Goal: Transaction & Acquisition: Purchase product/service

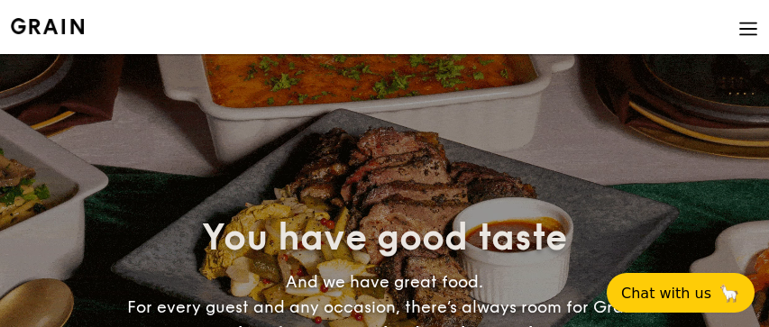
select select
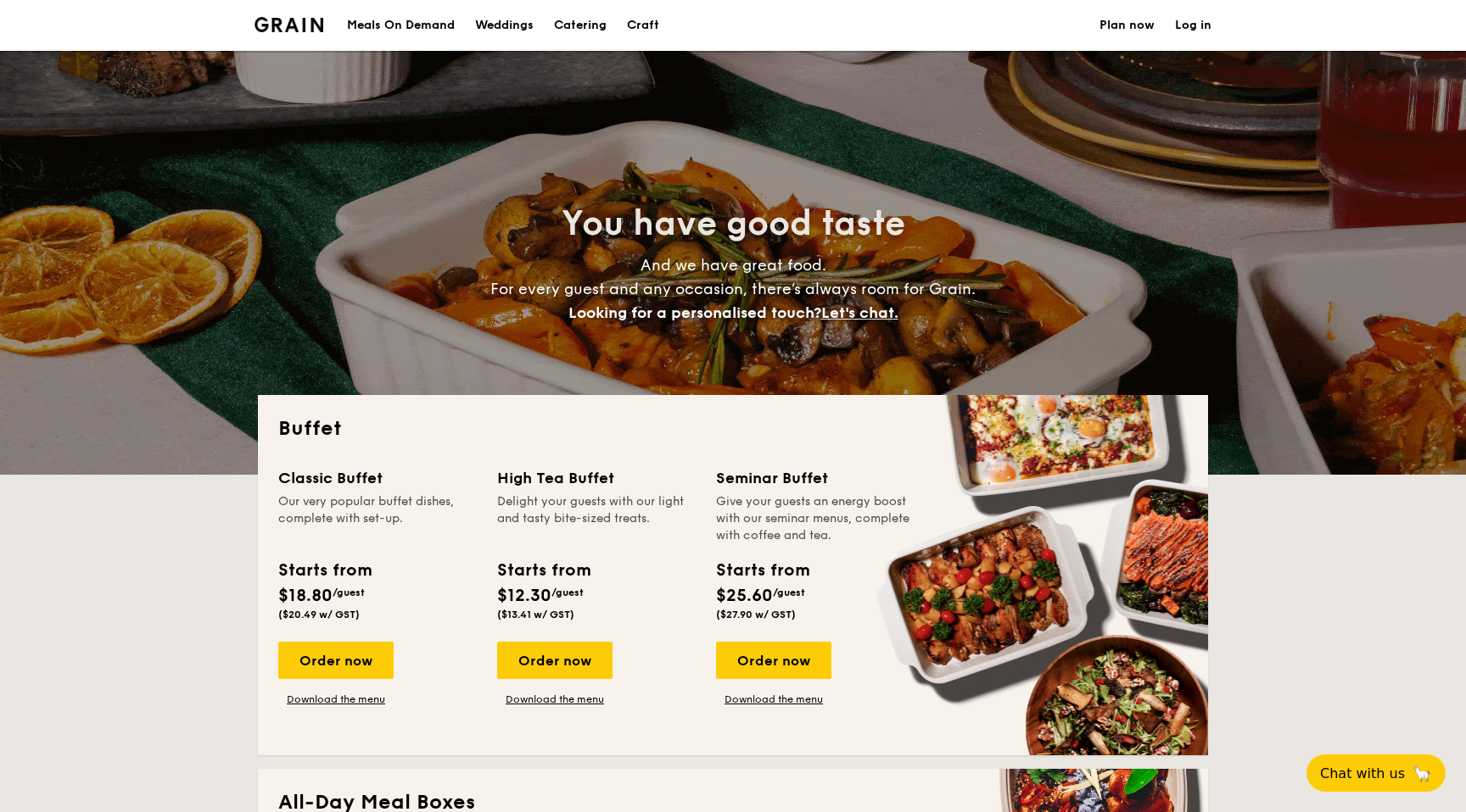
click at [430, 23] on div "Meals On Demand" at bounding box center [401, 25] width 108 height 51
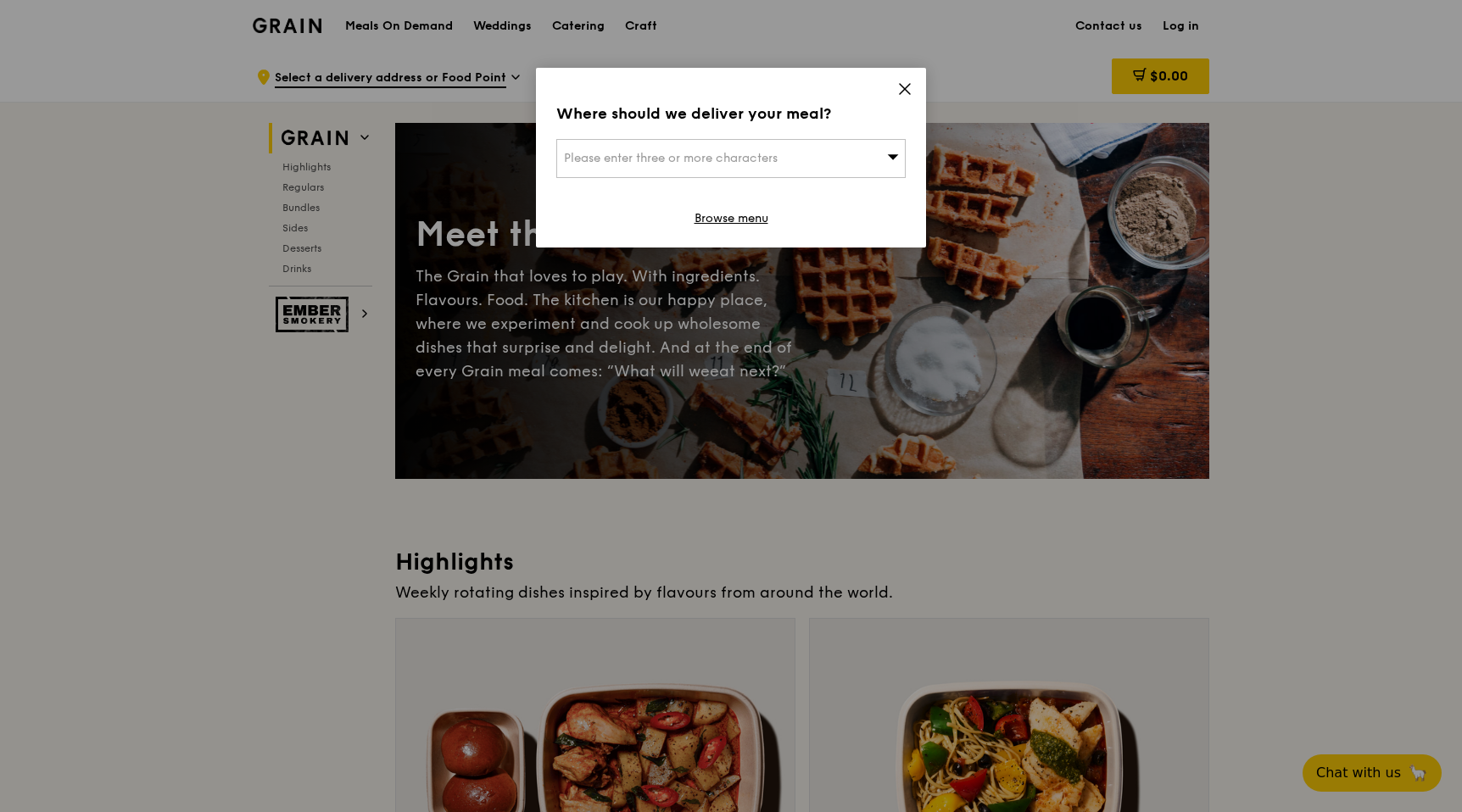
click at [909, 84] on icon at bounding box center [904, 88] width 10 height 10
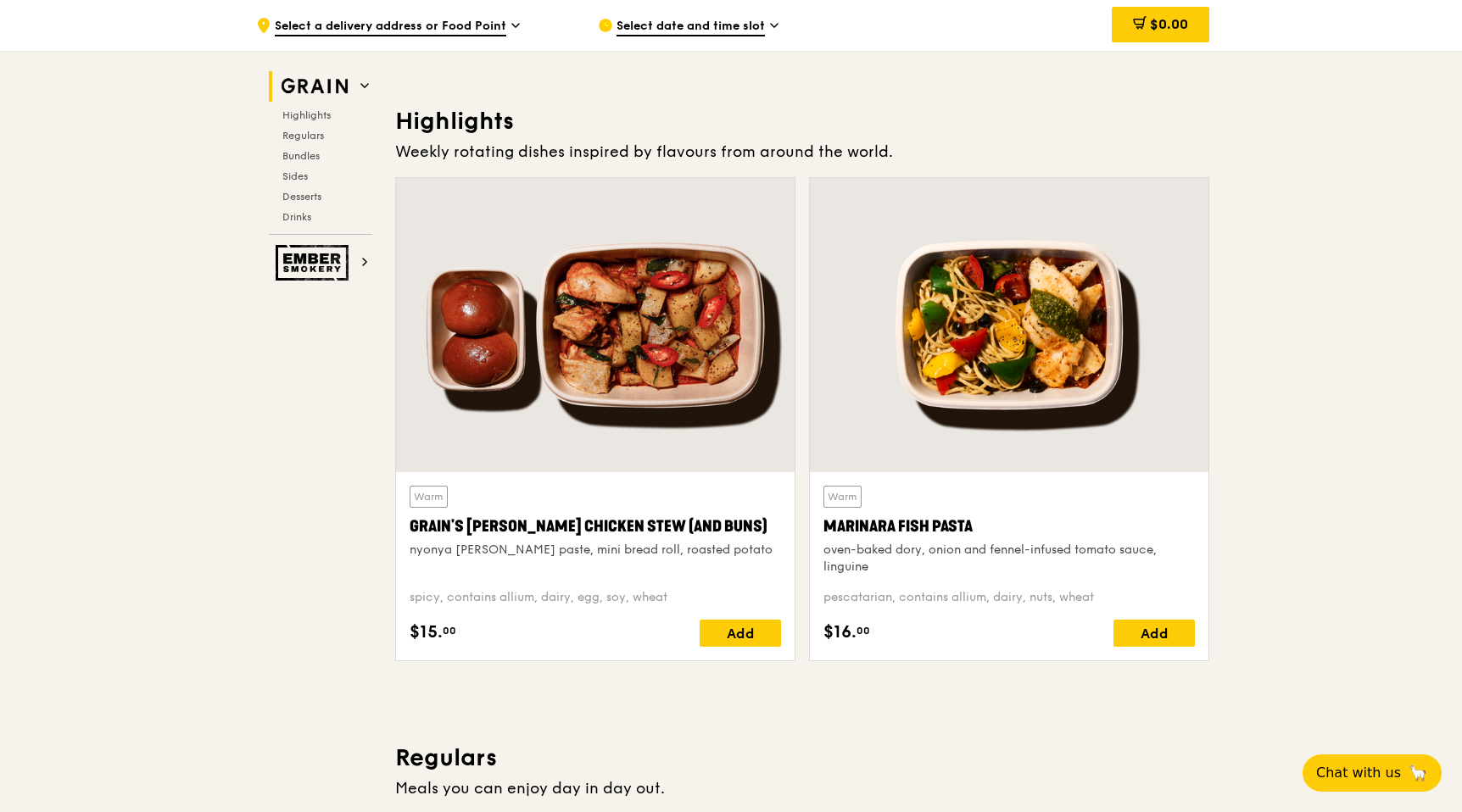
scroll to position [443, 0]
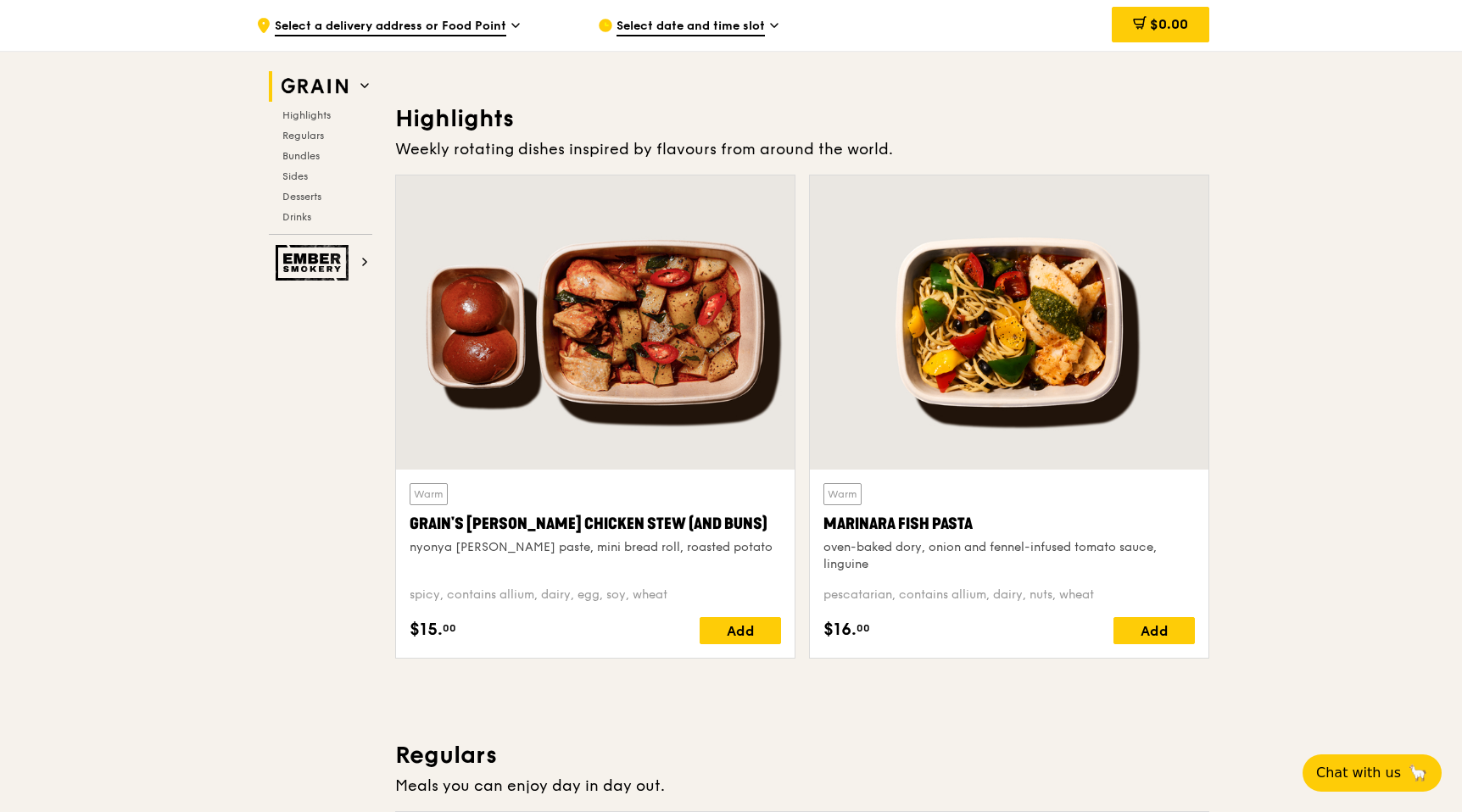
click at [591, 372] on div at bounding box center [595, 322] width 399 height 294
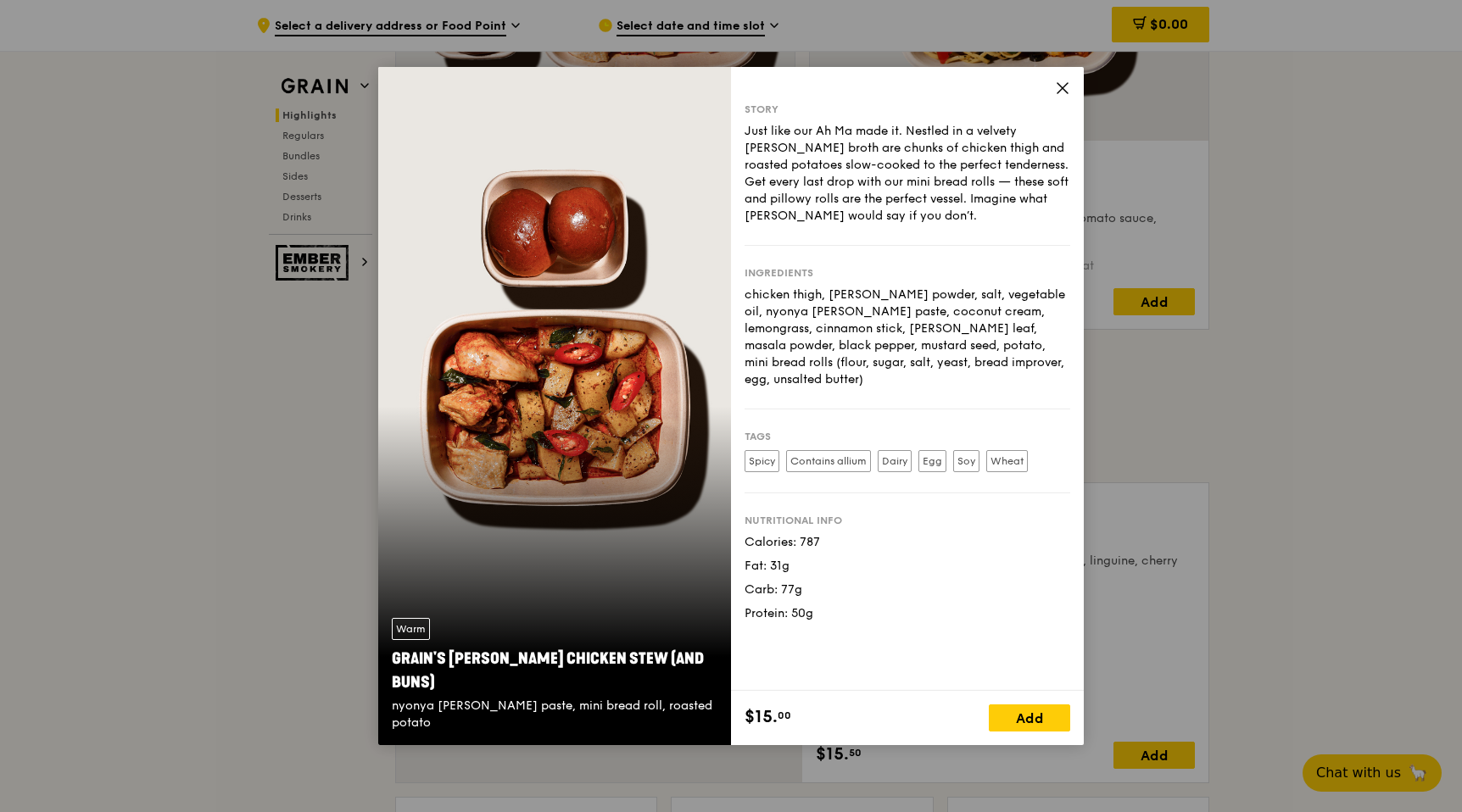
scroll to position [781, 0]
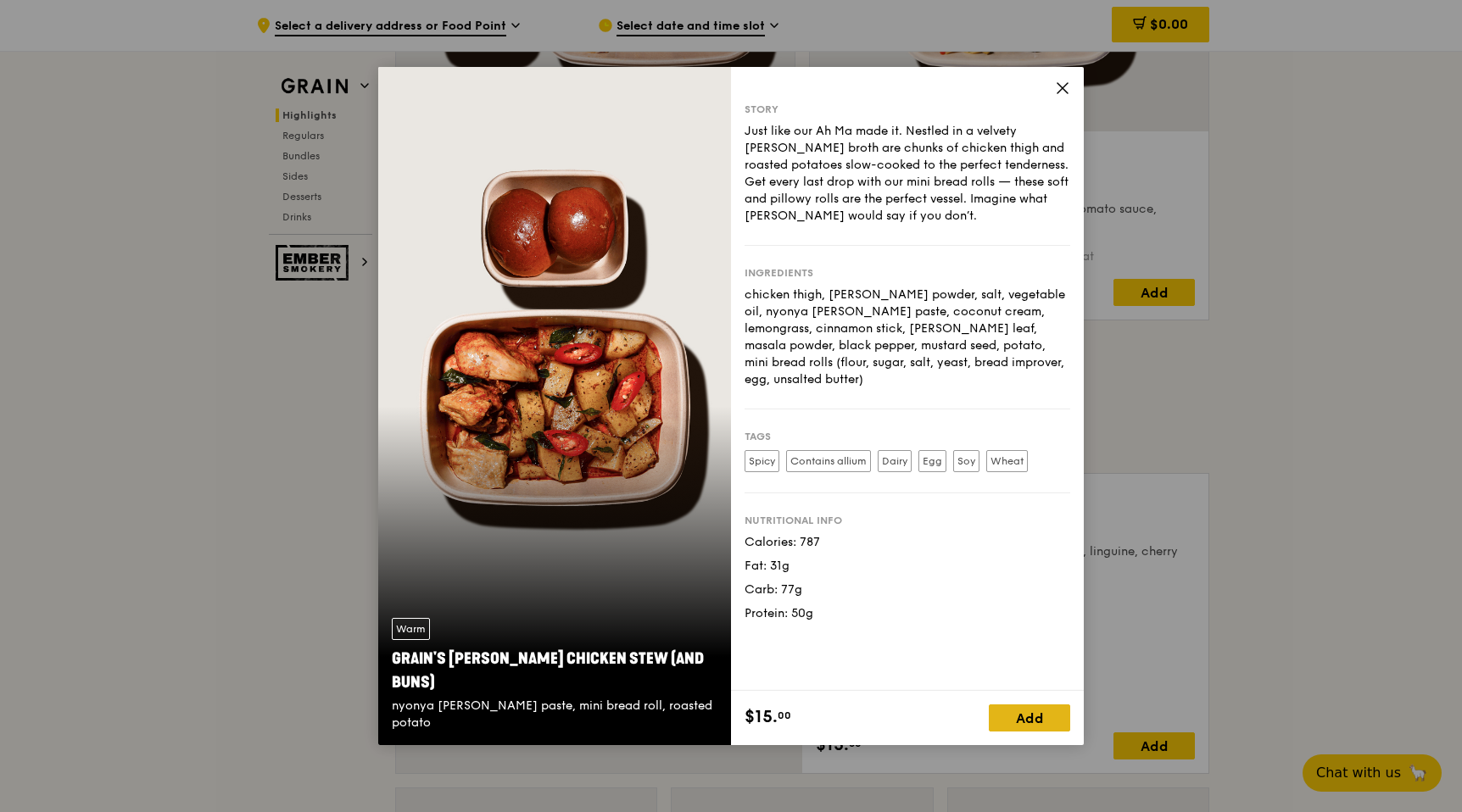
click at [1030, 708] on div "Add" at bounding box center [1030, 718] width 82 height 27
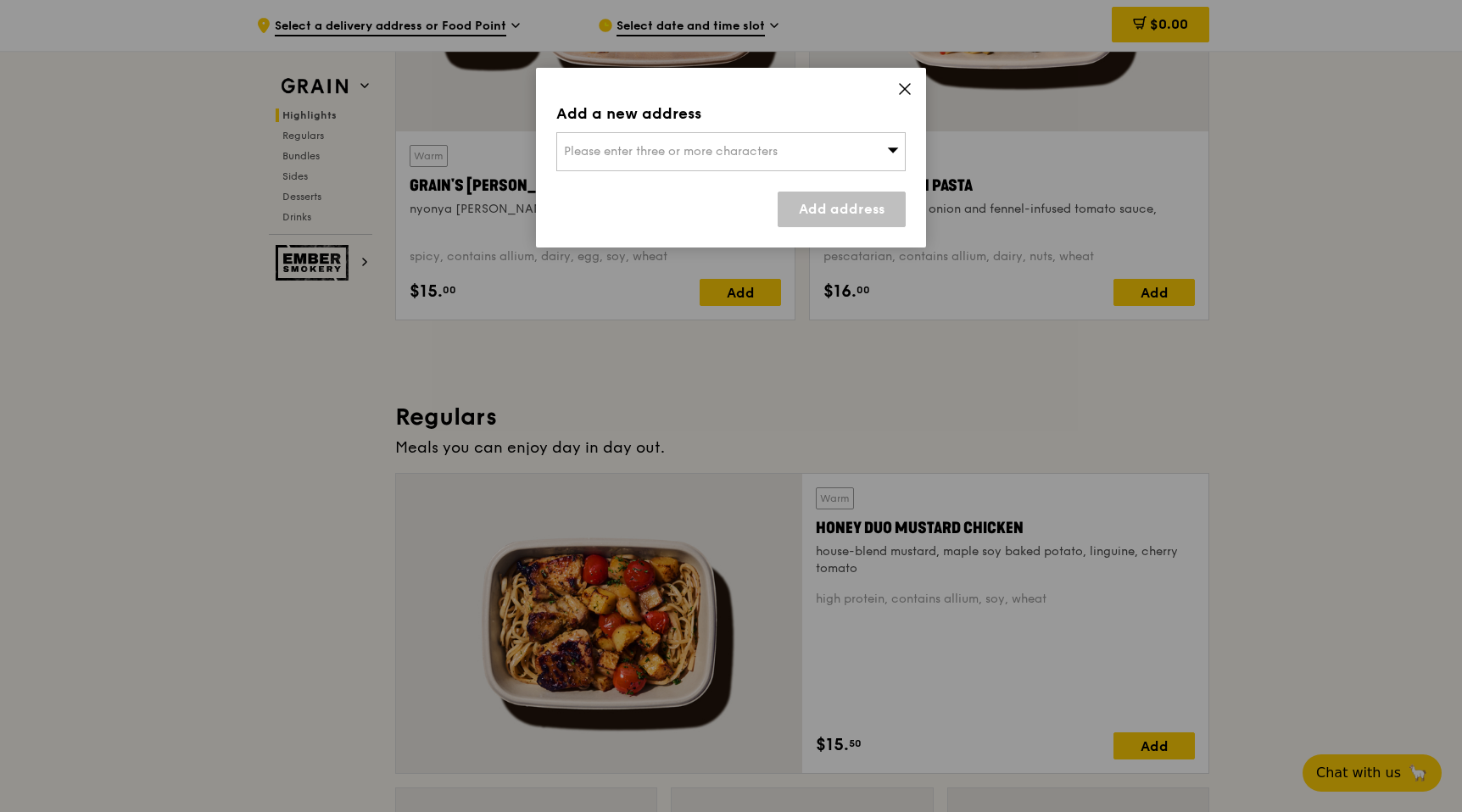
click at [809, 155] on div "Please enter three or more characters" at bounding box center [731, 151] width 350 height 39
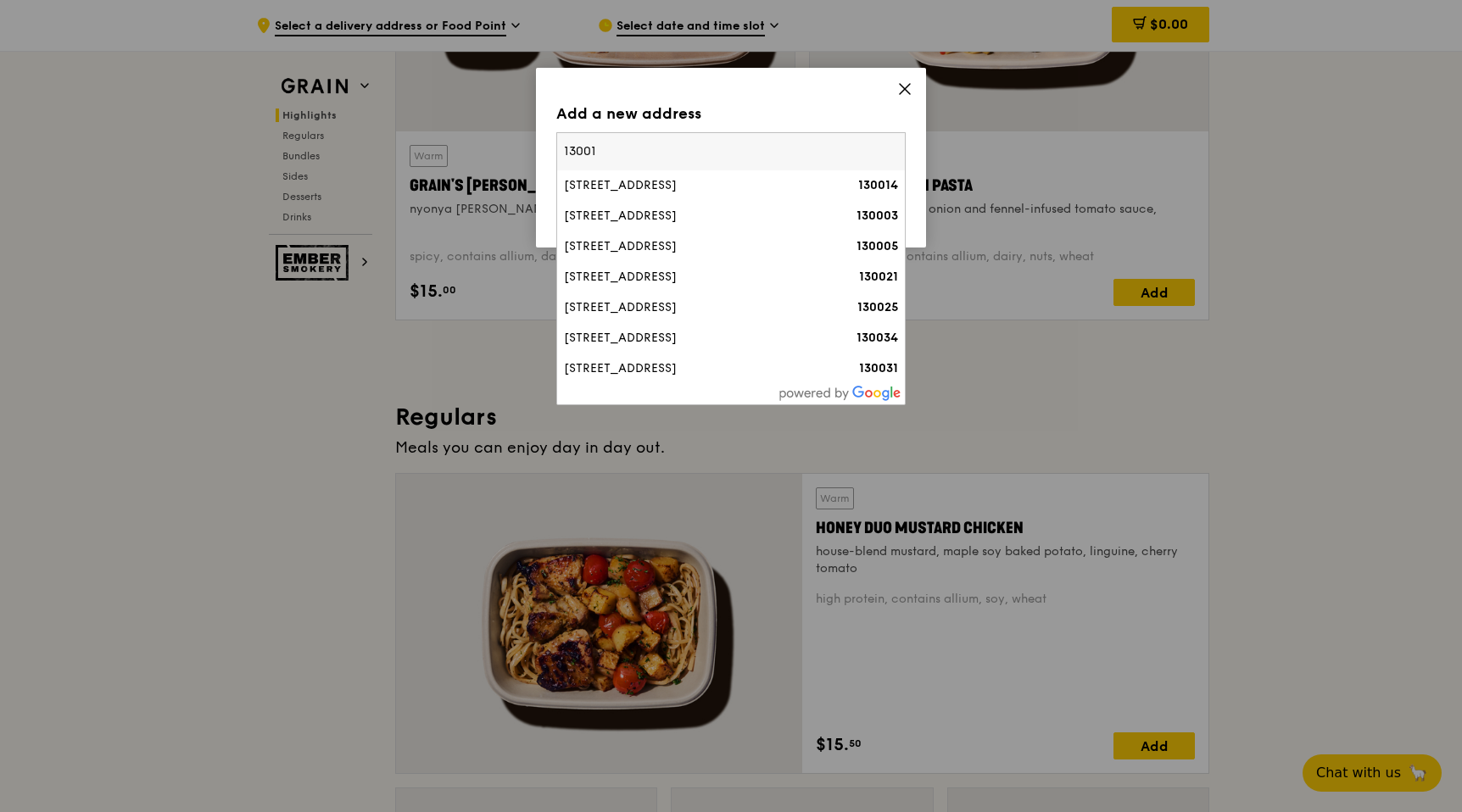
type input "130018"
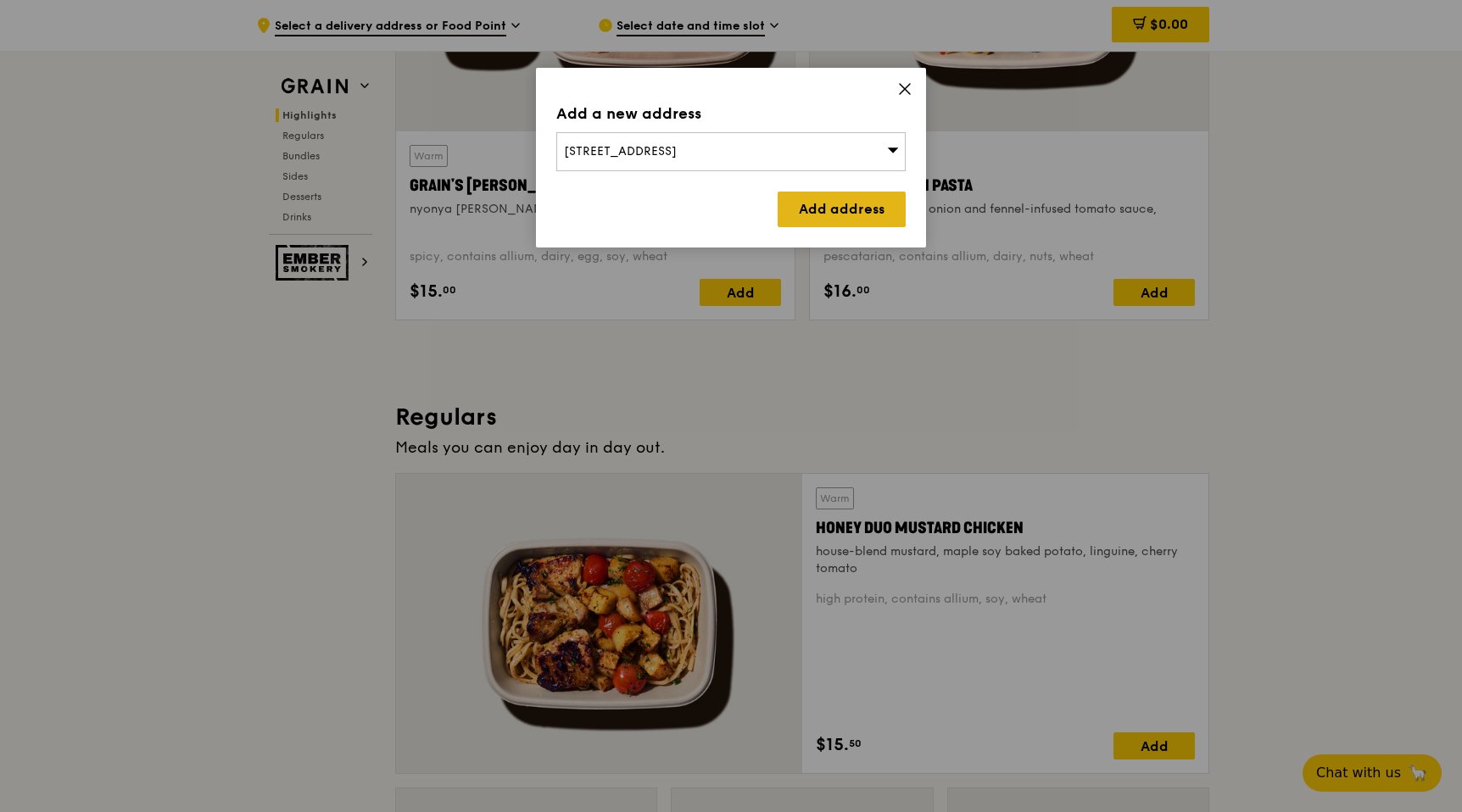
click at [876, 210] on link "Add address" at bounding box center [841, 210] width 128 height 36
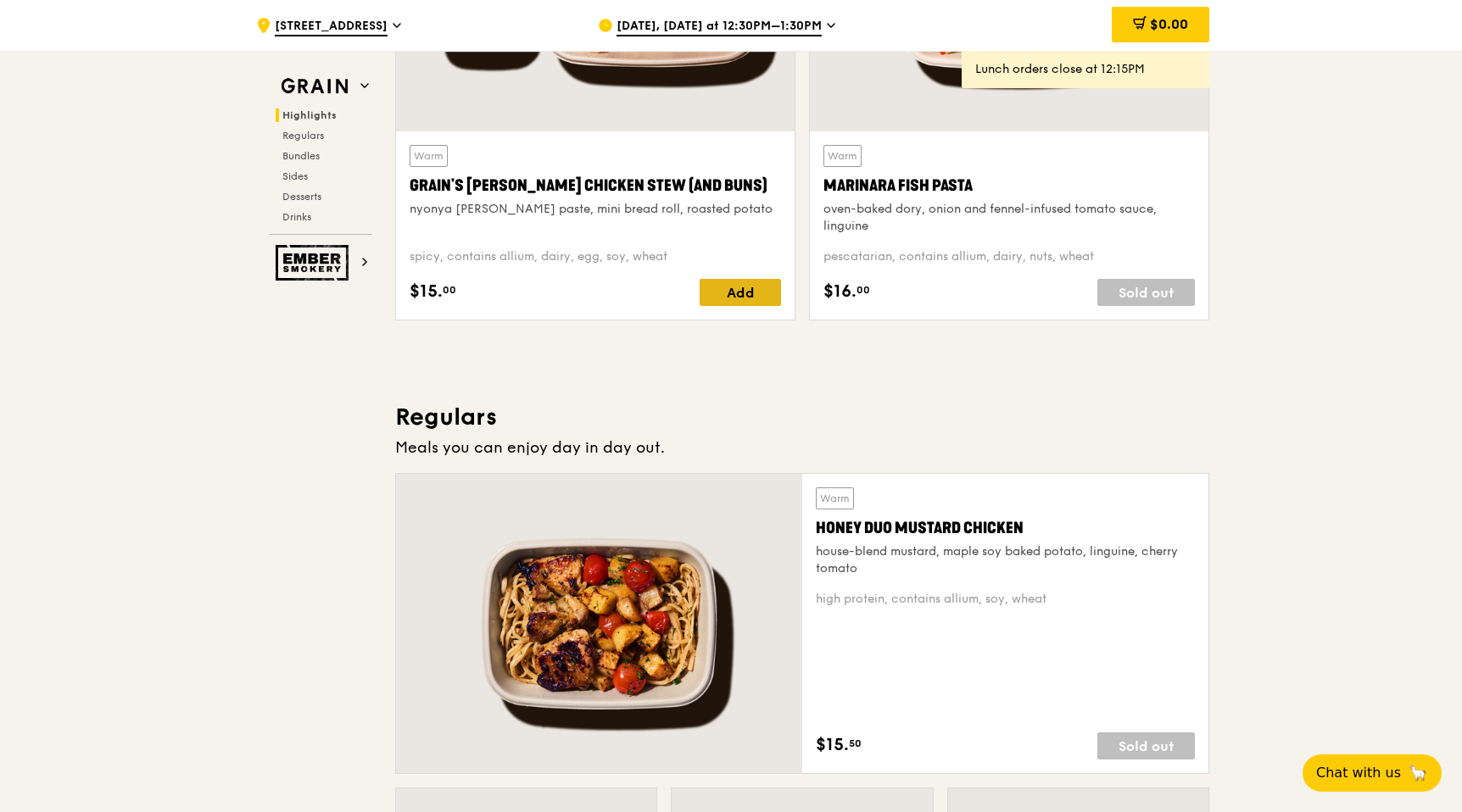
click at [729, 296] on div "Add" at bounding box center [740, 292] width 82 height 27
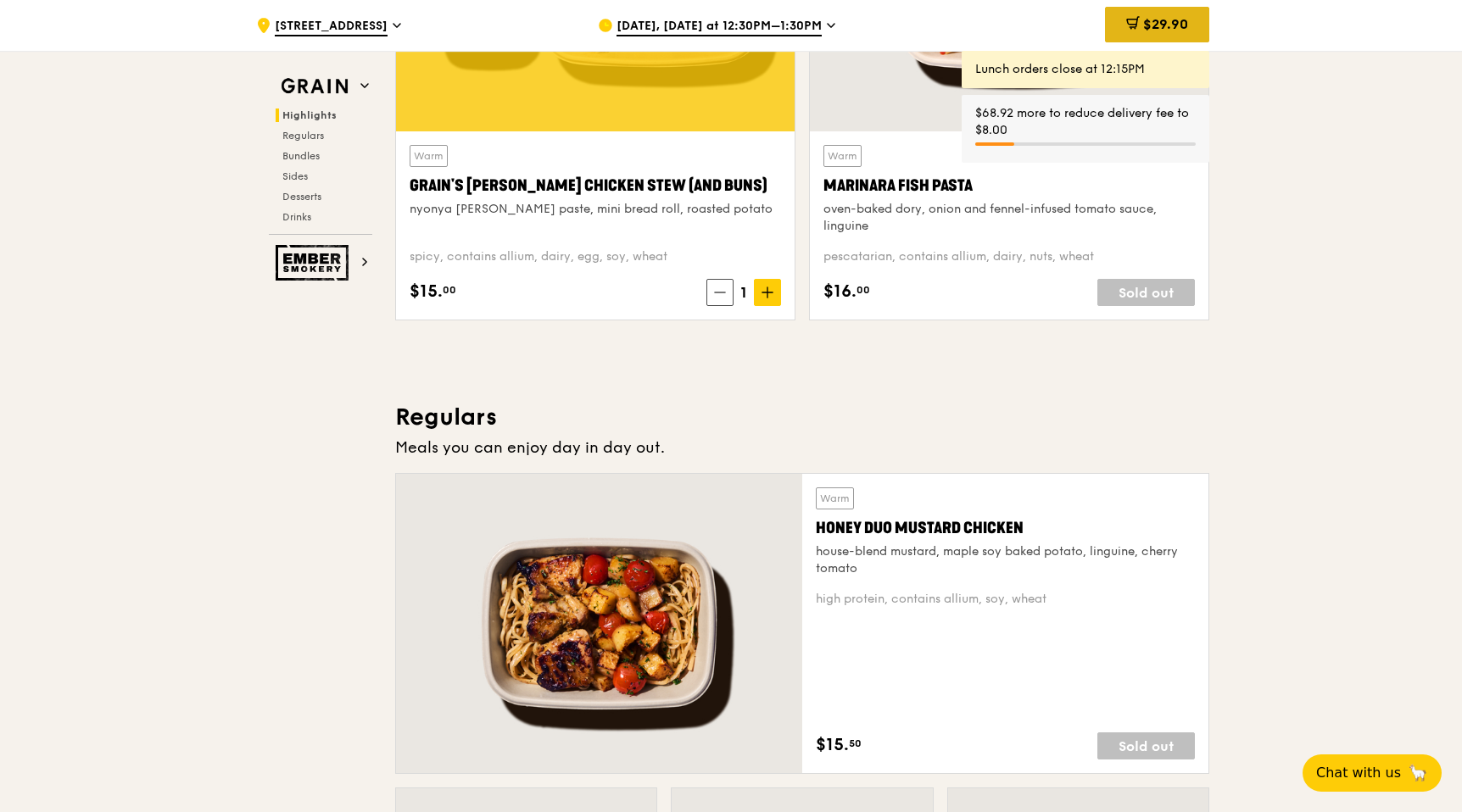
click at [1170, 19] on span "$29.90" at bounding box center [1166, 23] width 45 height 16
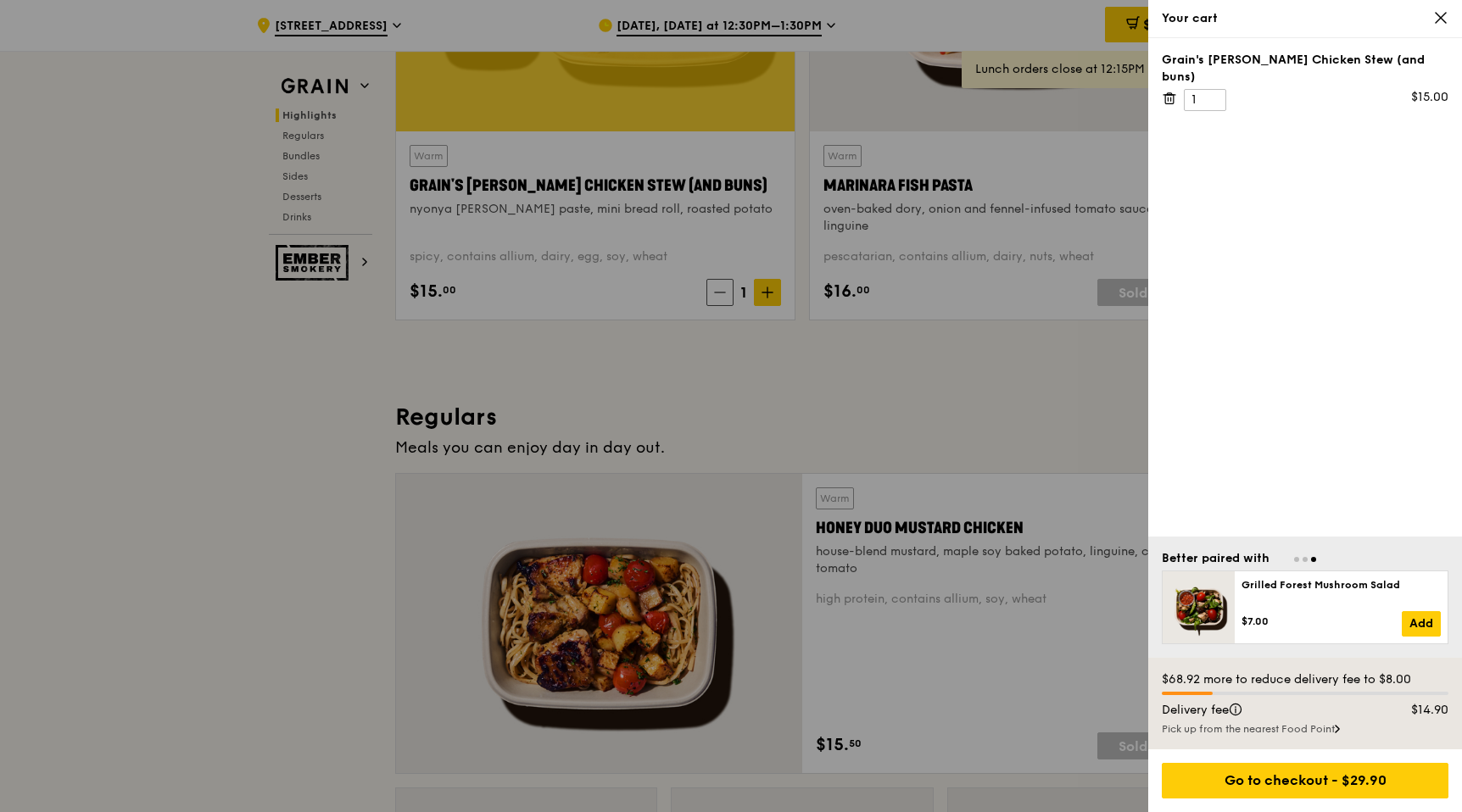
click at [644, 522] on div at bounding box center [731, 406] width 1462 height 812
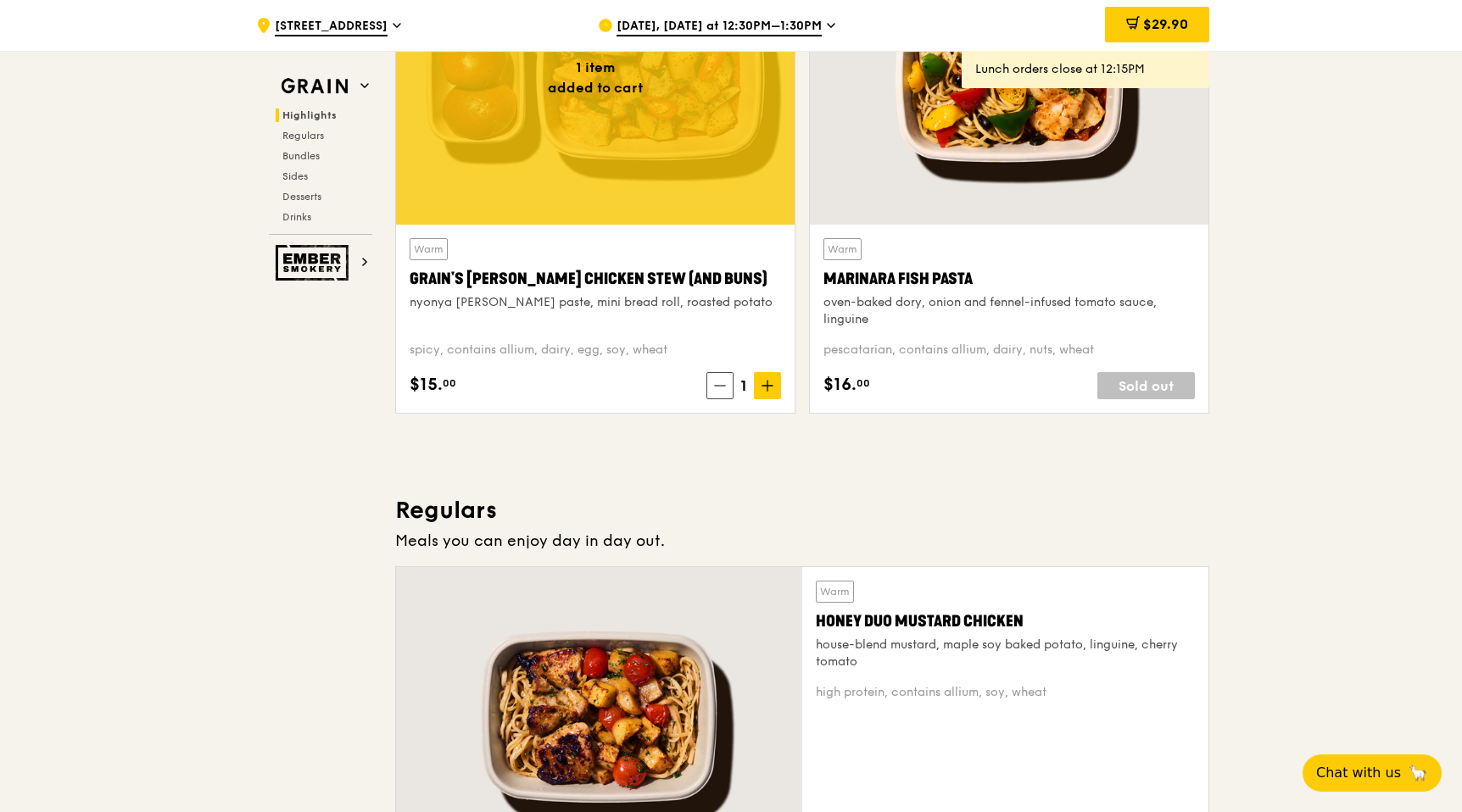
scroll to position [677, 0]
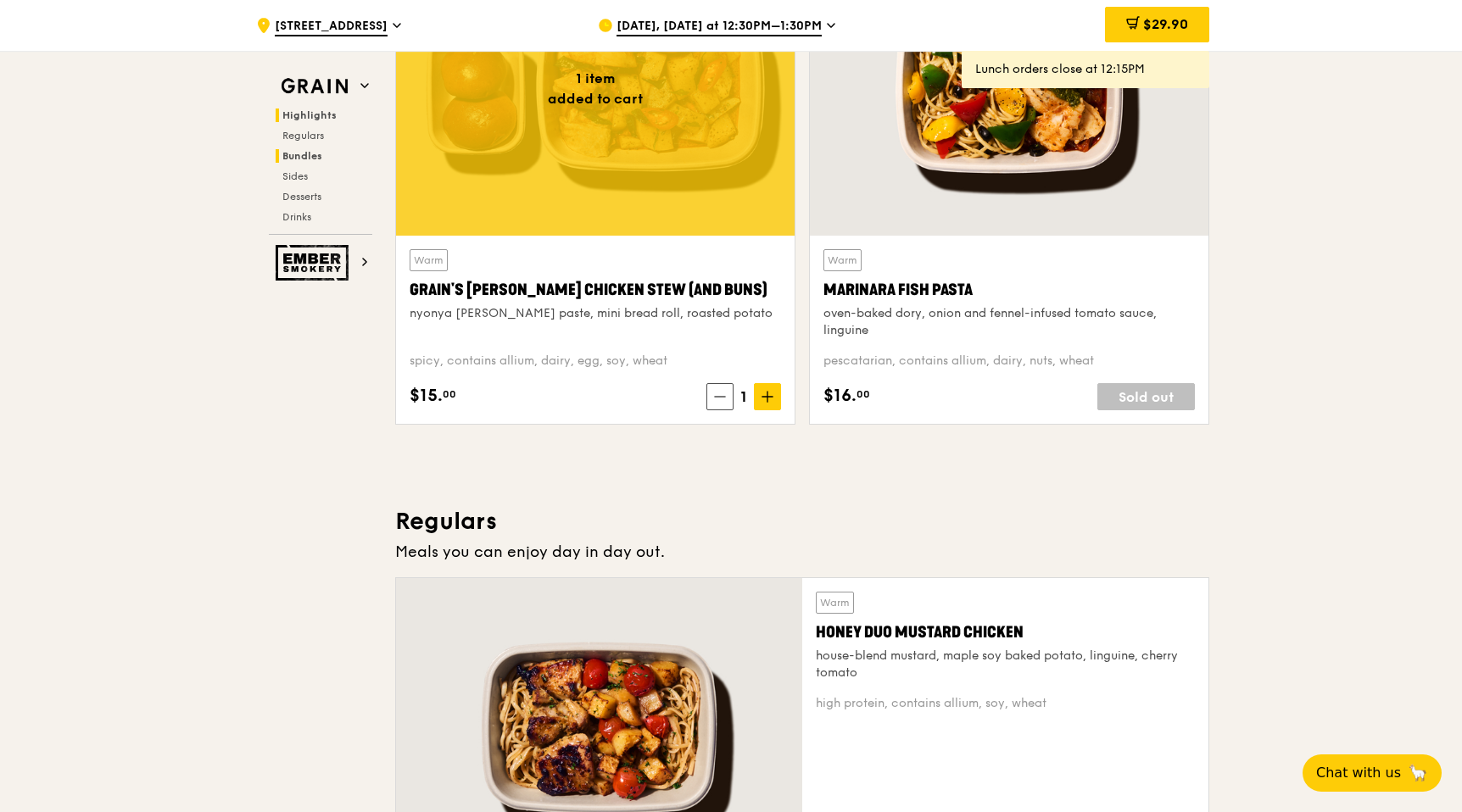
click at [307, 154] on span "Bundles" at bounding box center [302, 156] width 39 height 12
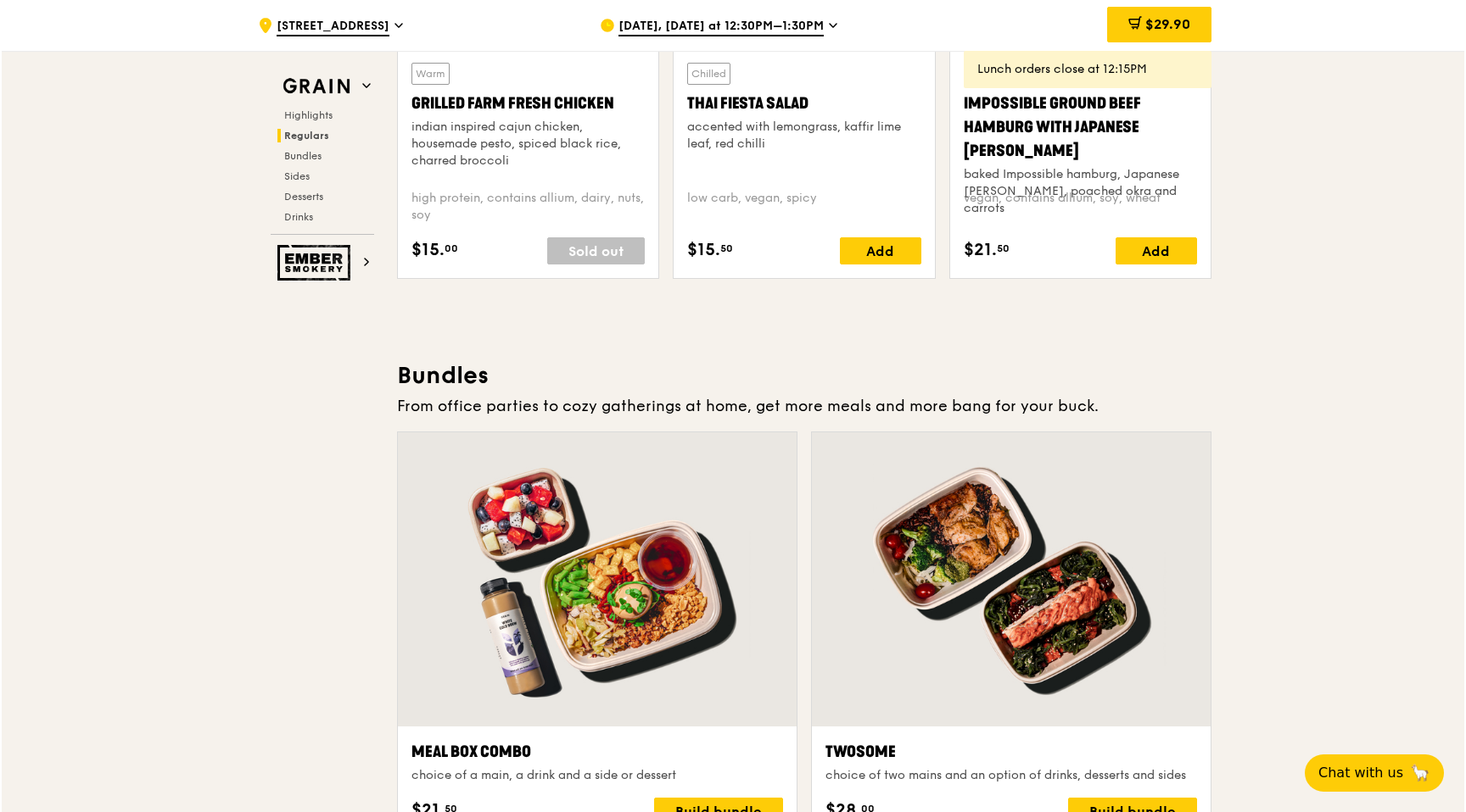
scroll to position [2250, 0]
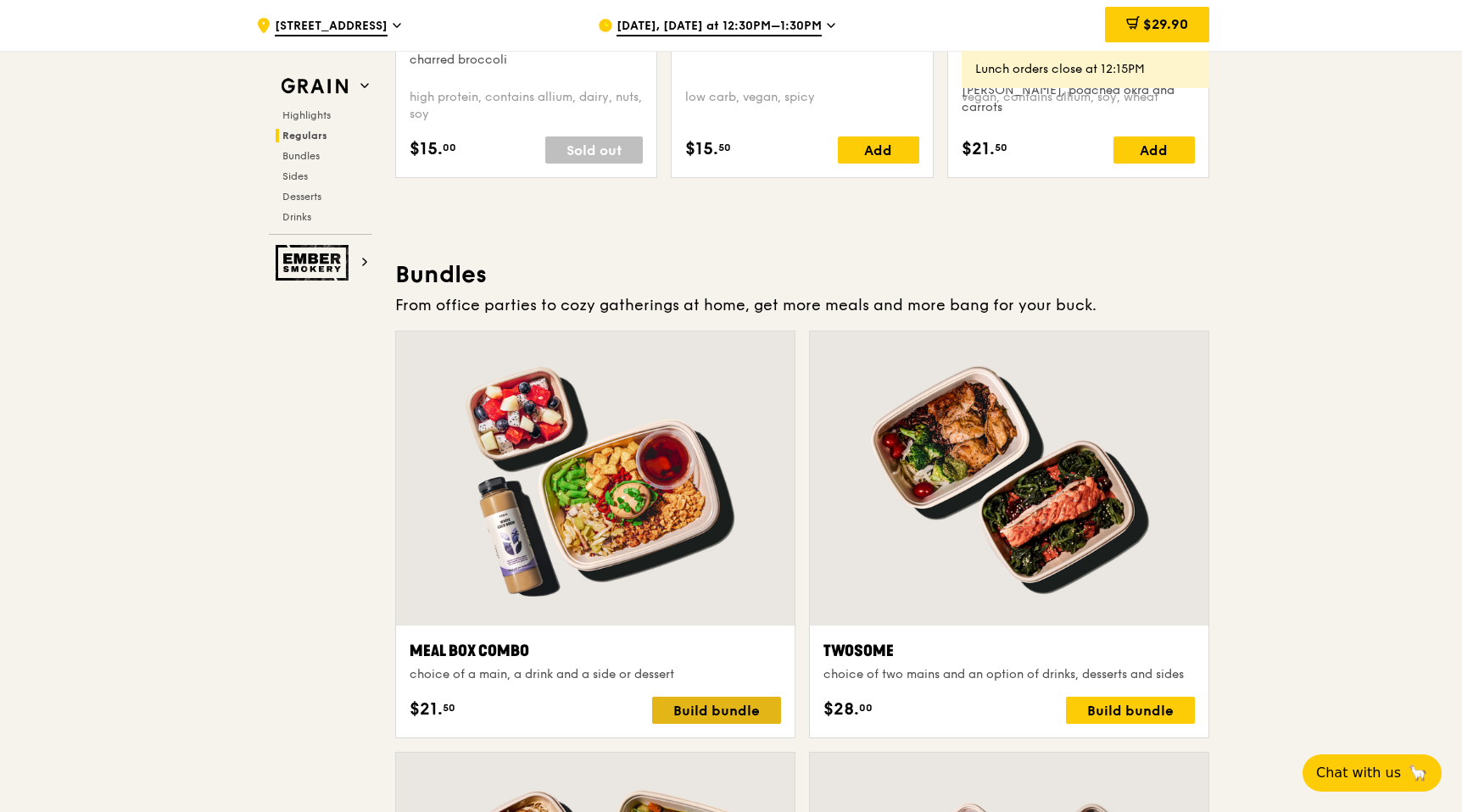
click at [722, 713] on div "Build bundle" at bounding box center [716, 710] width 129 height 27
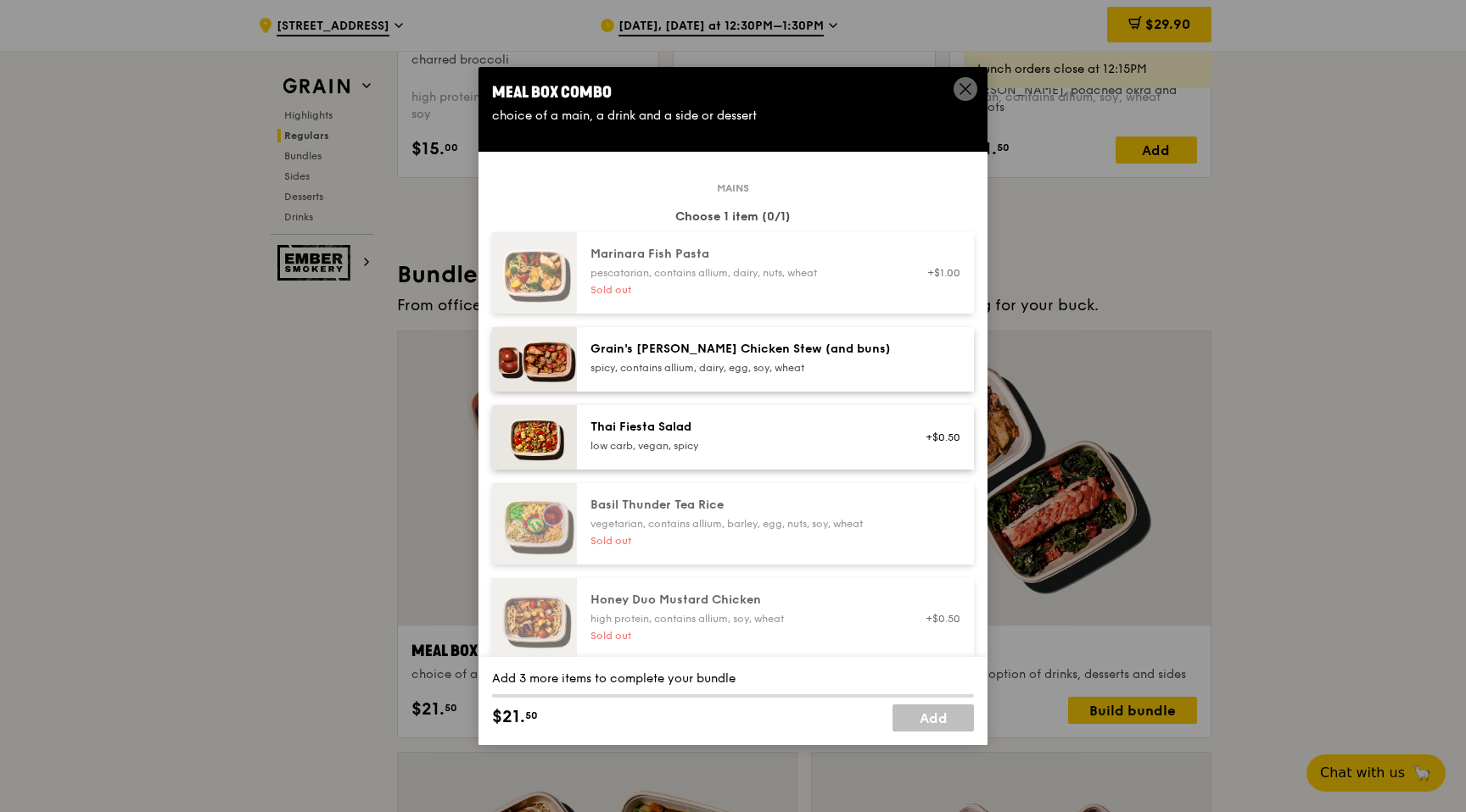
click at [740, 363] on div "spicy, contains allium, dairy, egg, soy, wheat" at bounding box center [743, 367] width 305 height 13
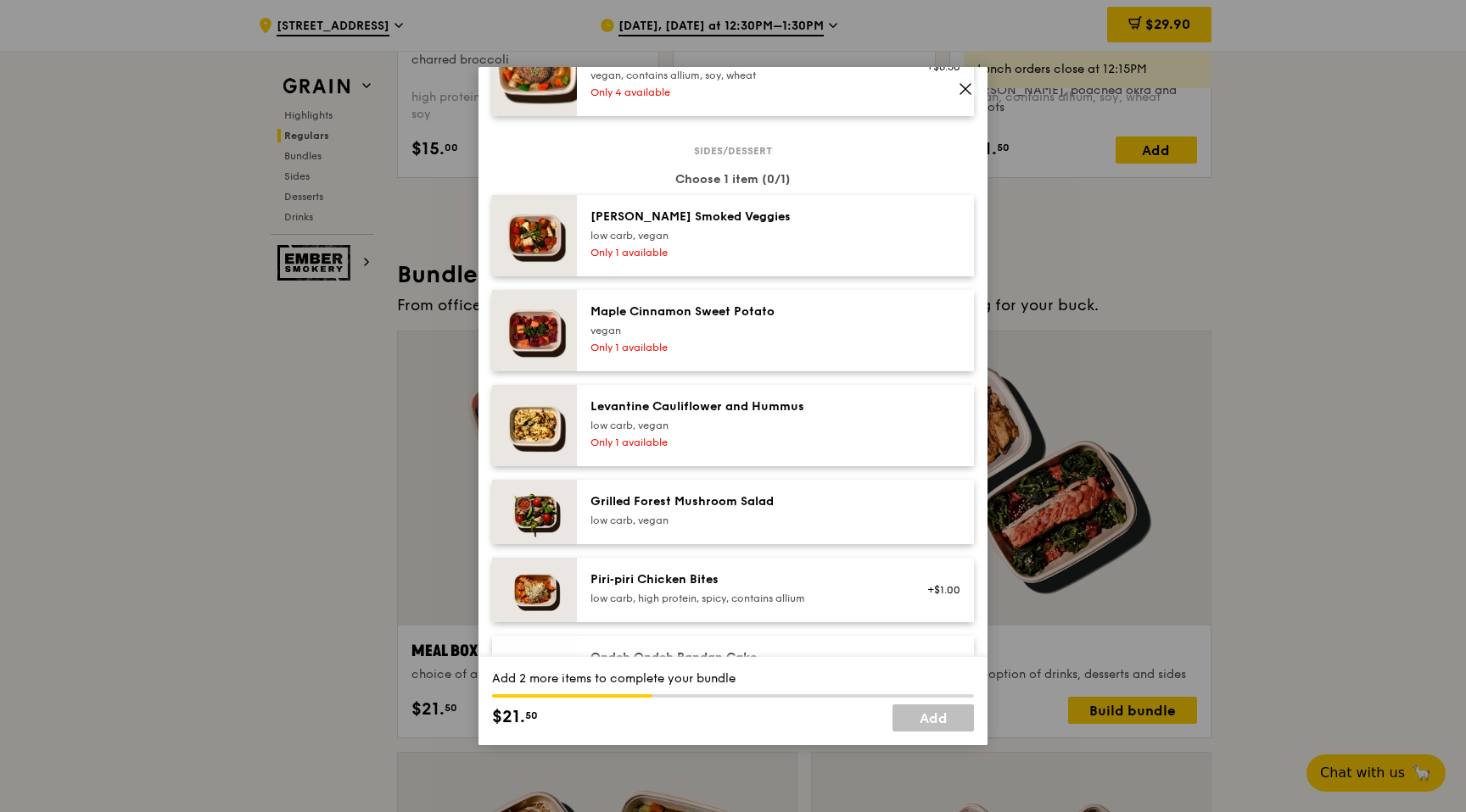
scroll to position [950, 0]
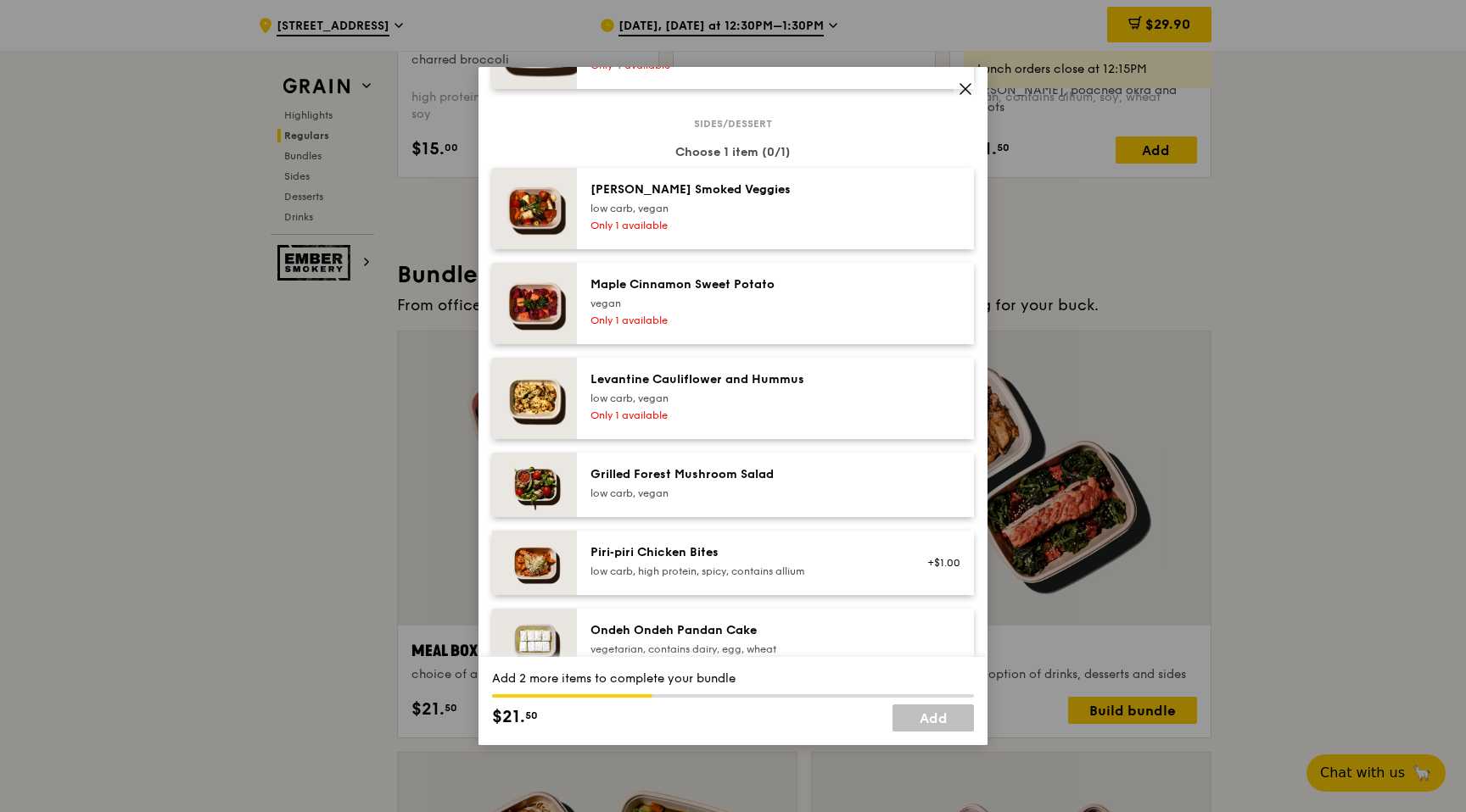
click at [700, 478] on div "Grilled Forest Mushroom Salad" at bounding box center [743, 475] width 305 height 17
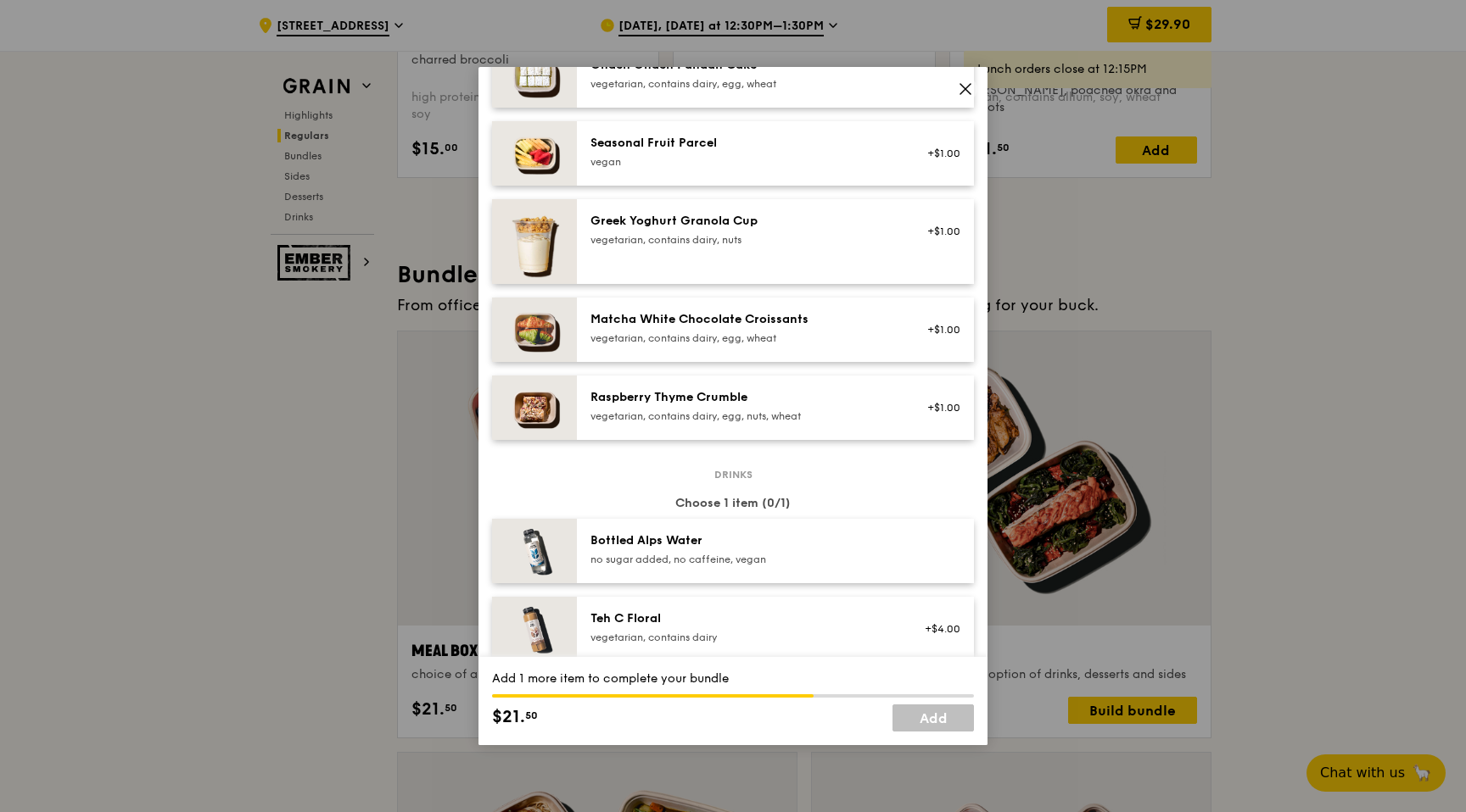
scroll to position [1542, 0]
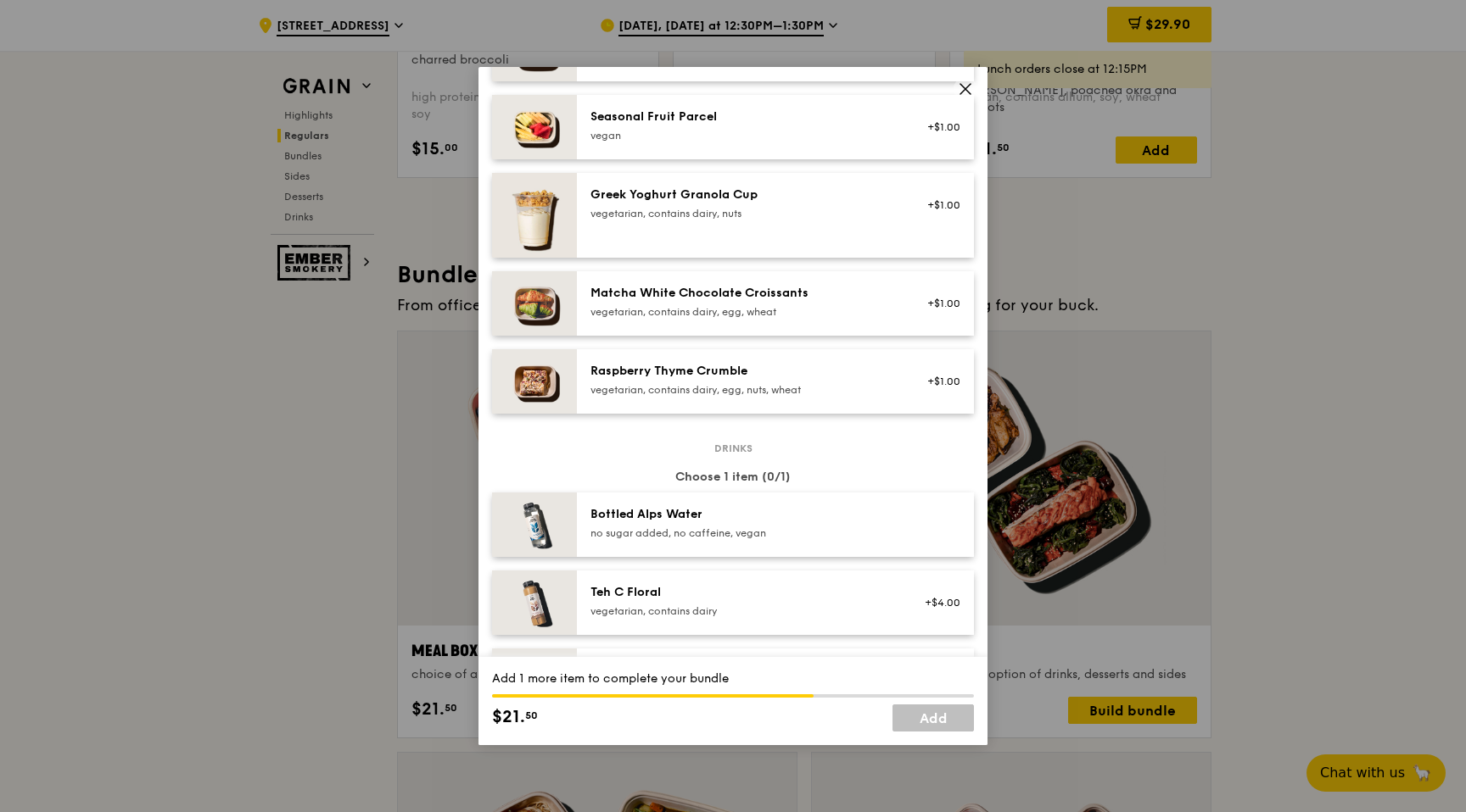
click at [769, 532] on div "no sugar added, no caffeine, vegan" at bounding box center [743, 533] width 305 height 13
click at [936, 721] on link "Add" at bounding box center [933, 718] width 82 height 27
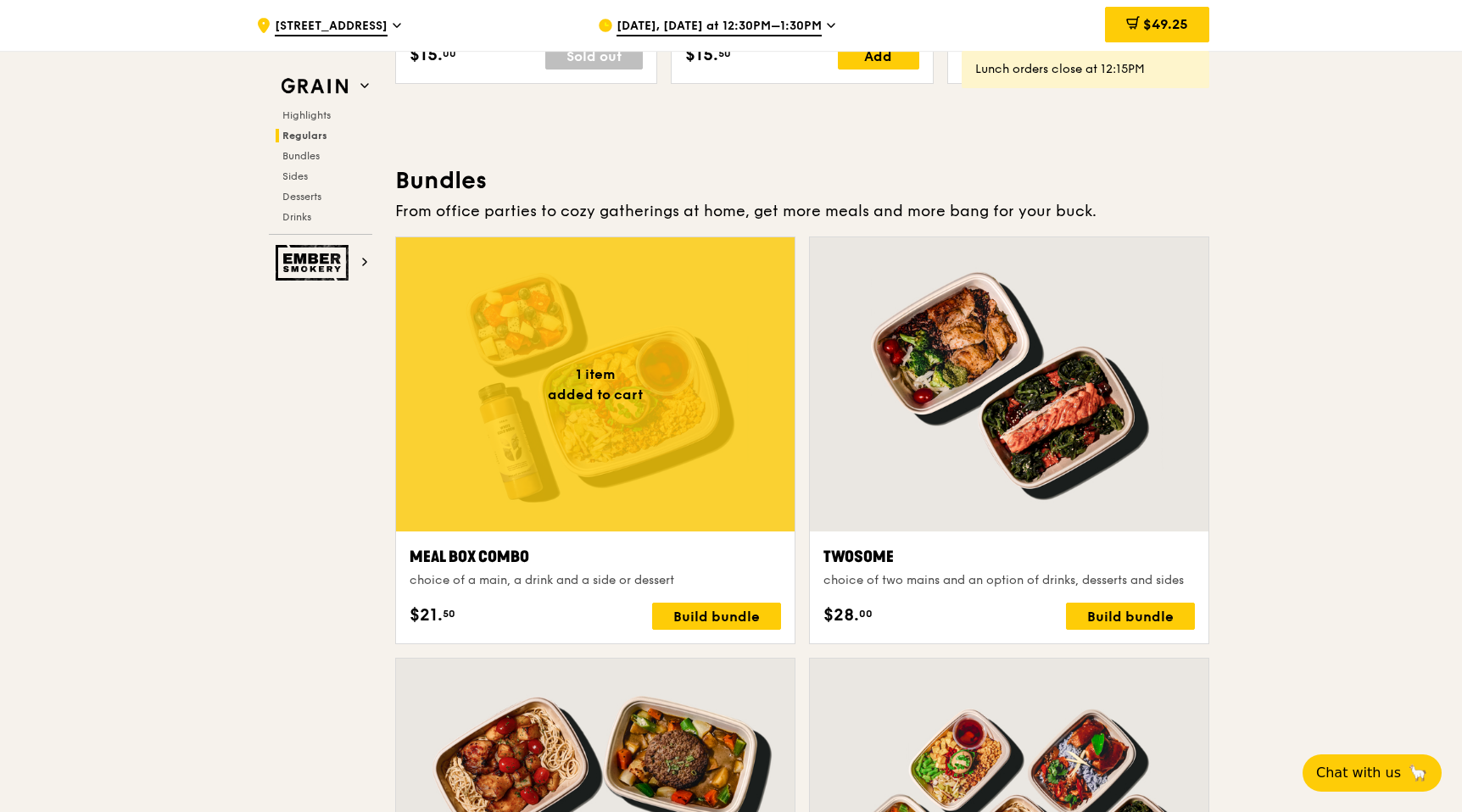
scroll to position [2366, 0]
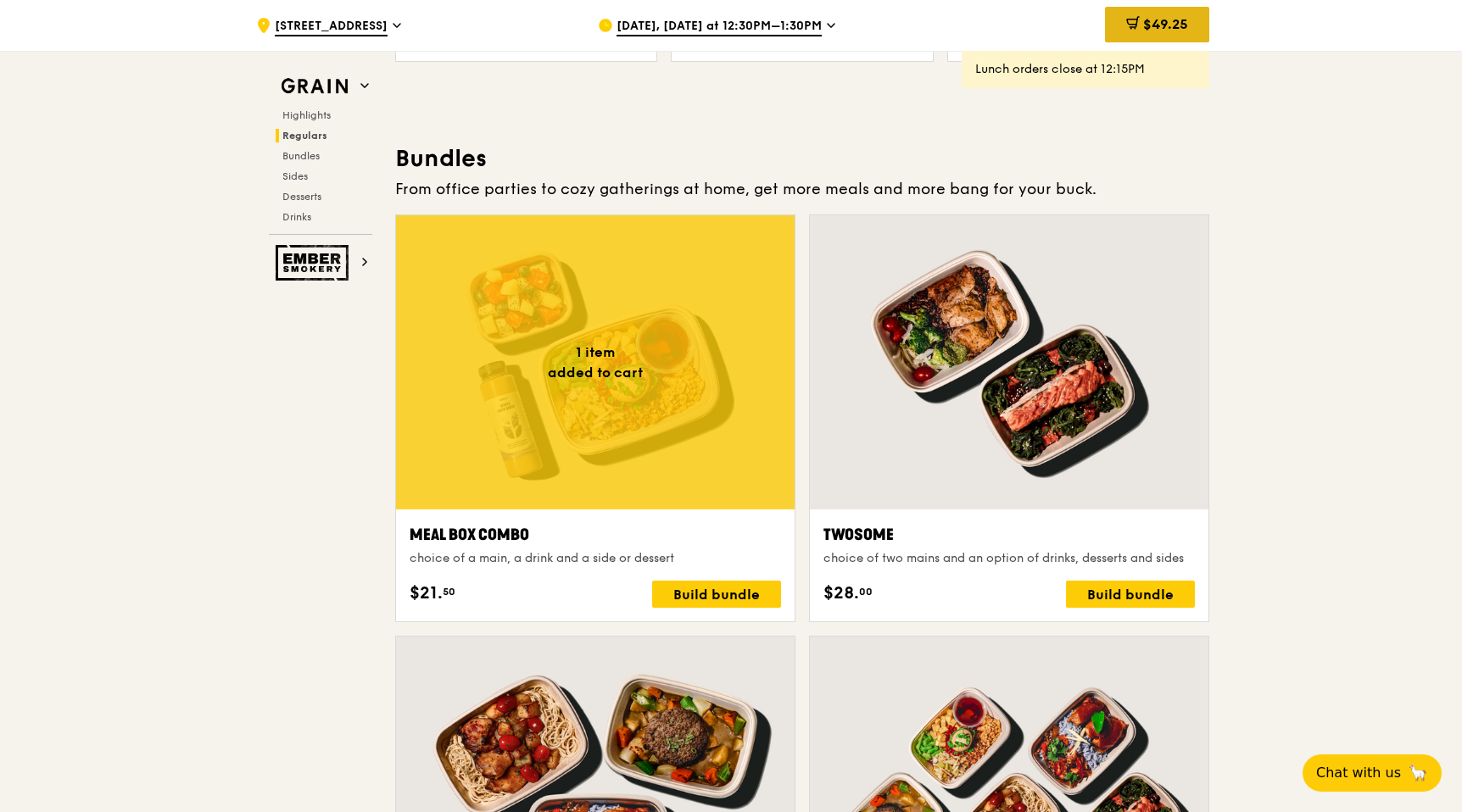
click at [1155, 15] on div "$49.25" at bounding box center [1156, 24] width 104 height 36
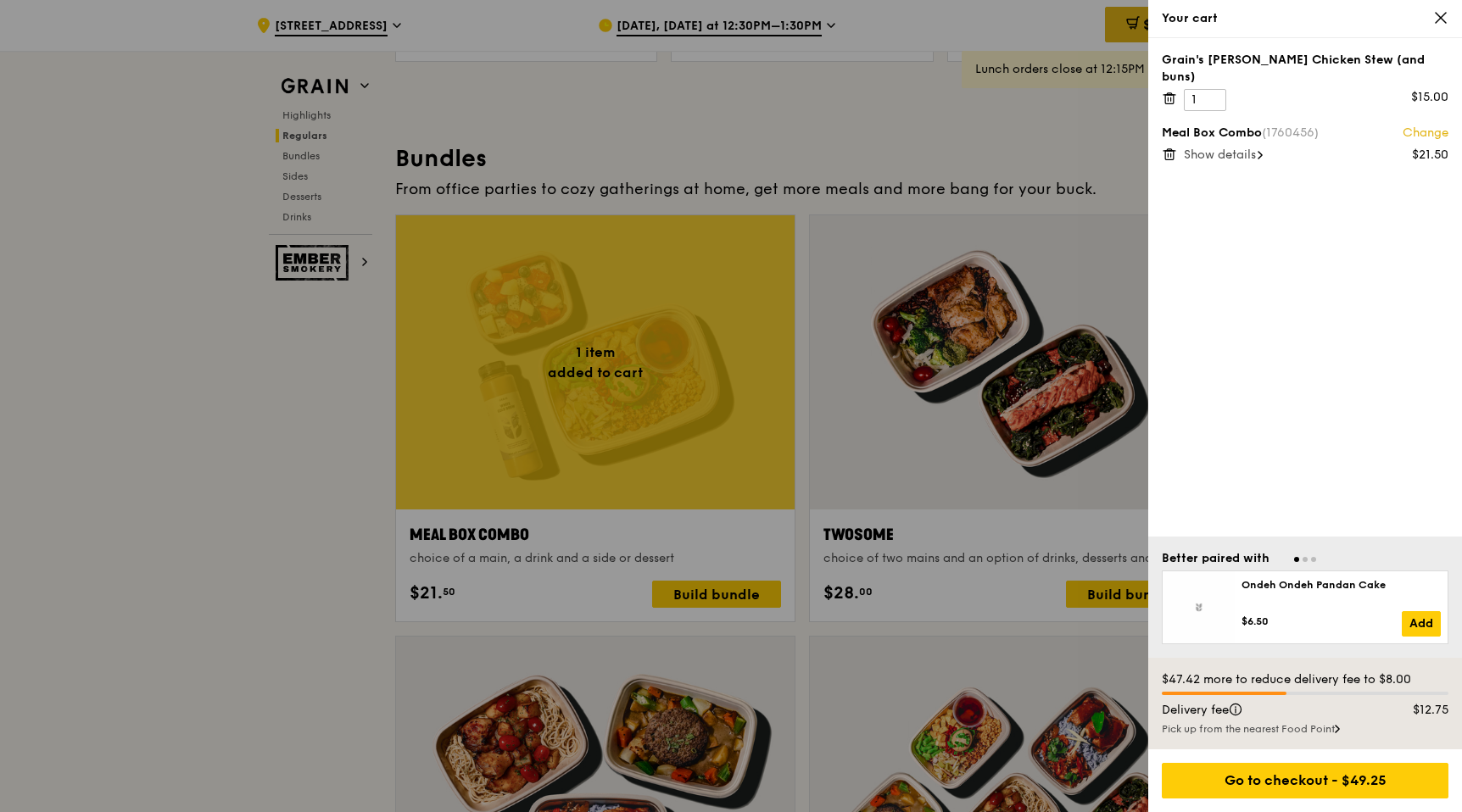
scroll to position [2359, 0]
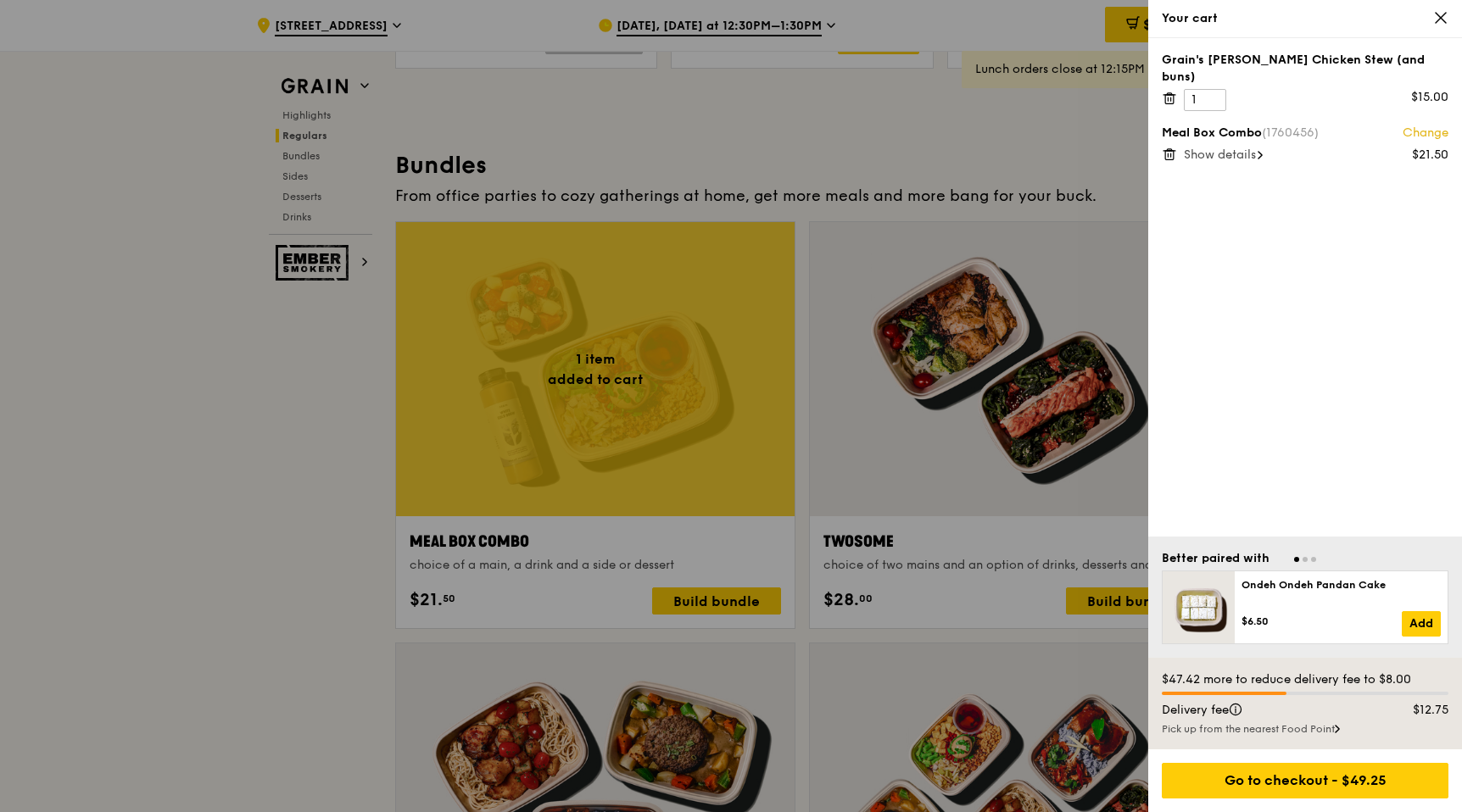
click at [1245, 148] on span "Show details" at bounding box center [1219, 154] width 72 height 14
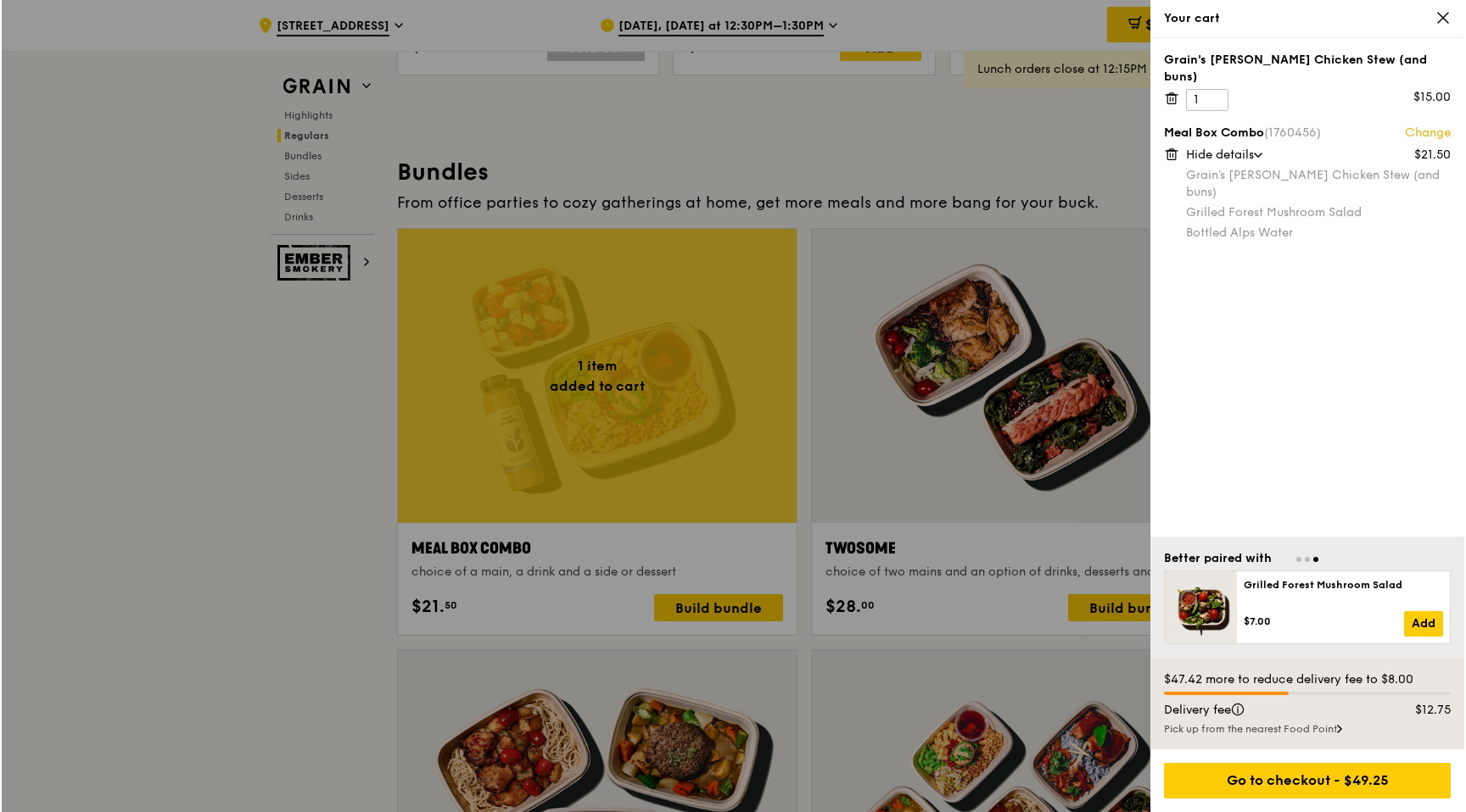
scroll to position [2346, 0]
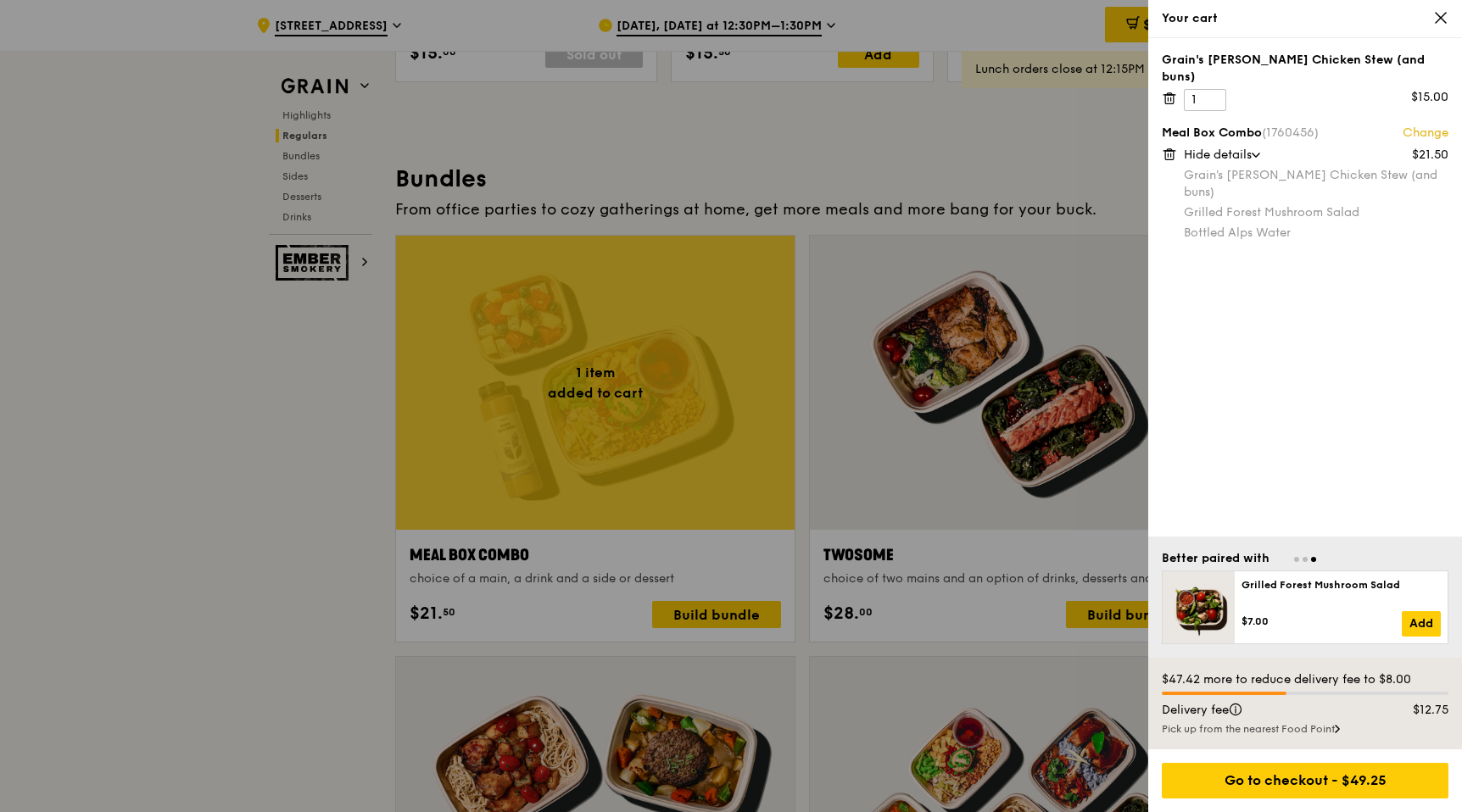
click at [716, 527] on div at bounding box center [731, 406] width 1462 height 812
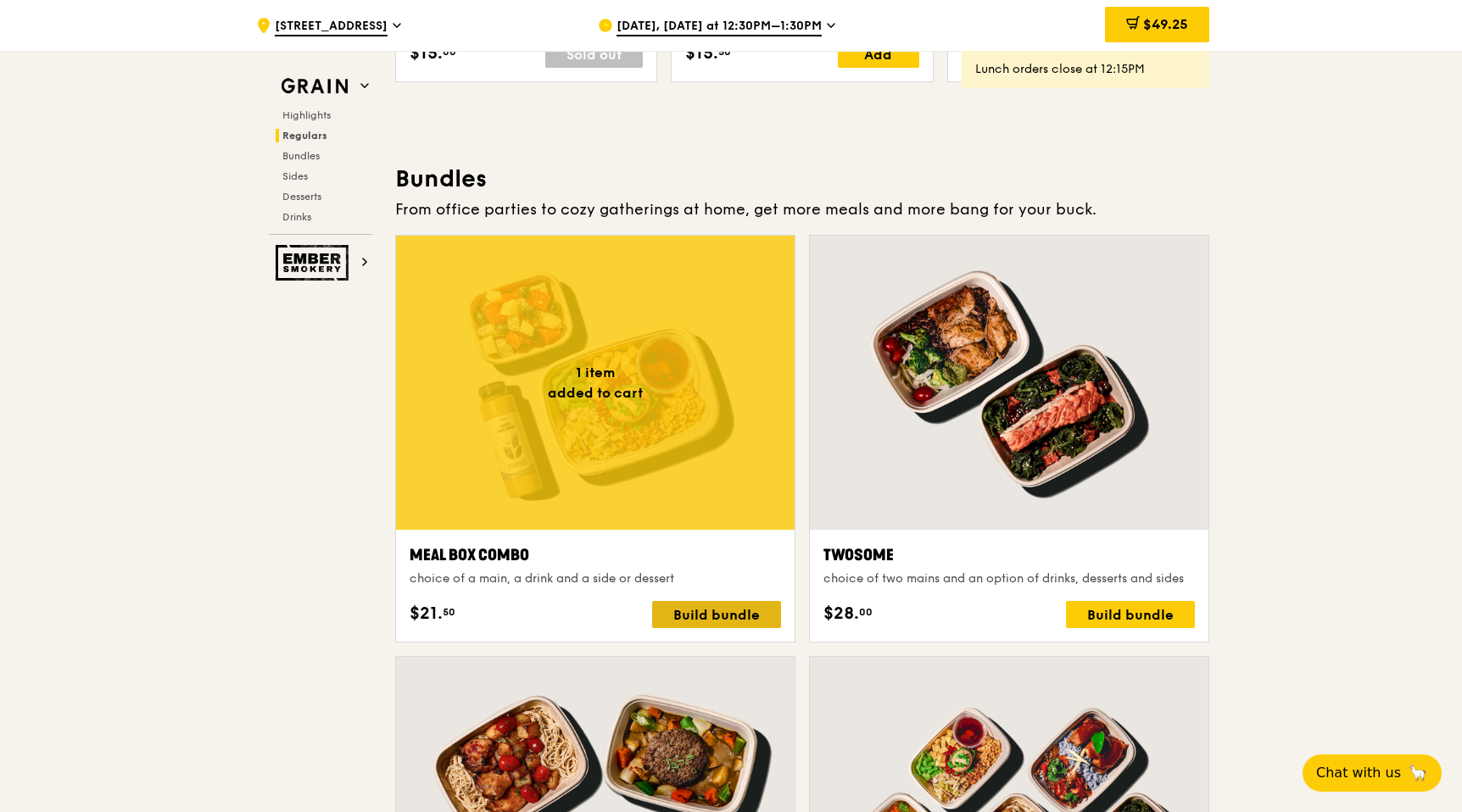
click at [698, 618] on div "Build bundle" at bounding box center [716, 614] width 129 height 27
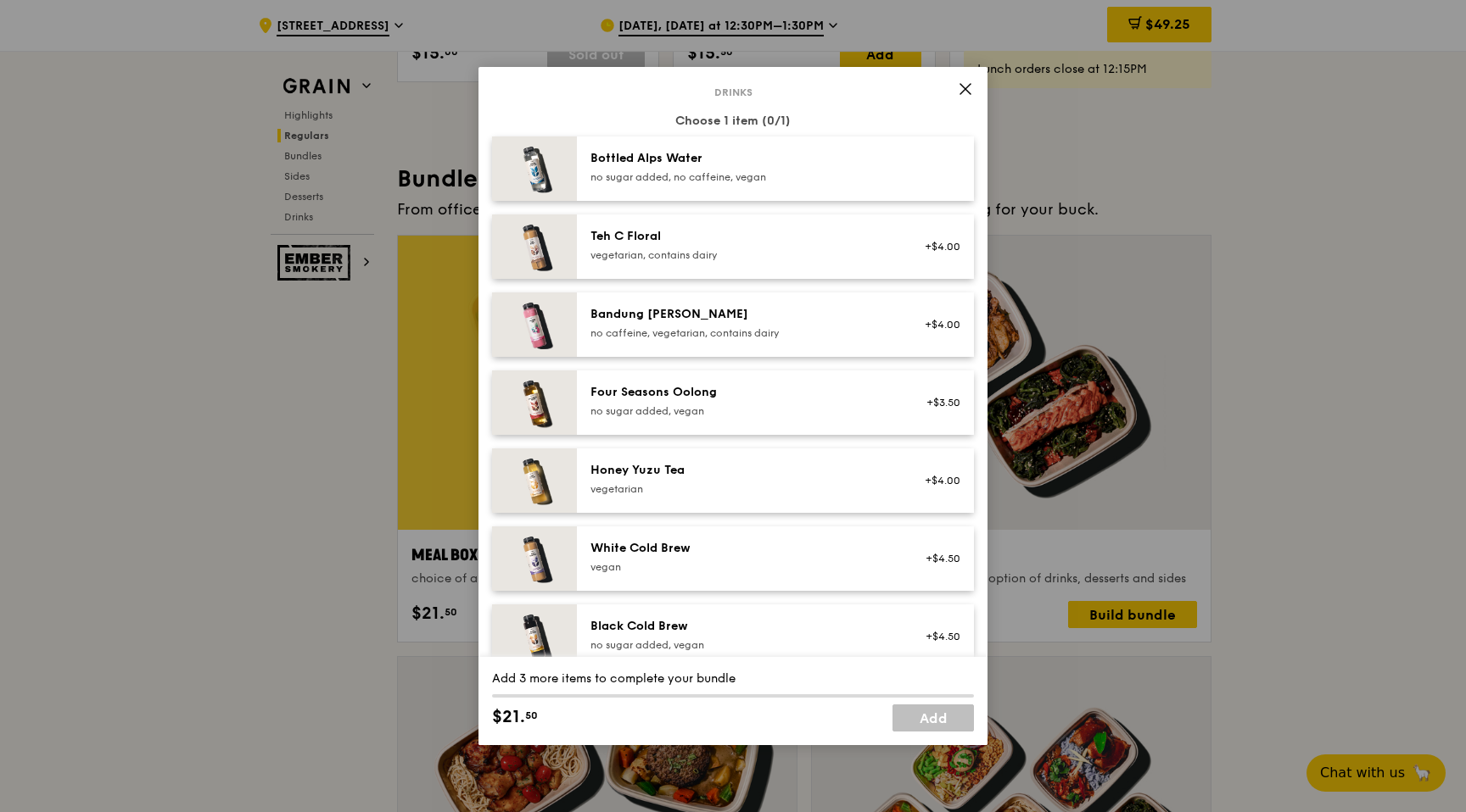
scroll to position [1916, 0]
click at [704, 246] on div "Teh C Floral vegetarian, contains dairy" at bounding box center [743, 243] width 305 height 34
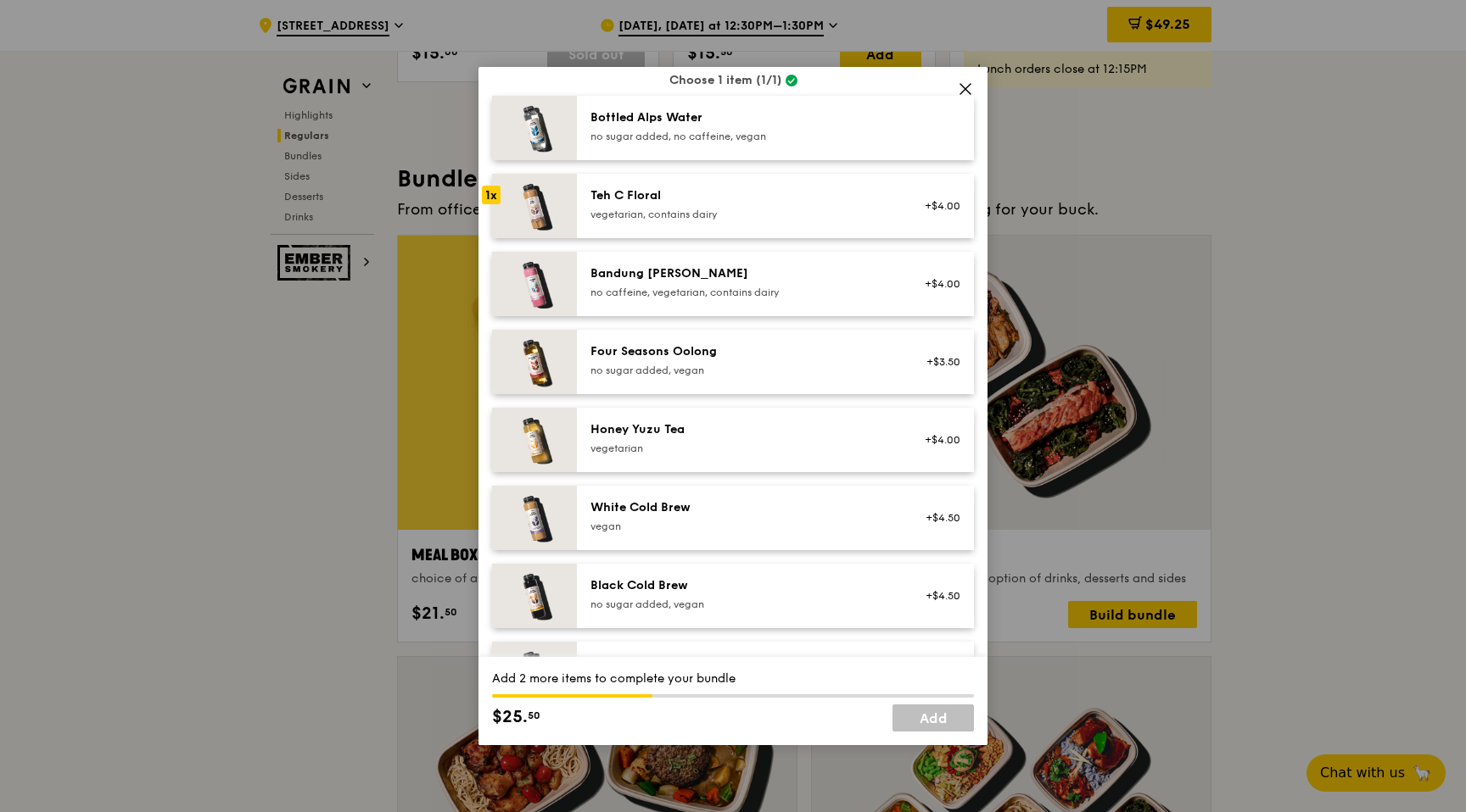
scroll to position [2097, 0]
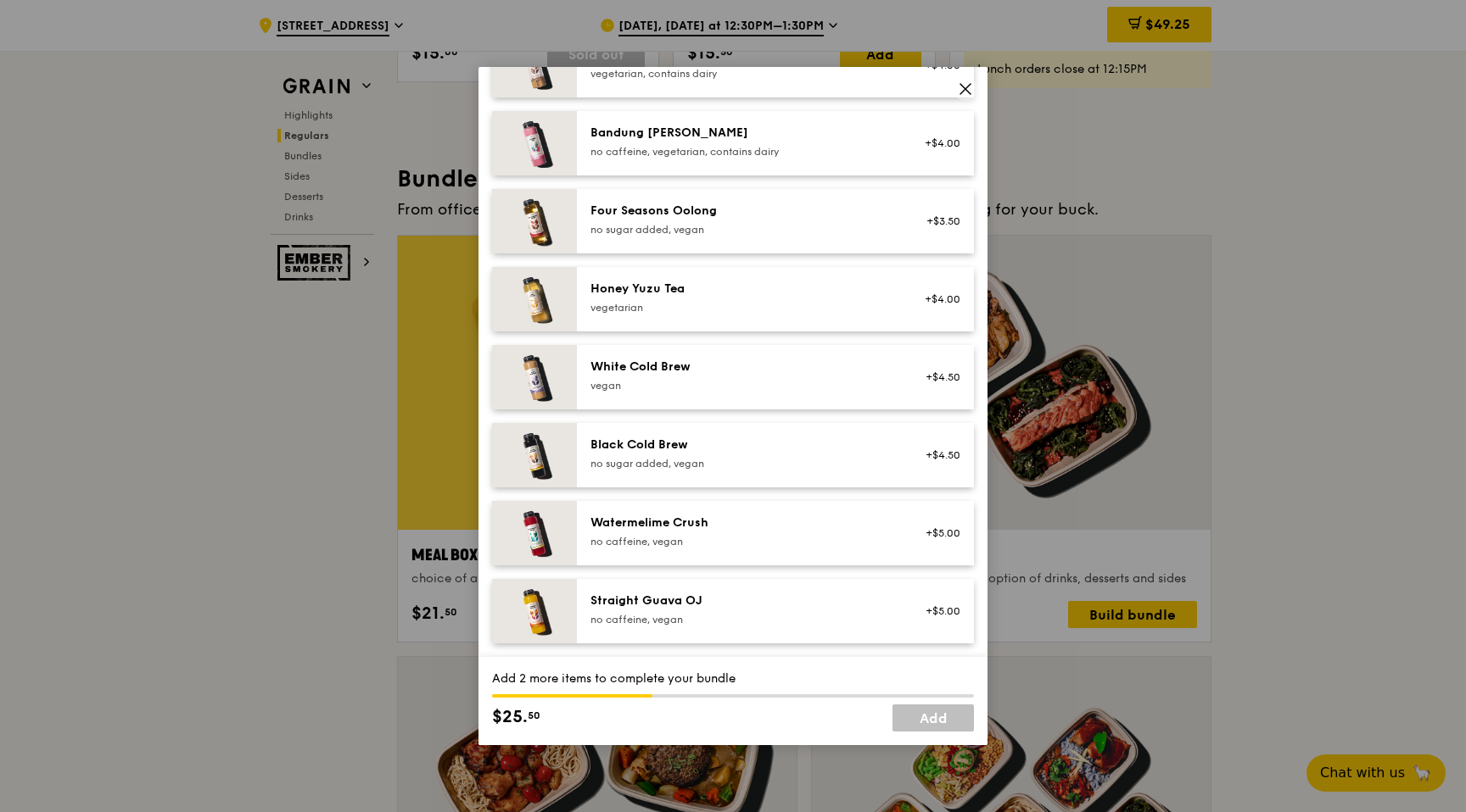
click at [914, 710] on link "Add" at bounding box center [933, 718] width 82 height 27
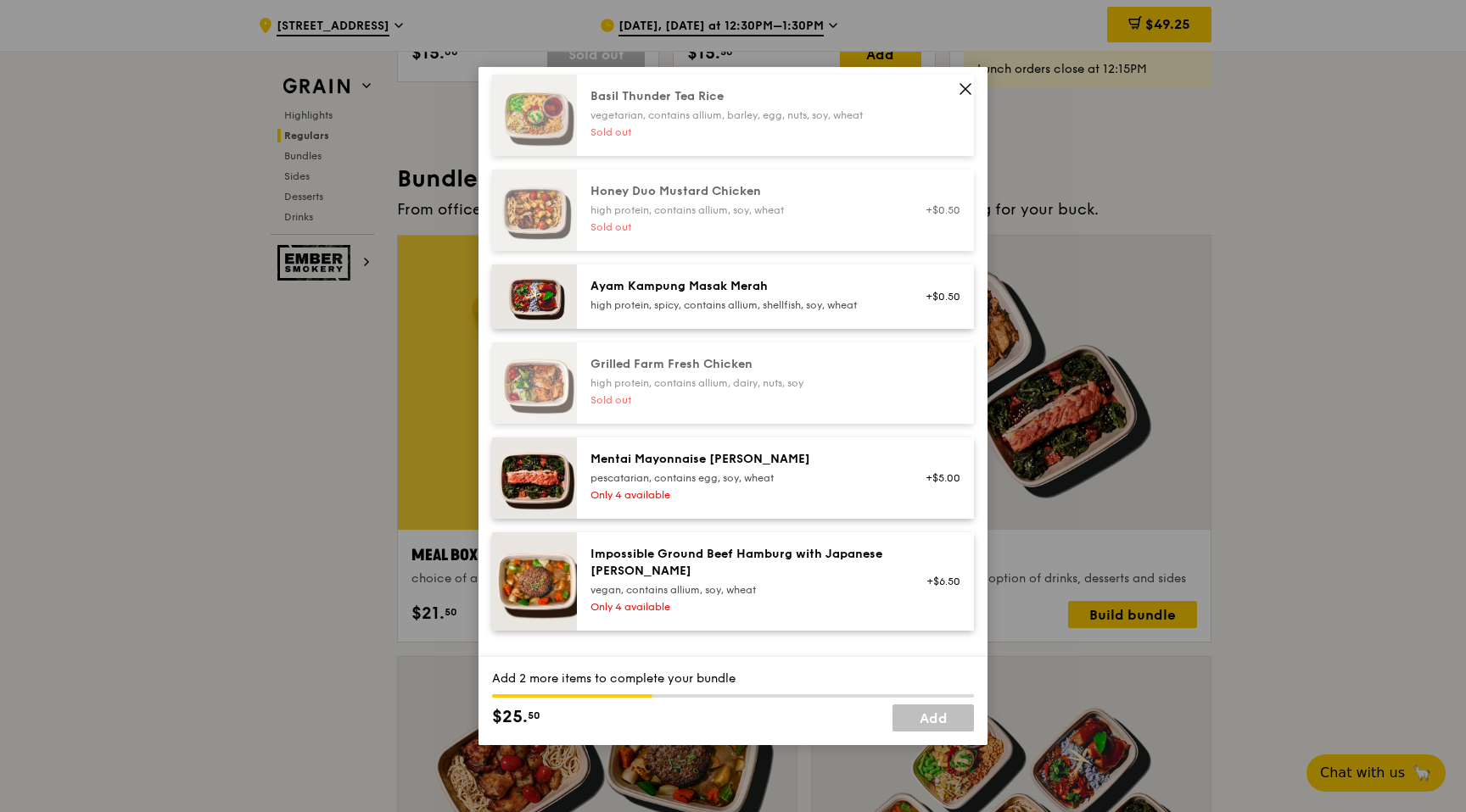
scroll to position [0, 0]
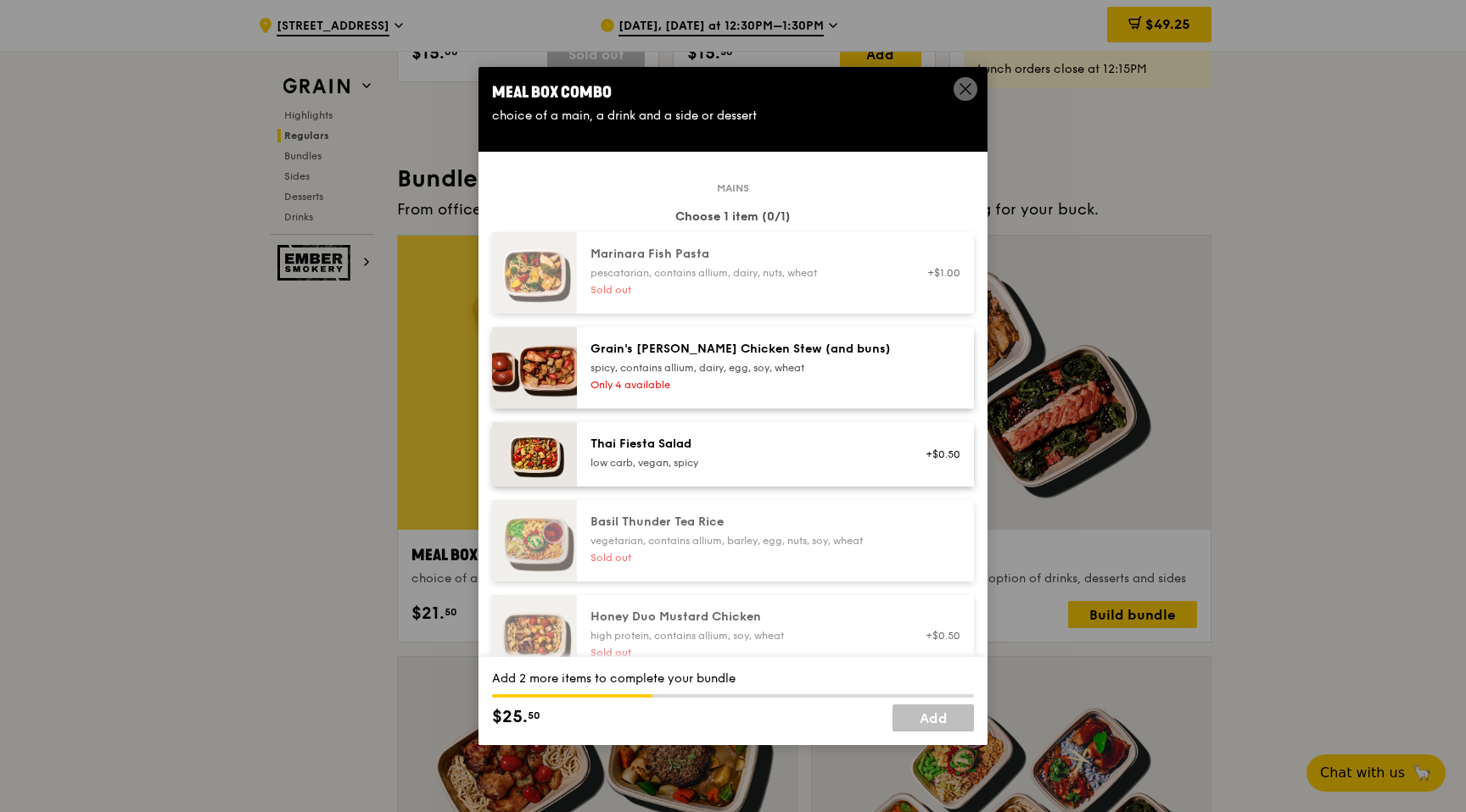
click at [665, 452] on div "Thai Fiesta Salad" at bounding box center [743, 445] width 305 height 17
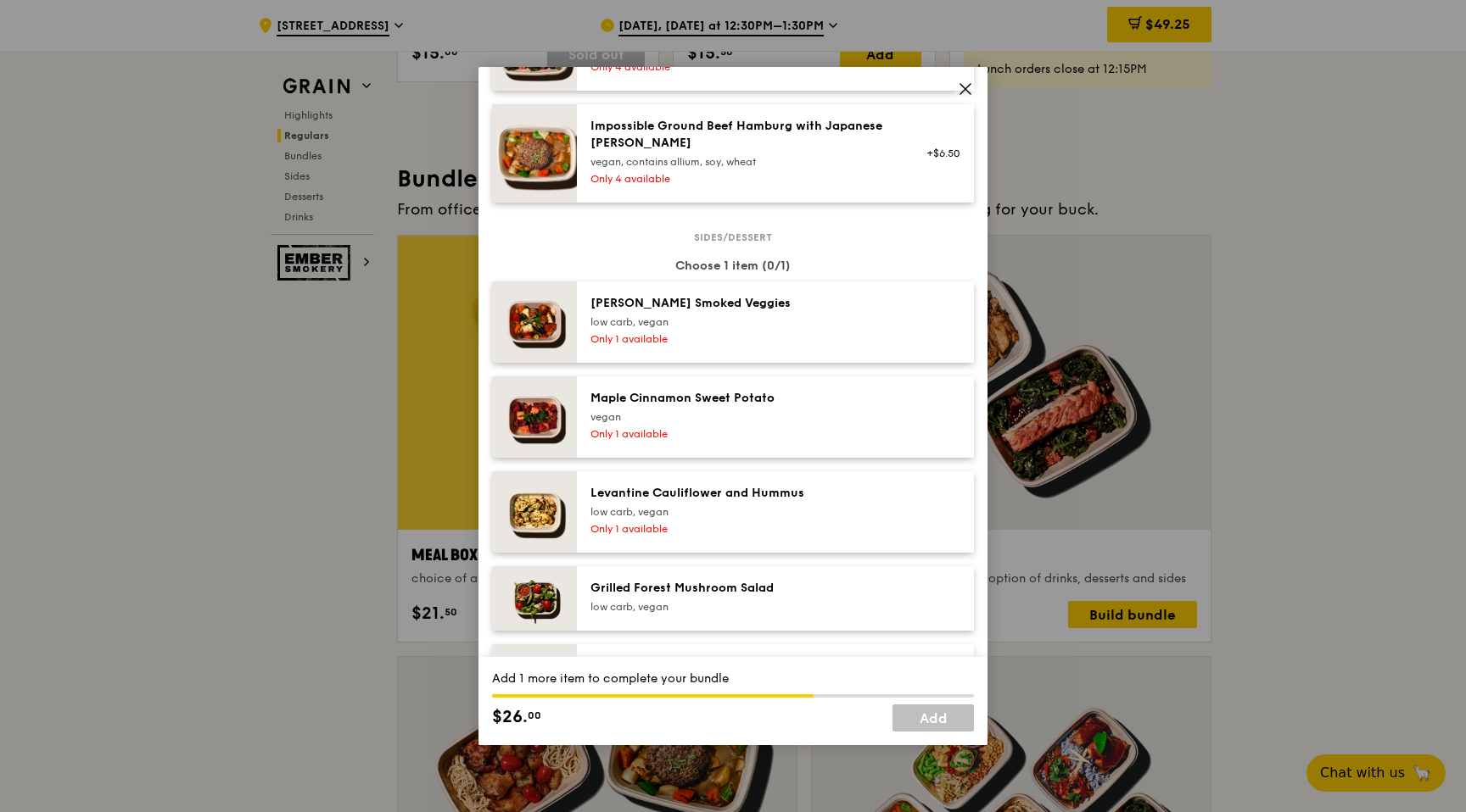
scroll to position [861, 0]
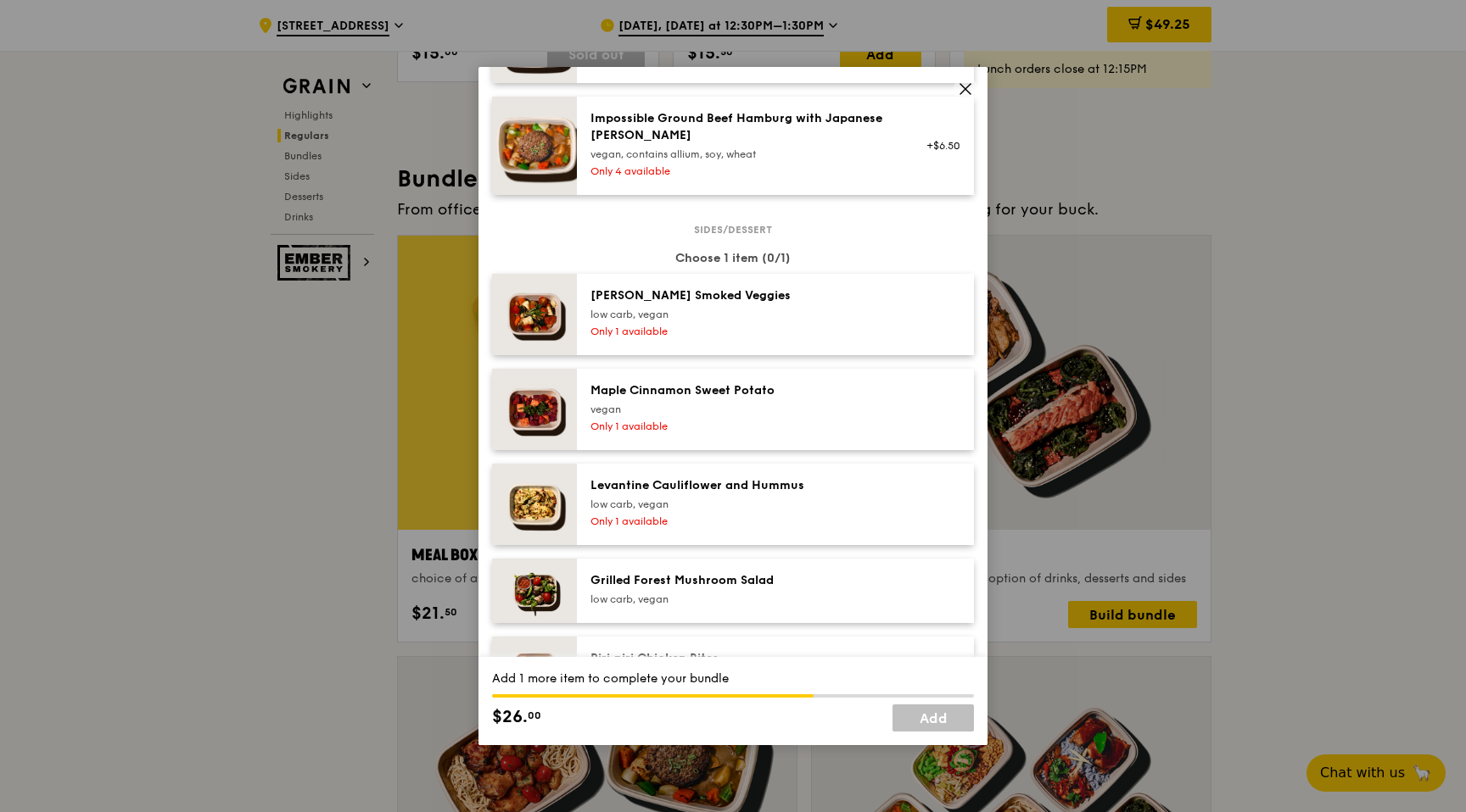
click at [775, 406] on div "vegan" at bounding box center [743, 409] width 305 height 13
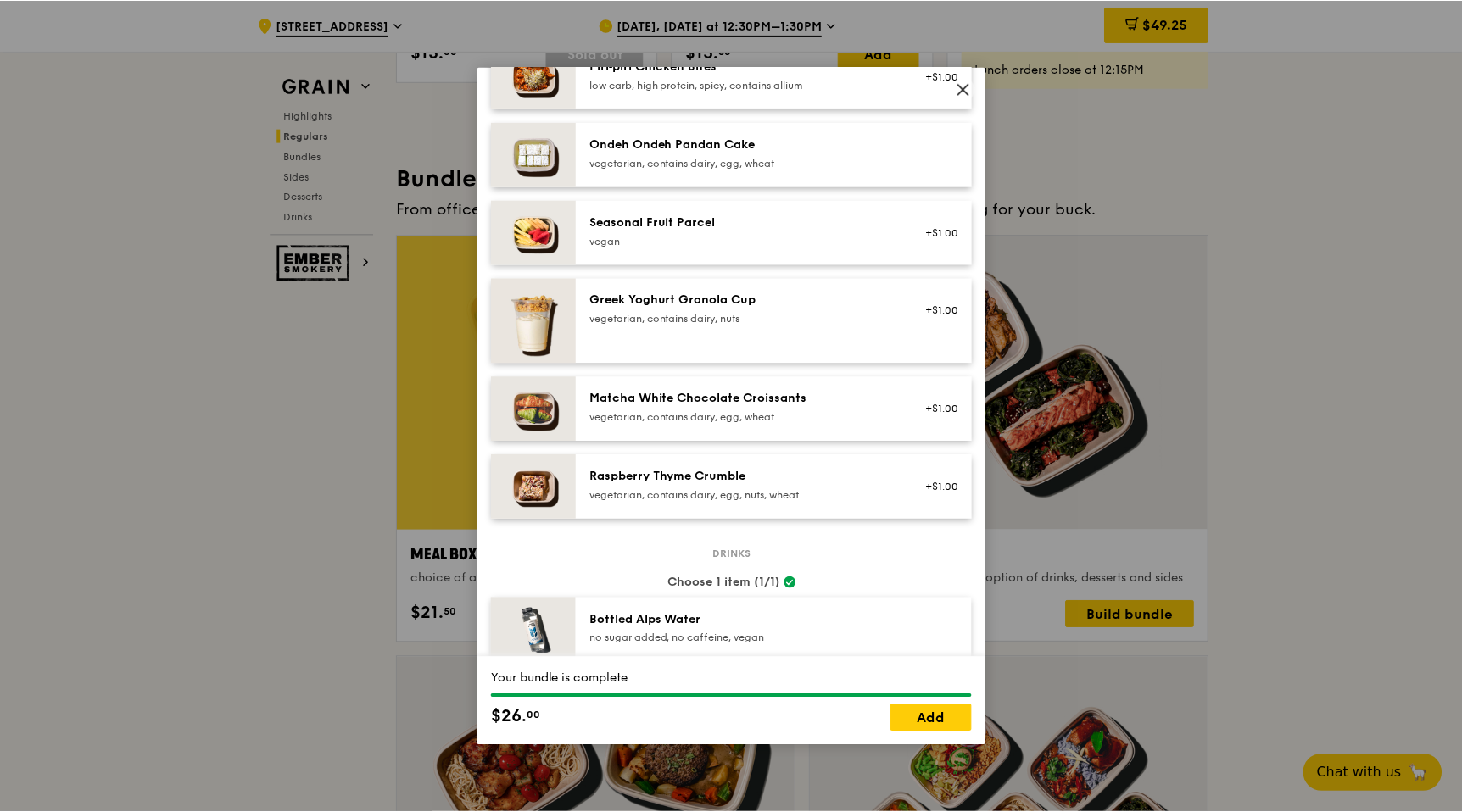
scroll to position [1537, 0]
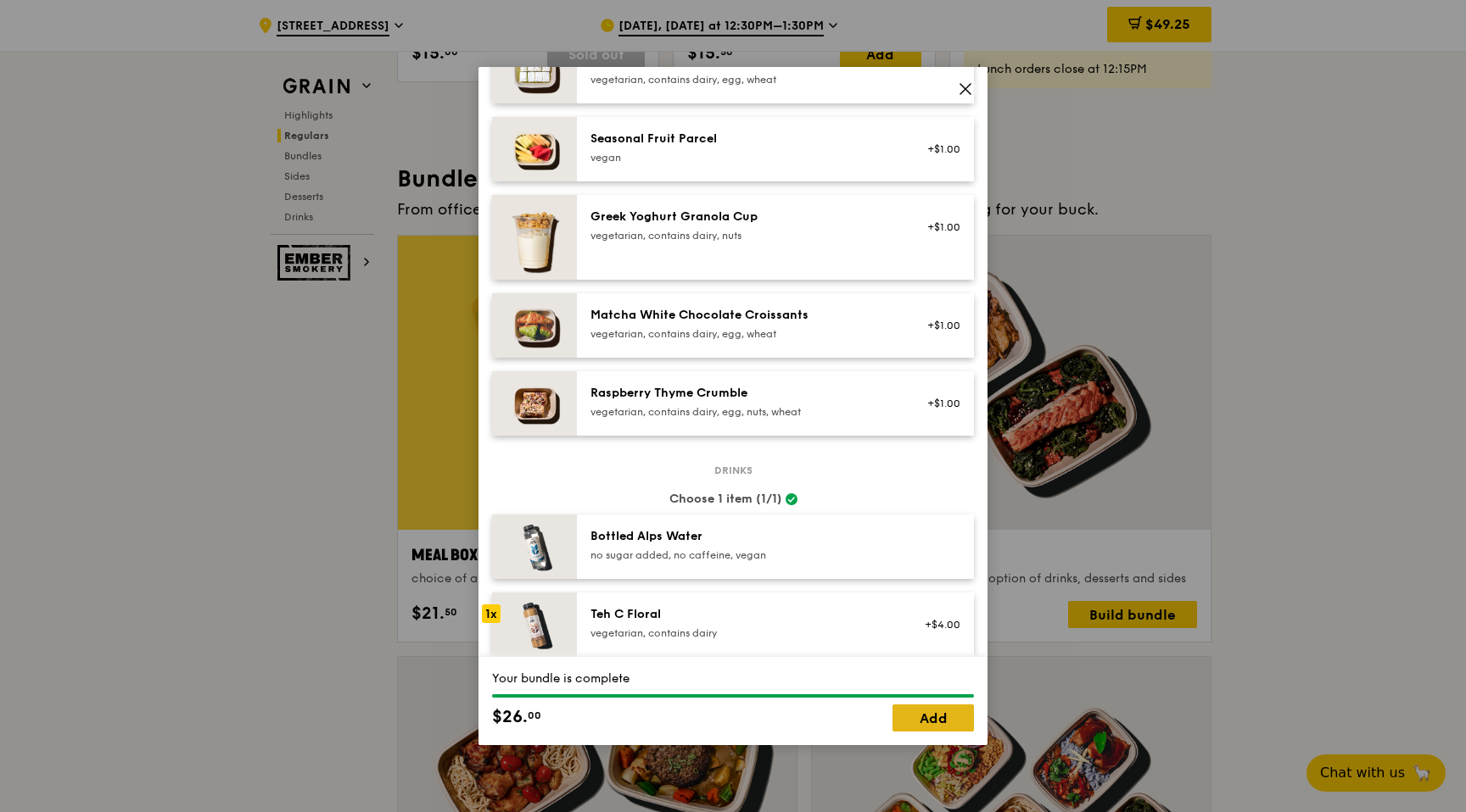
click at [934, 710] on link "Add" at bounding box center [933, 718] width 82 height 27
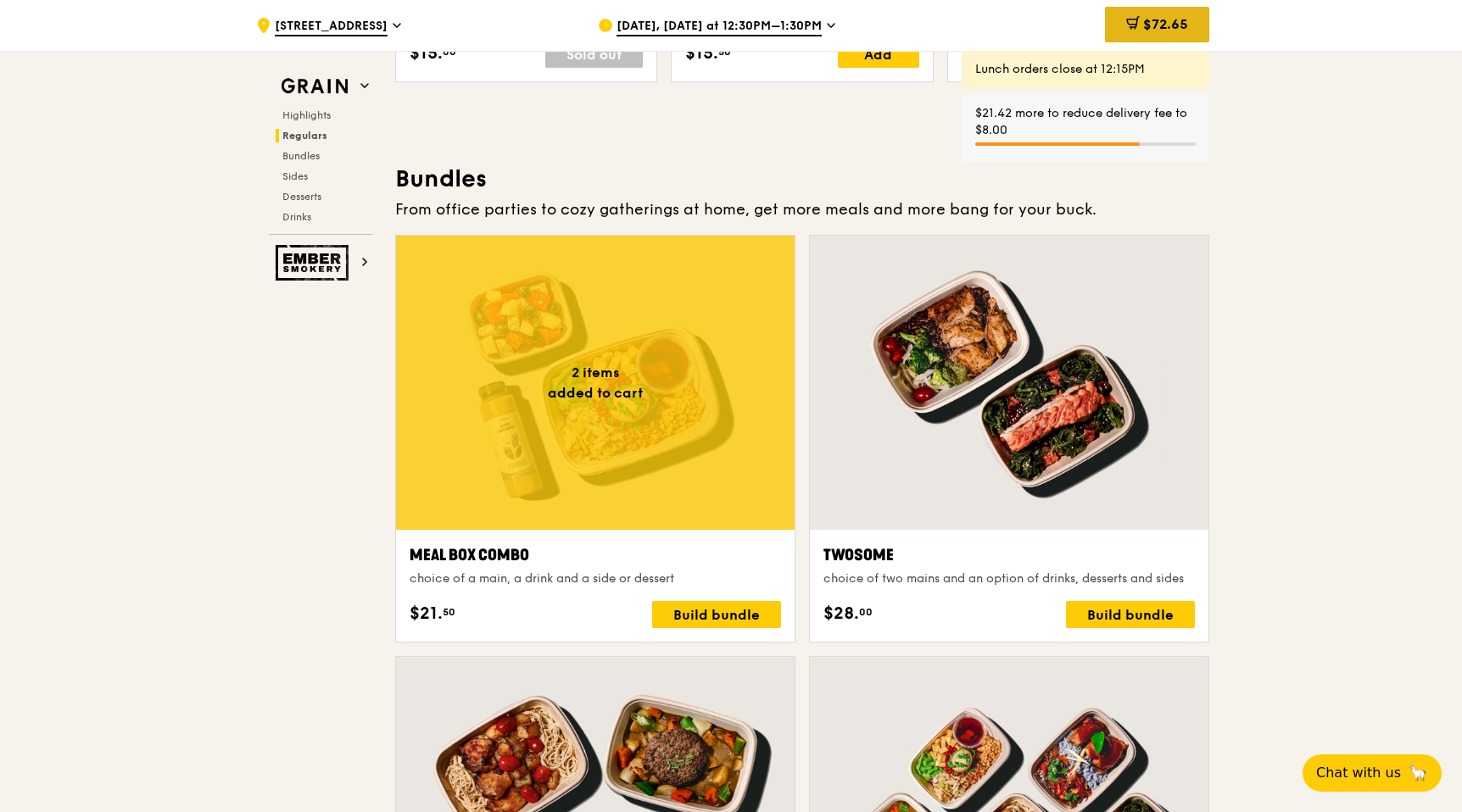
click at [1176, 28] on span "$72.65" at bounding box center [1166, 23] width 45 height 16
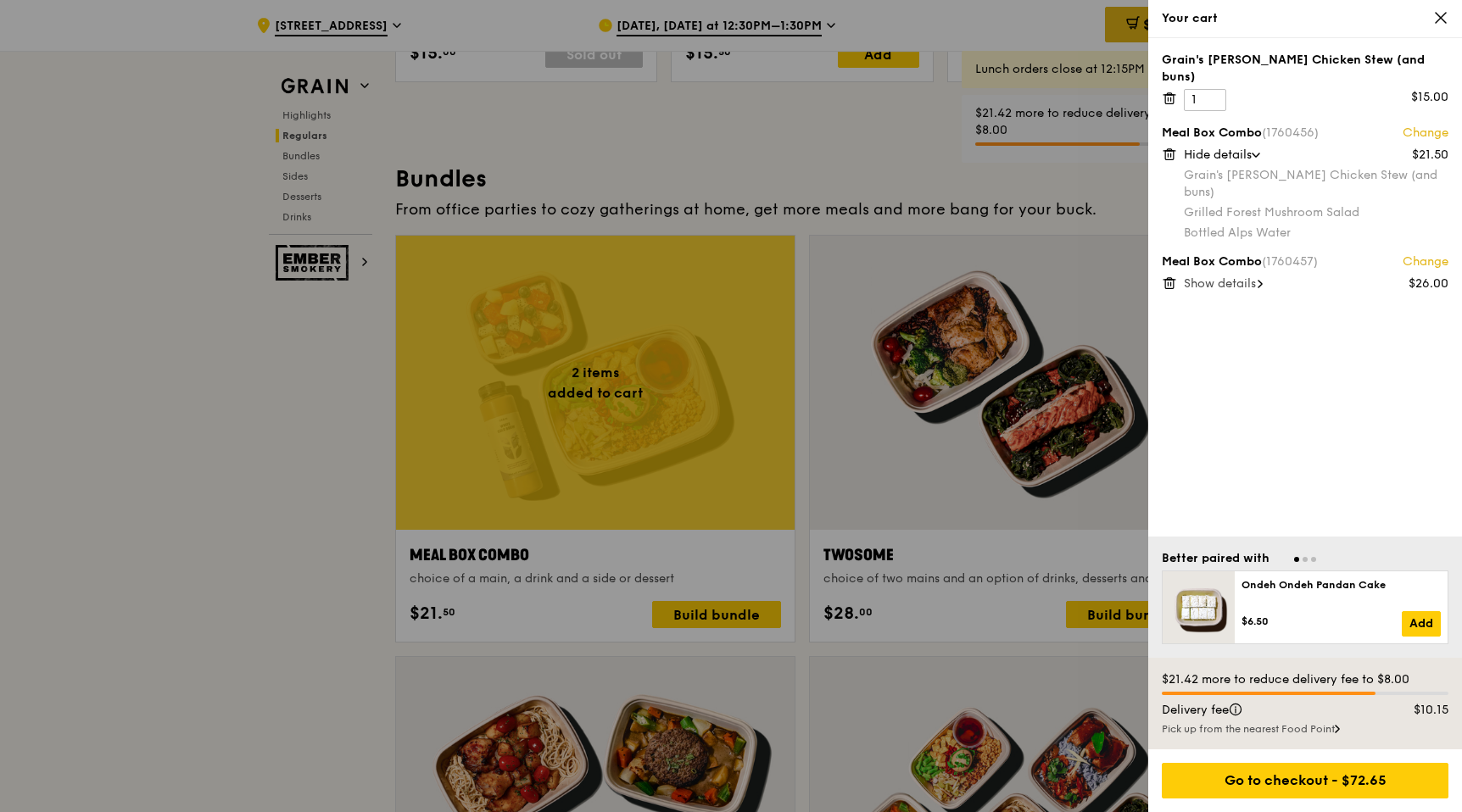
scroll to position [2339, 0]
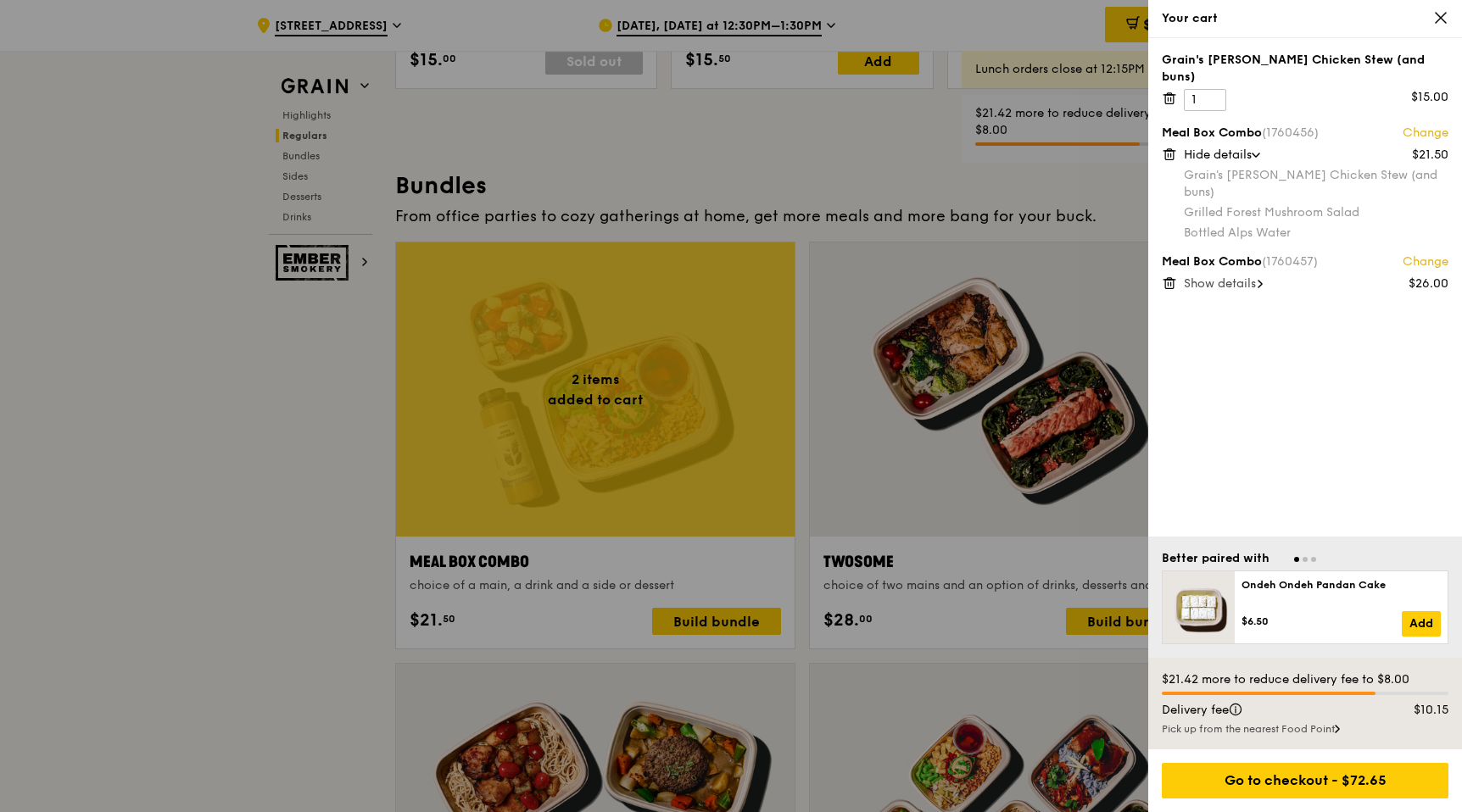
click at [1229, 276] on span "Show details" at bounding box center [1219, 283] width 72 height 14
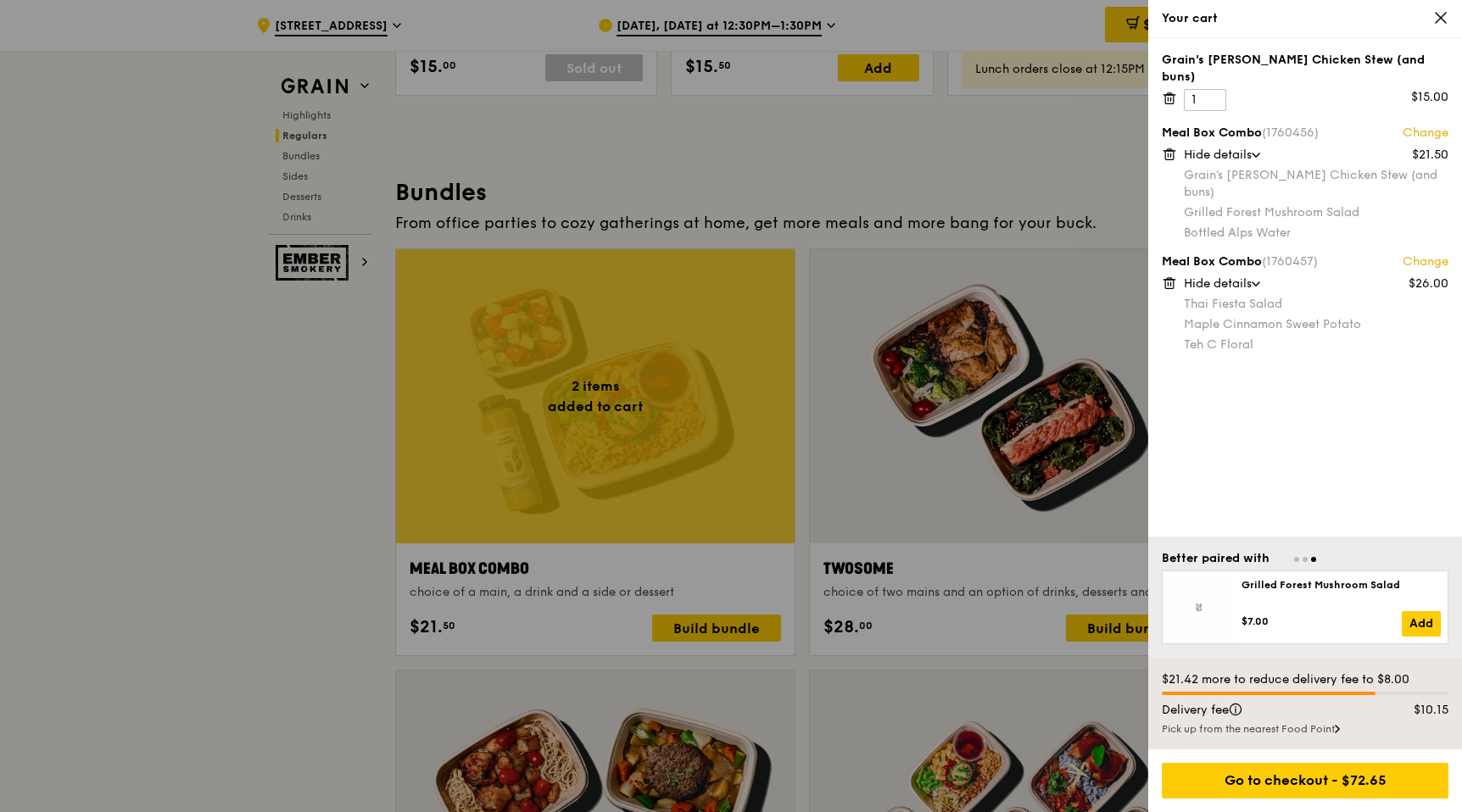
scroll to position [2325, 0]
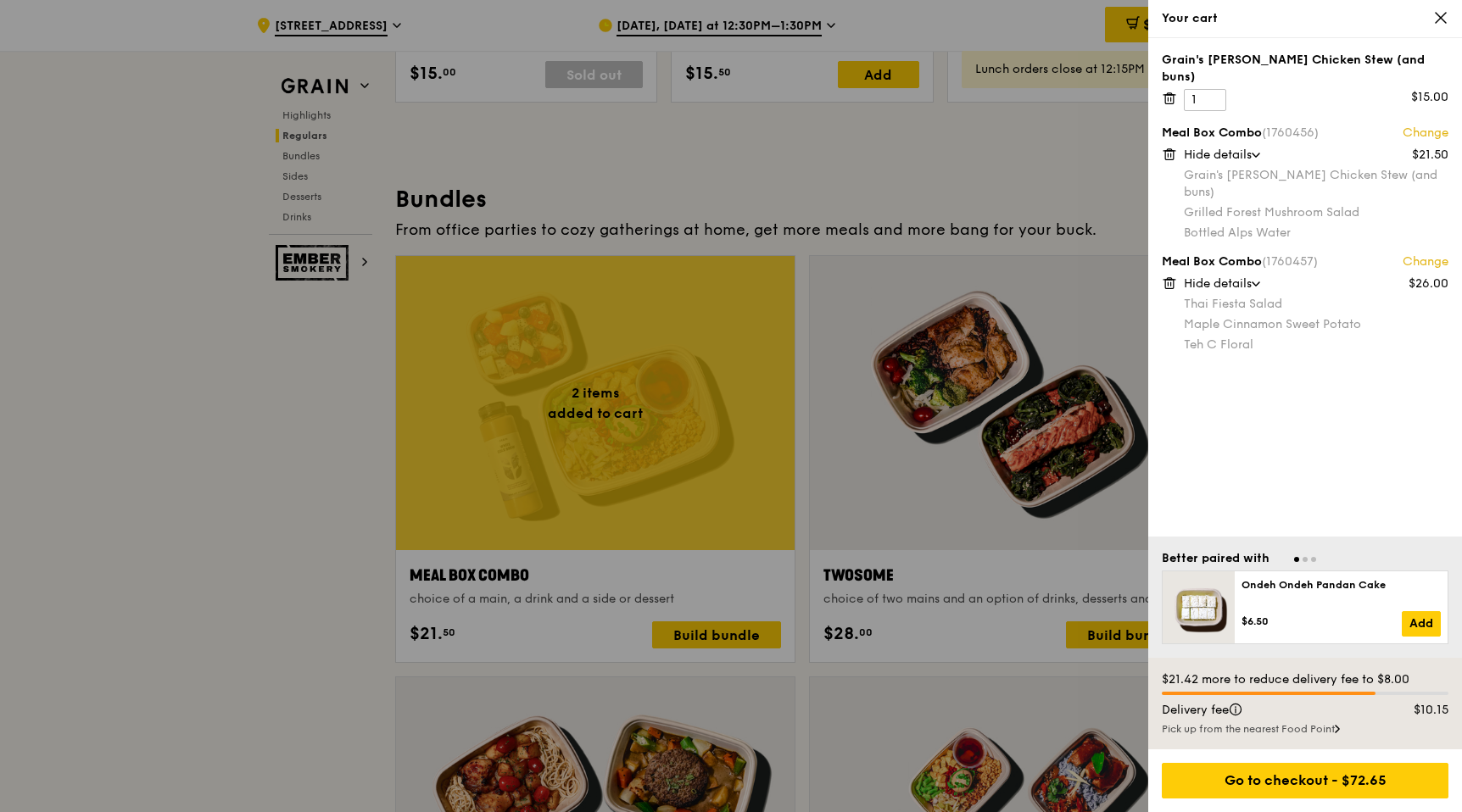
click at [1021, 359] on div at bounding box center [731, 406] width 1462 height 812
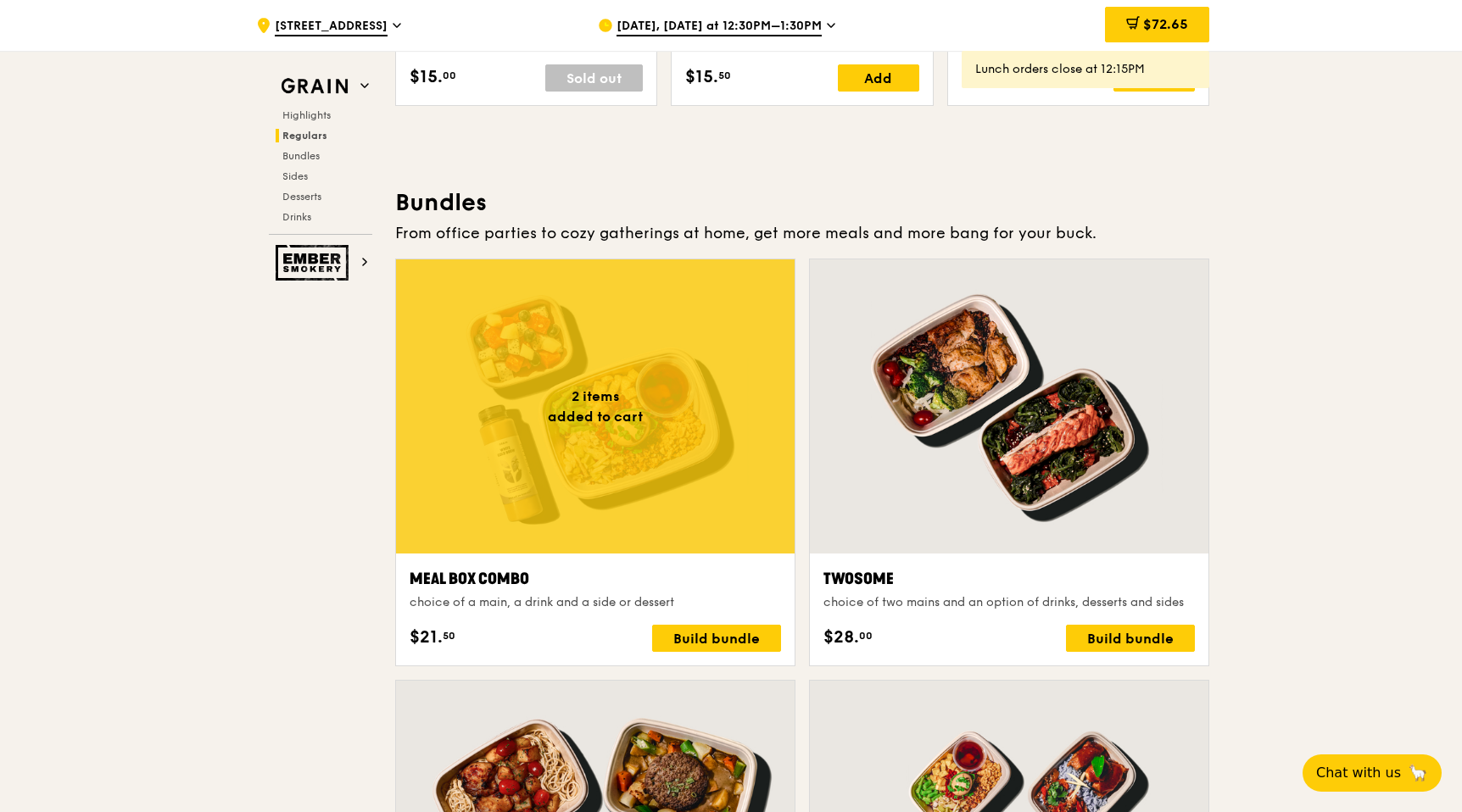
scroll to position [2333, 0]
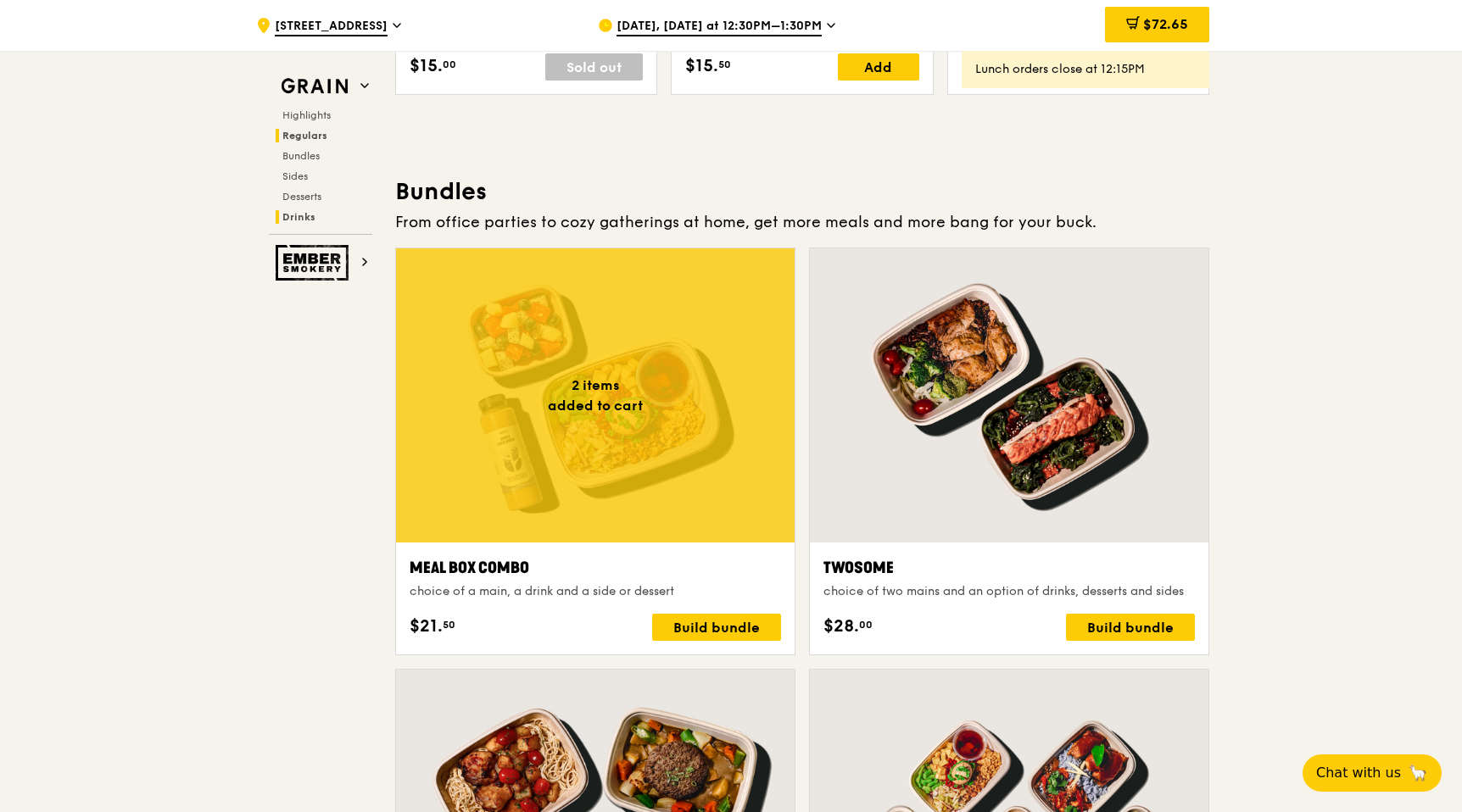
click at [297, 219] on span "Drinks" at bounding box center [298, 217] width 33 height 12
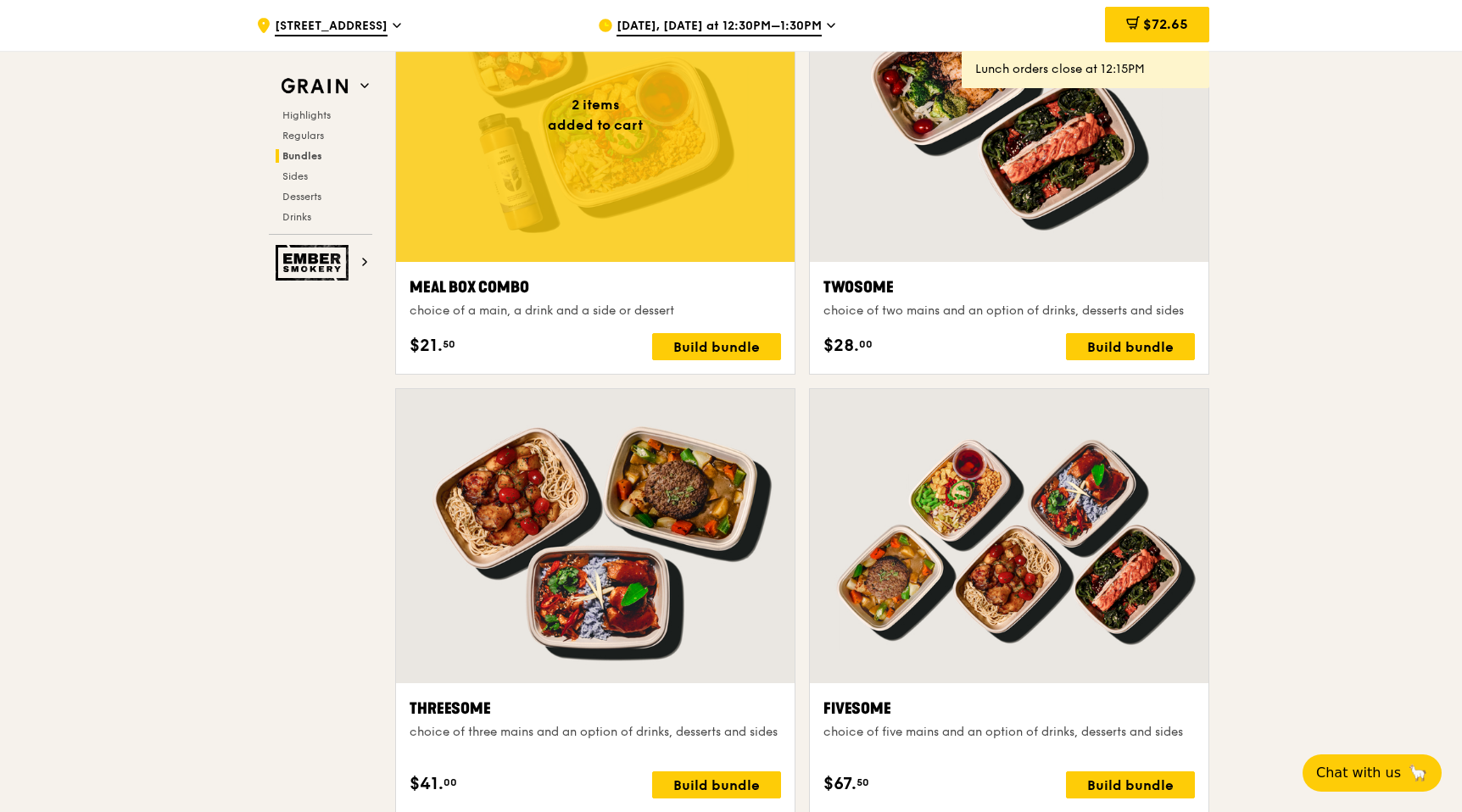
scroll to position [2599, 0]
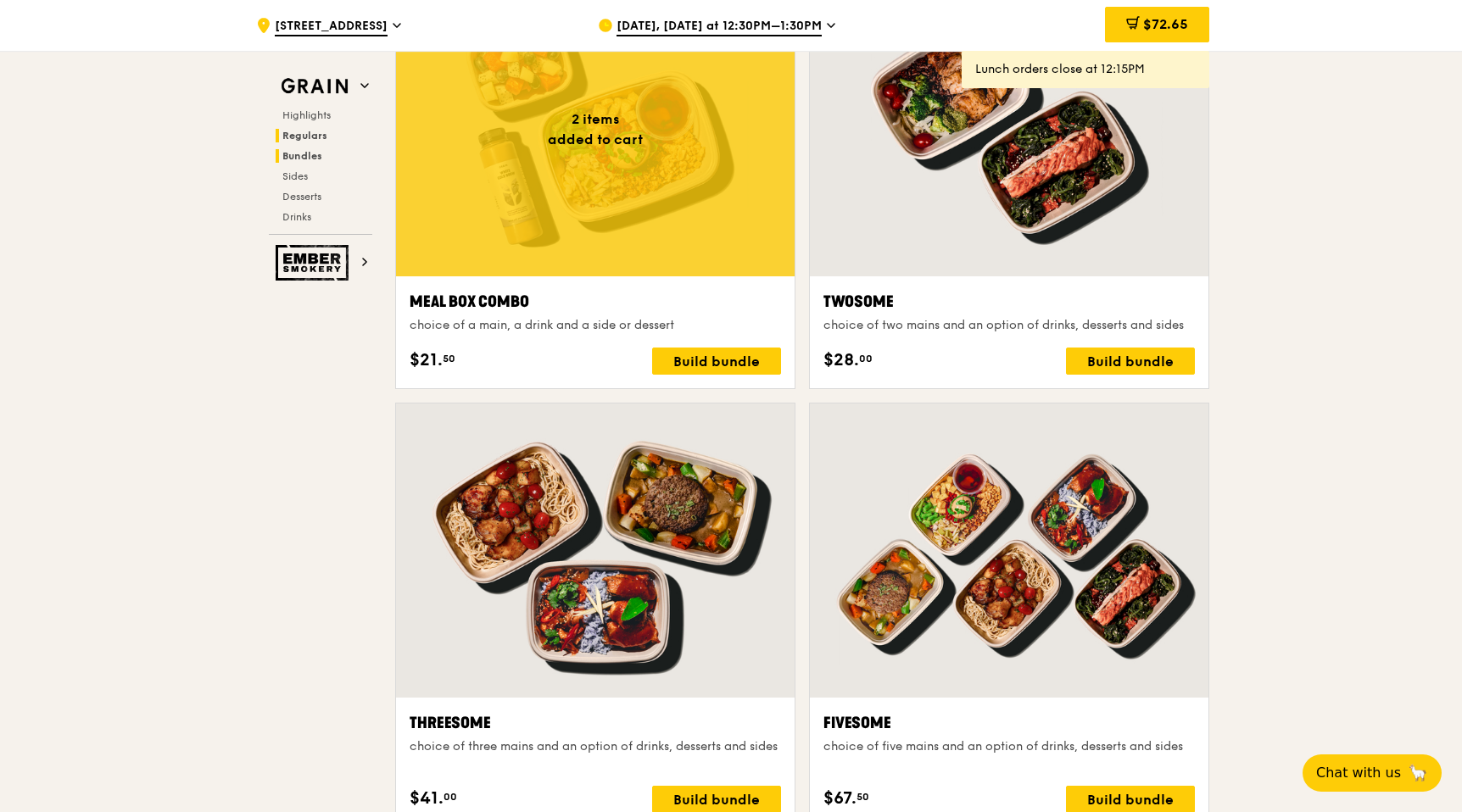
click at [299, 132] on span "Regulars" at bounding box center [305, 135] width 45 height 12
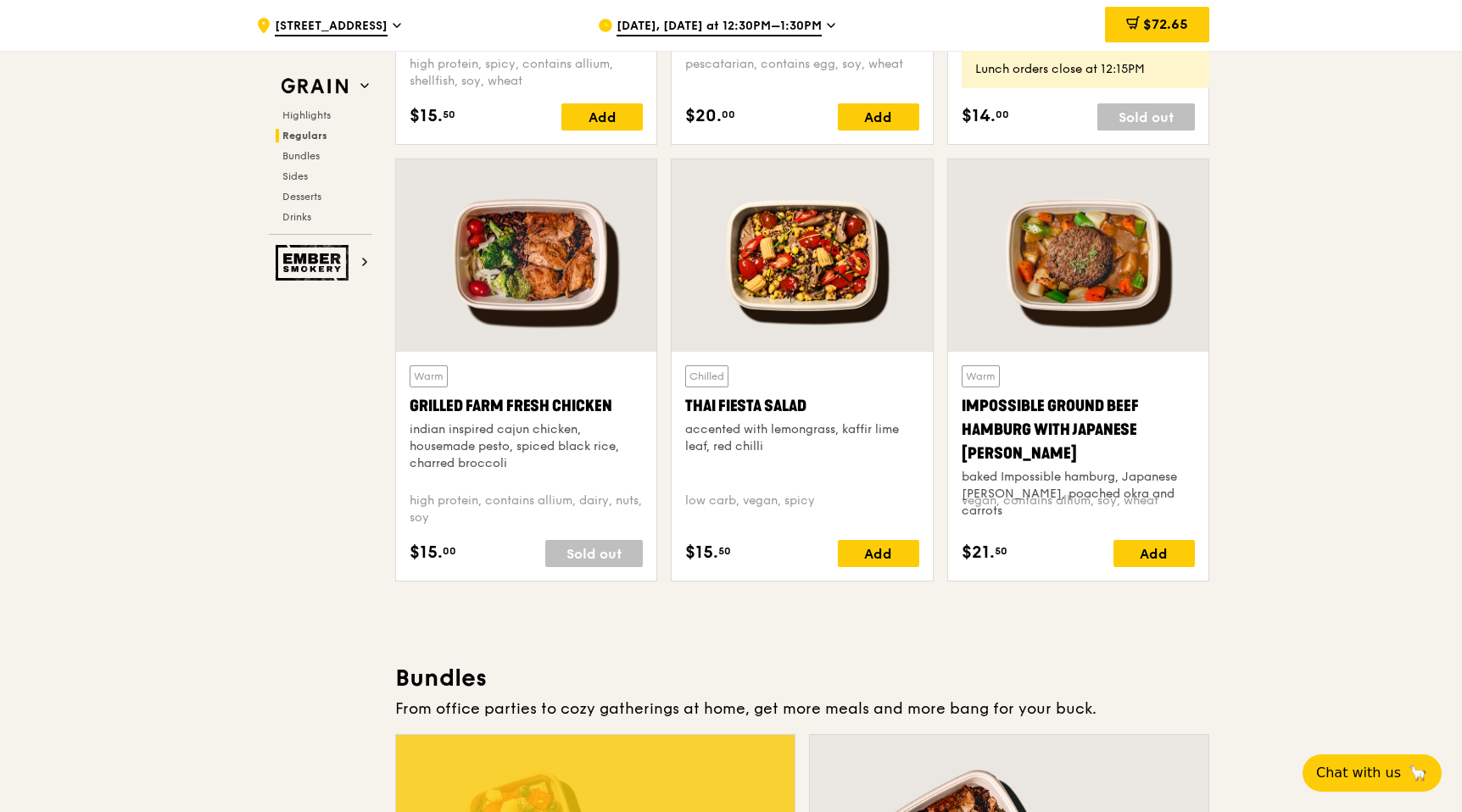
scroll to position [1860, 0]
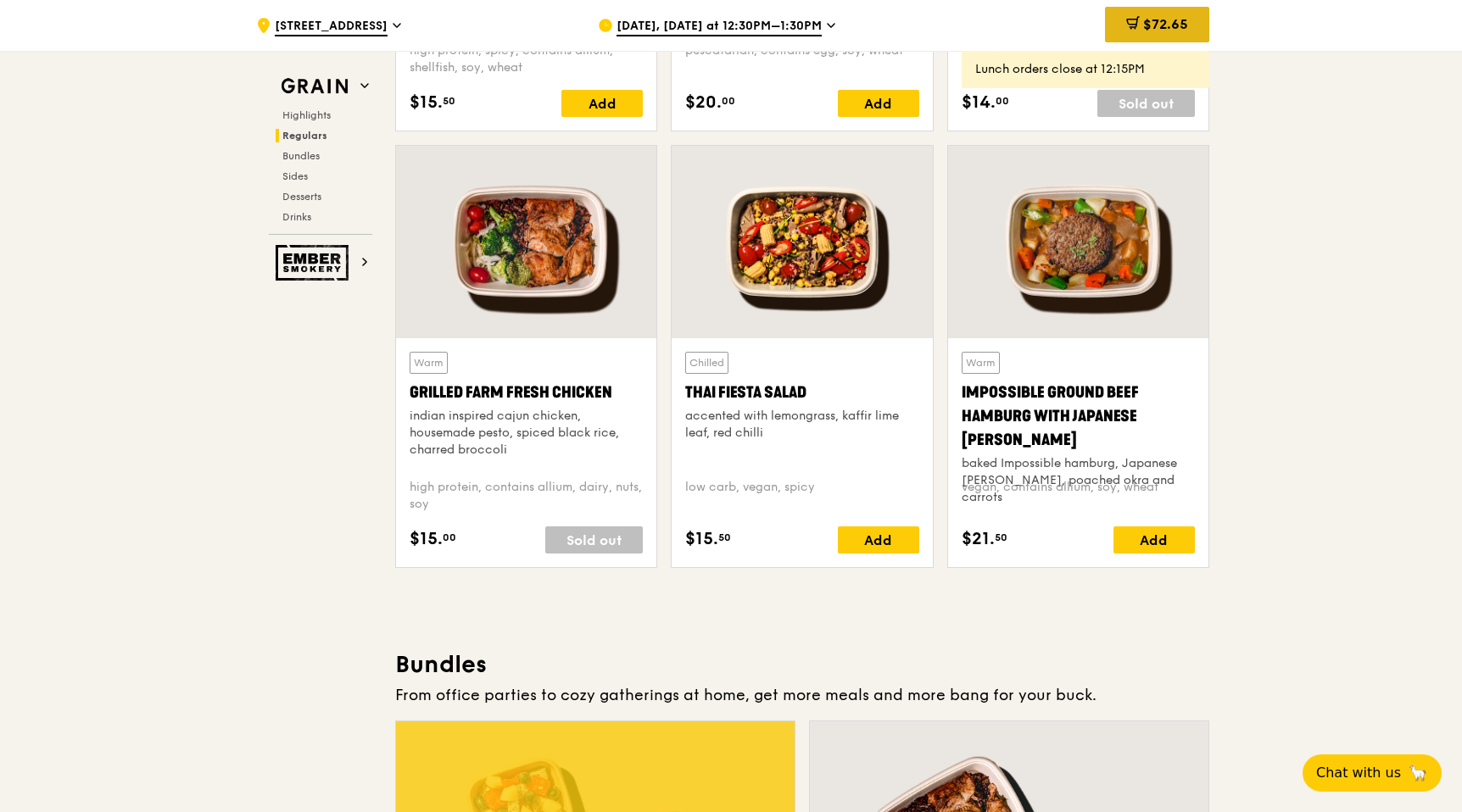
click at [1135, 28] on icon at bounding box center [1133, 23] width 13 height 13
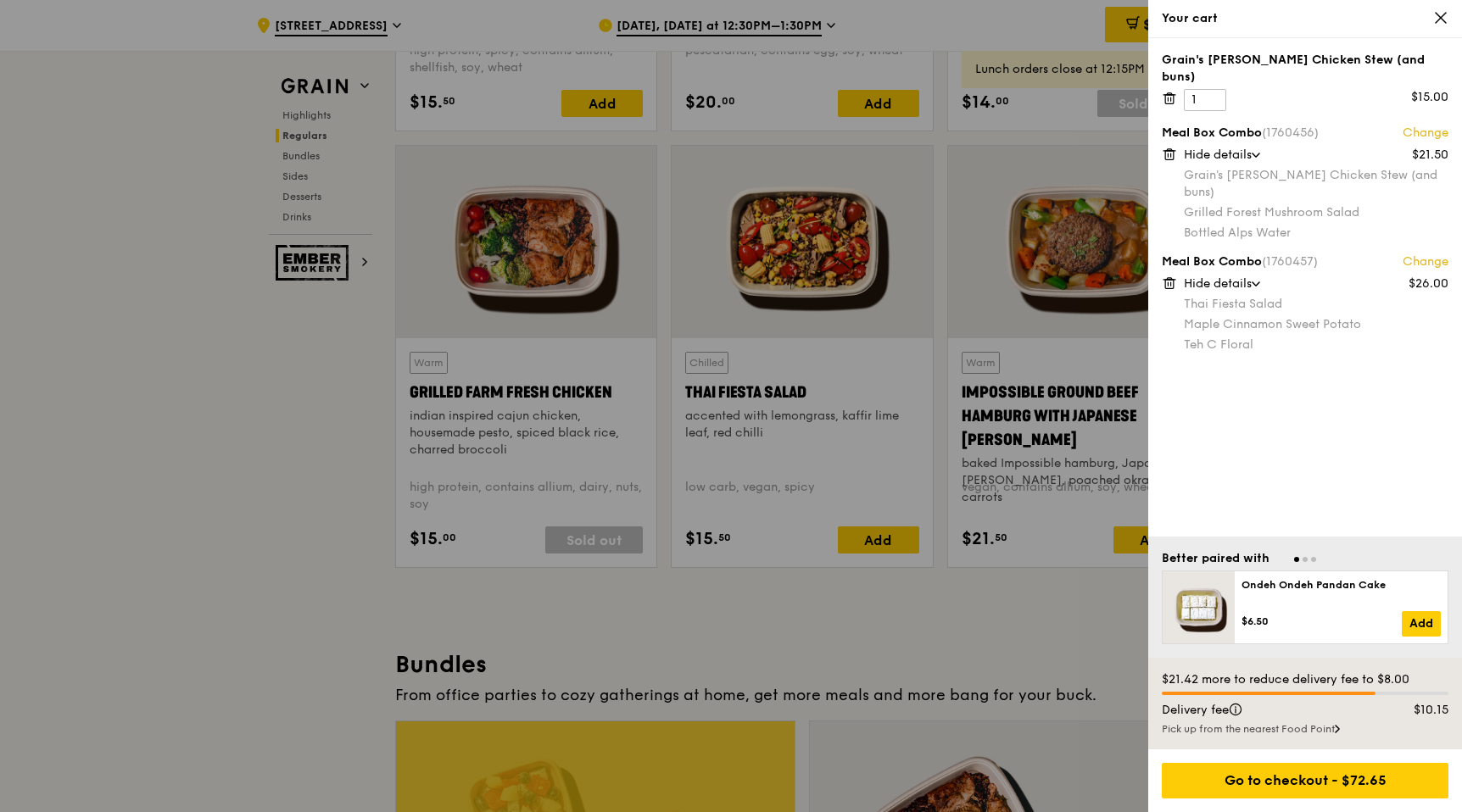
click at [31, 521] on div at bounding box center [731, 406] width 1462 height 812
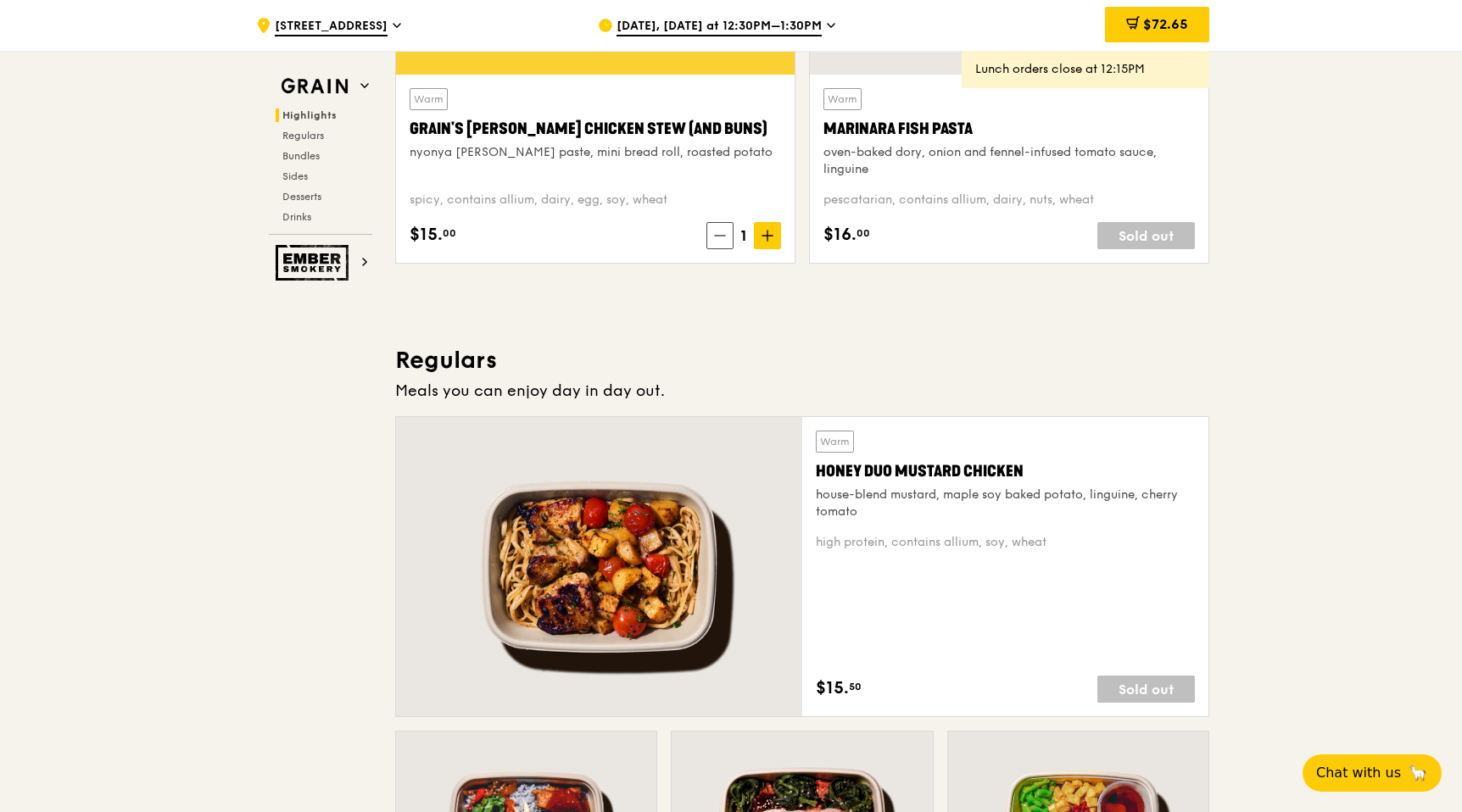
scroll to position [0, 0]
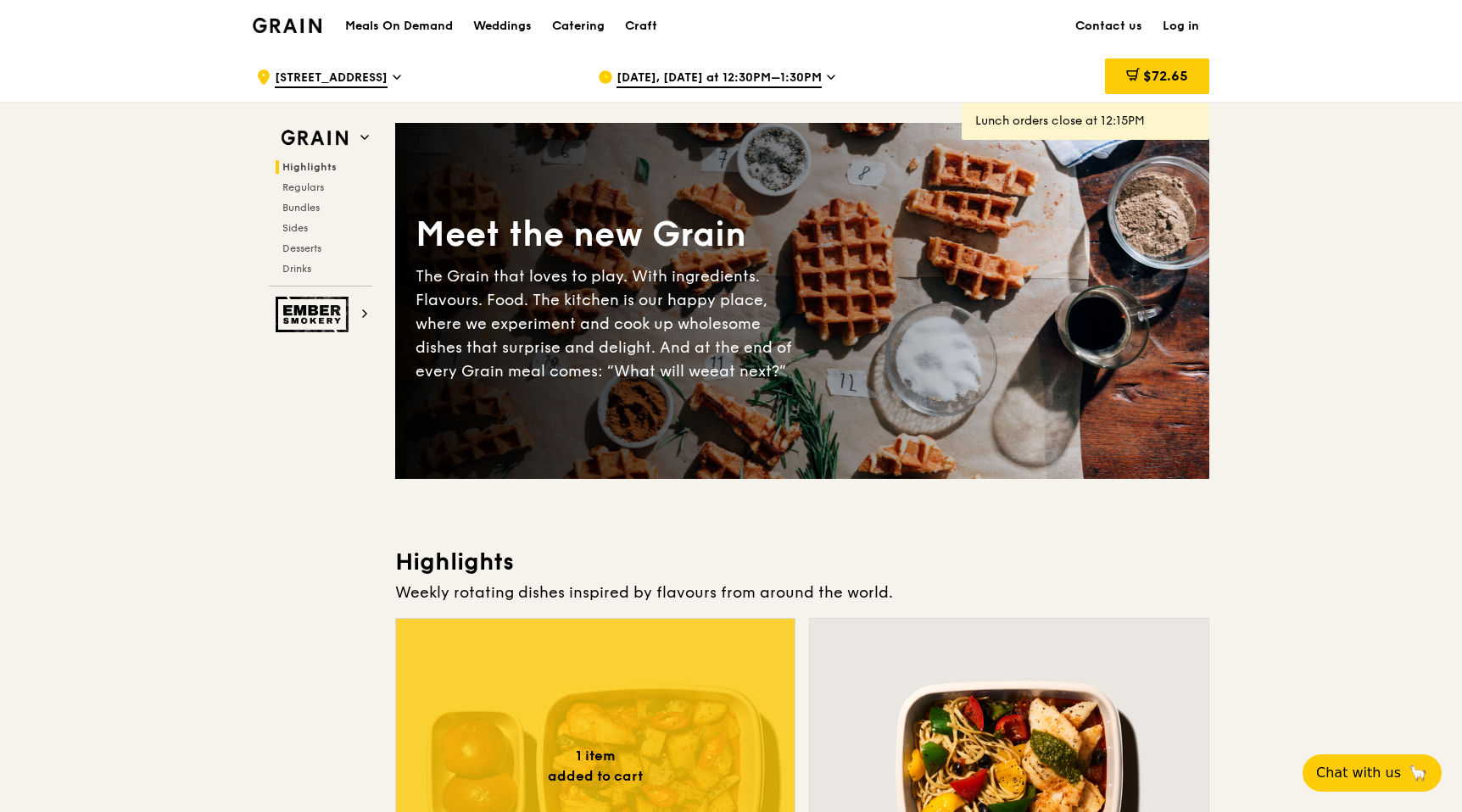
click at [807, 78] on span "[DATE], [DATE] at 12:30PM–1:30PM" at bounding box center [719, 79] width 205 height 19
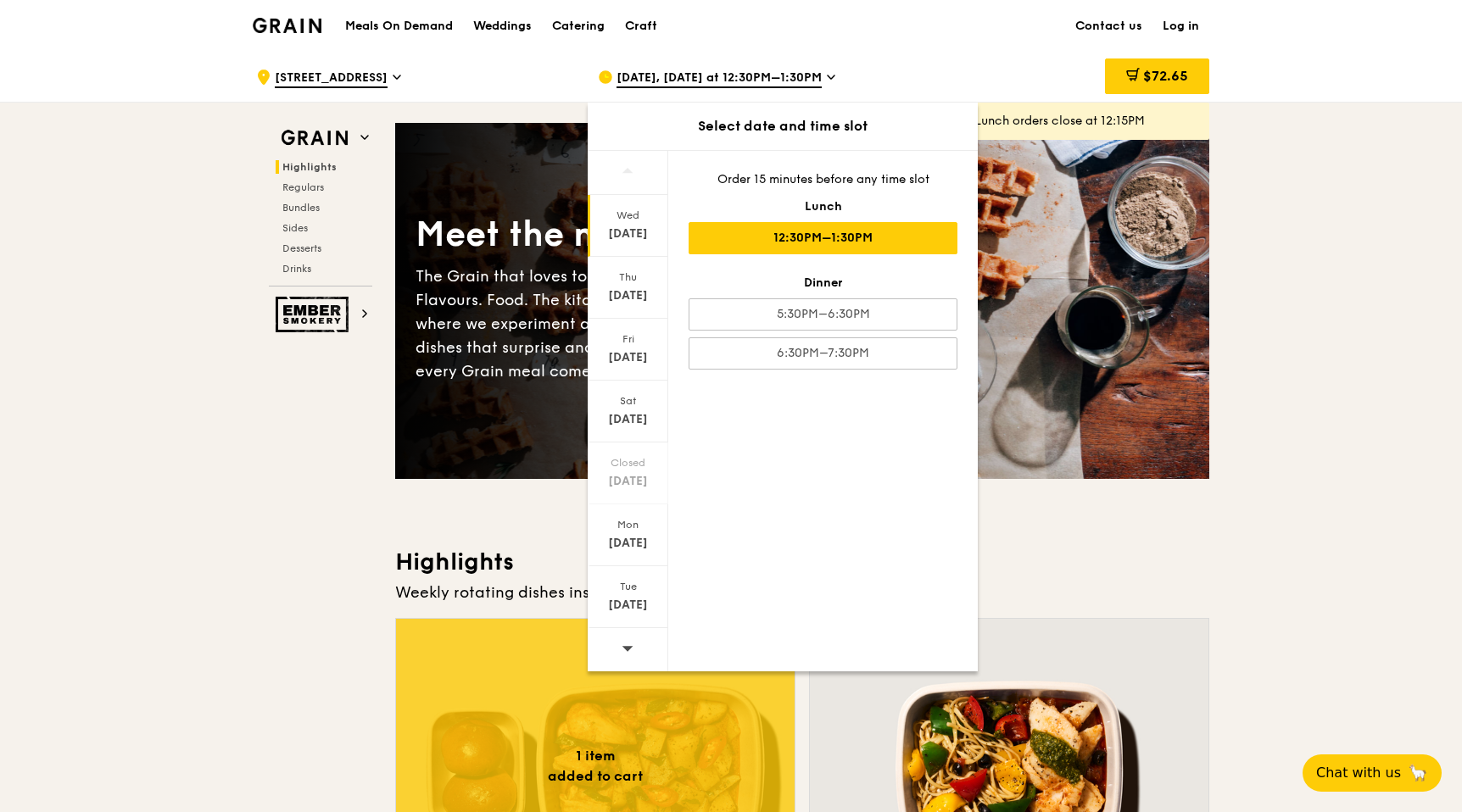
click at [901, 71] on div "[DATE], [DATE] at 12:30PM–1:30PM" at bounding box center [755, 77] width 315 height 51
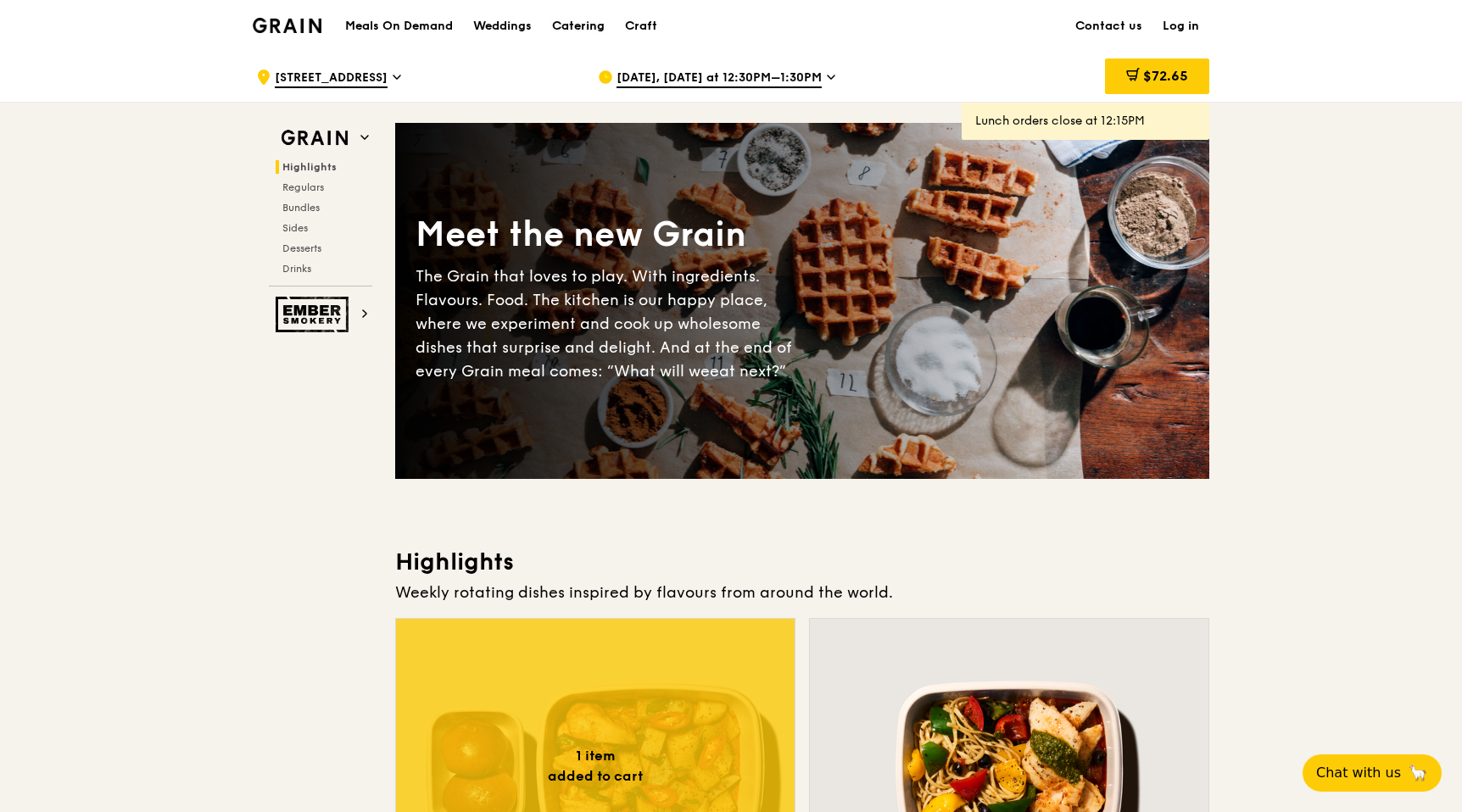
click at [585, 24] on div "Catering" at bounding box center [578, 26] width 53 height 51
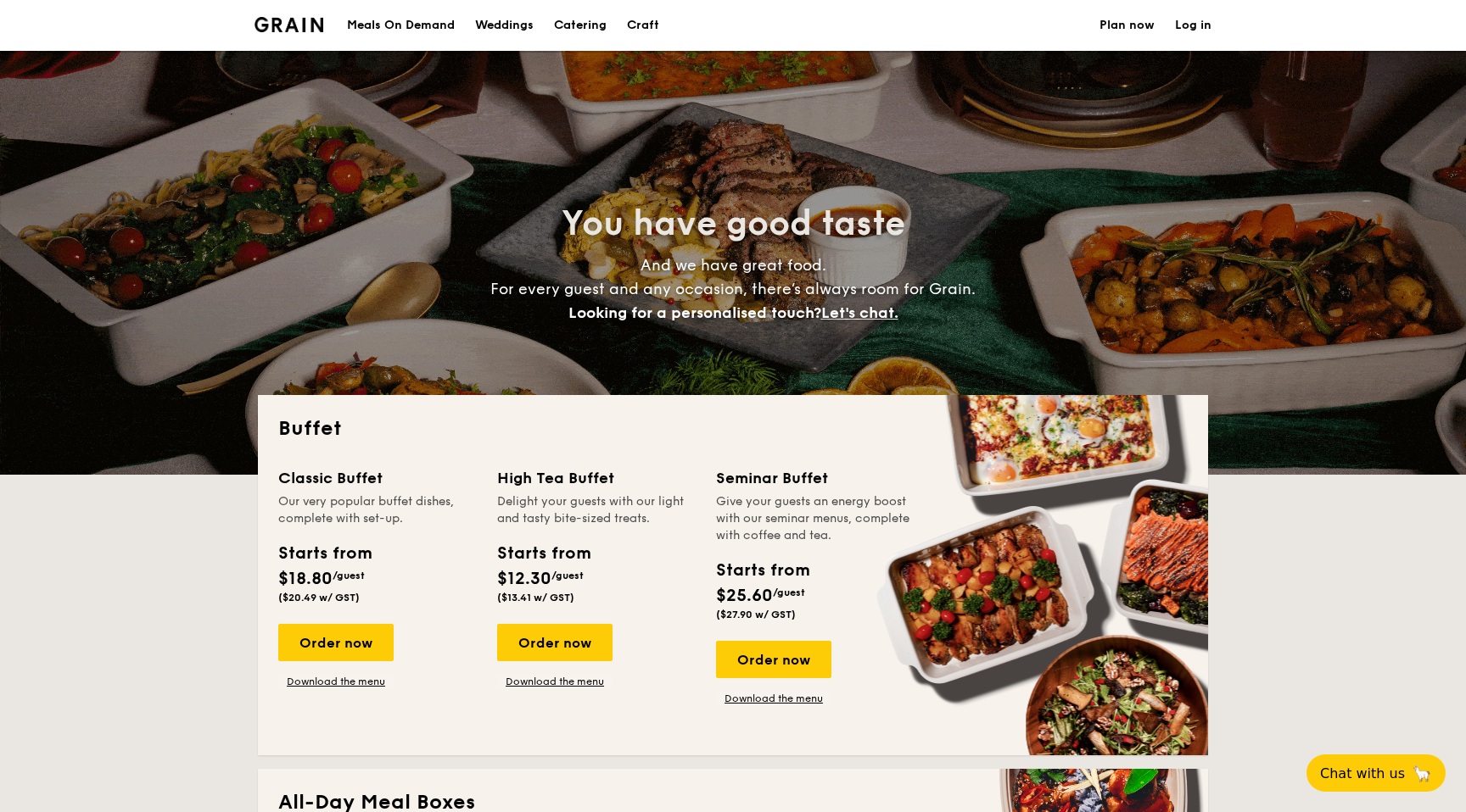
select select
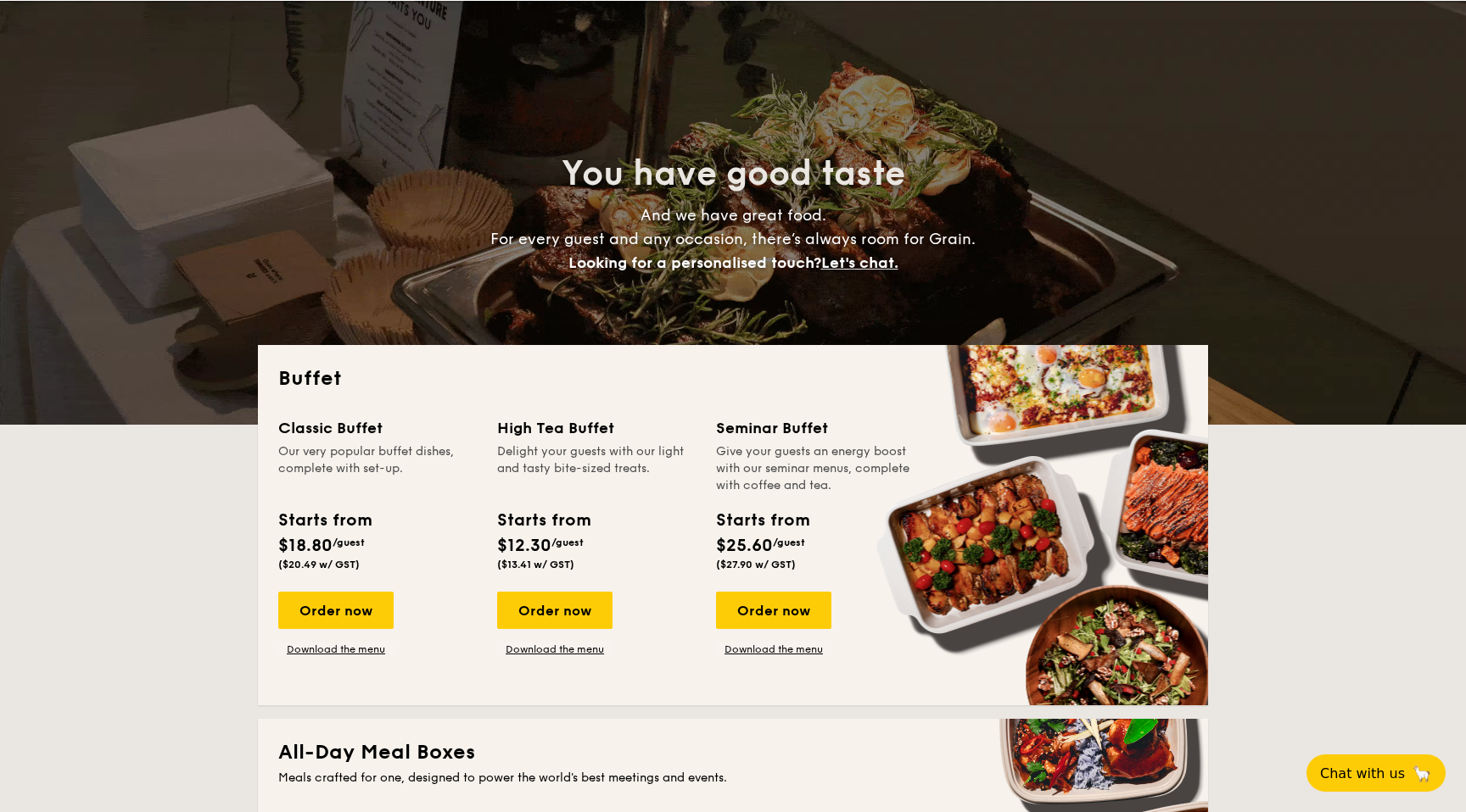
scroll to position [49, 0]
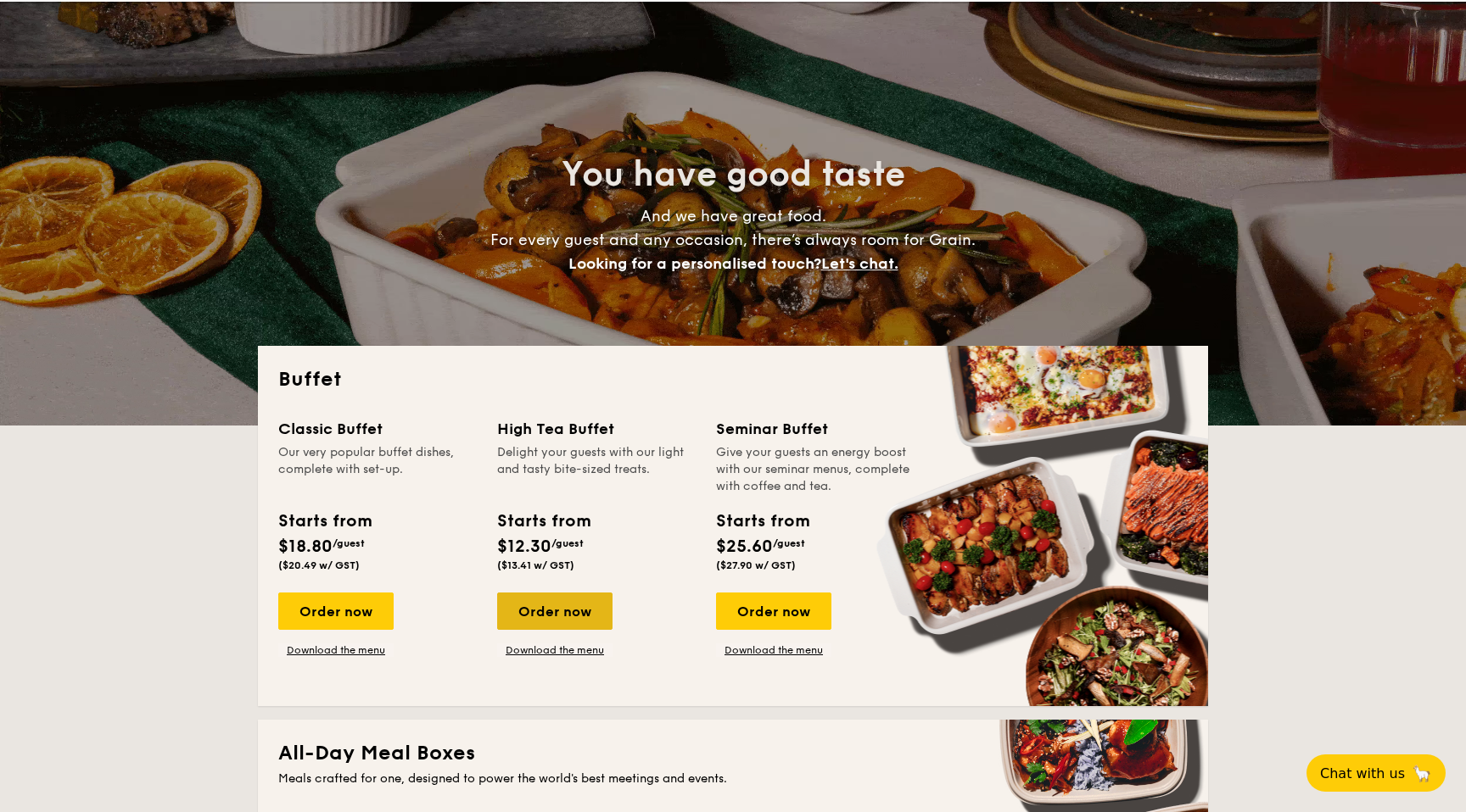
click at [587, 616] on div "Order now" at bounding box center [555, 611] width 116 height 38
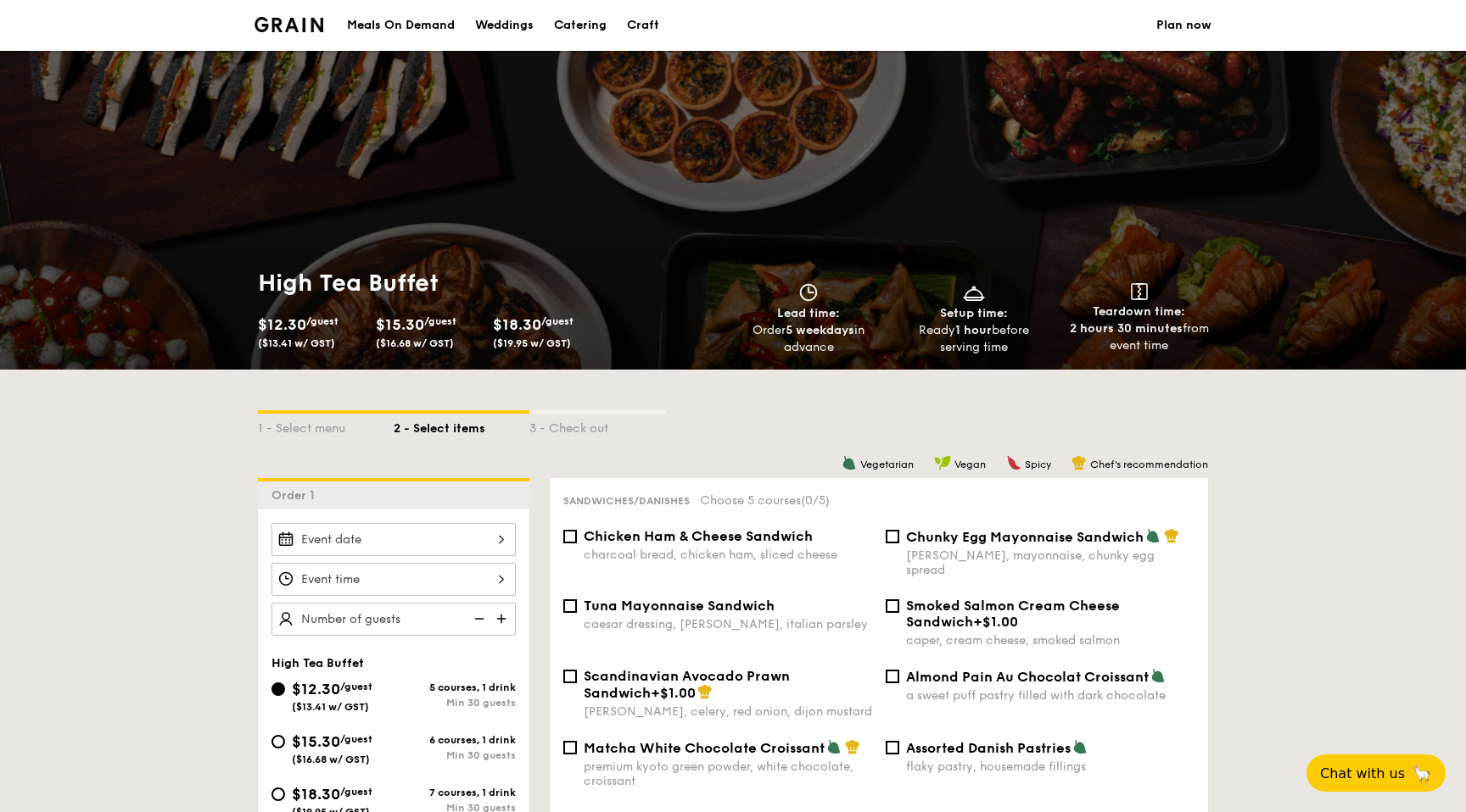
select select
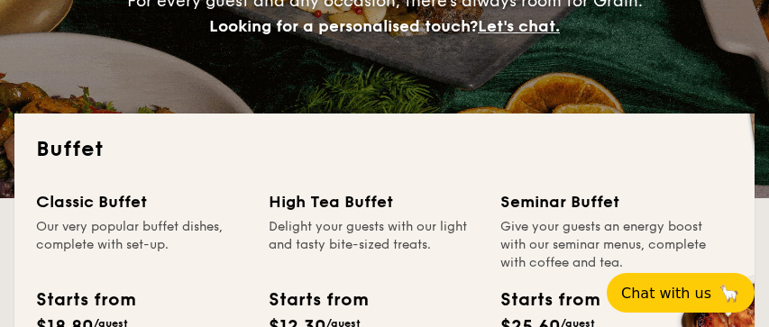
scroll to position [315, 0]
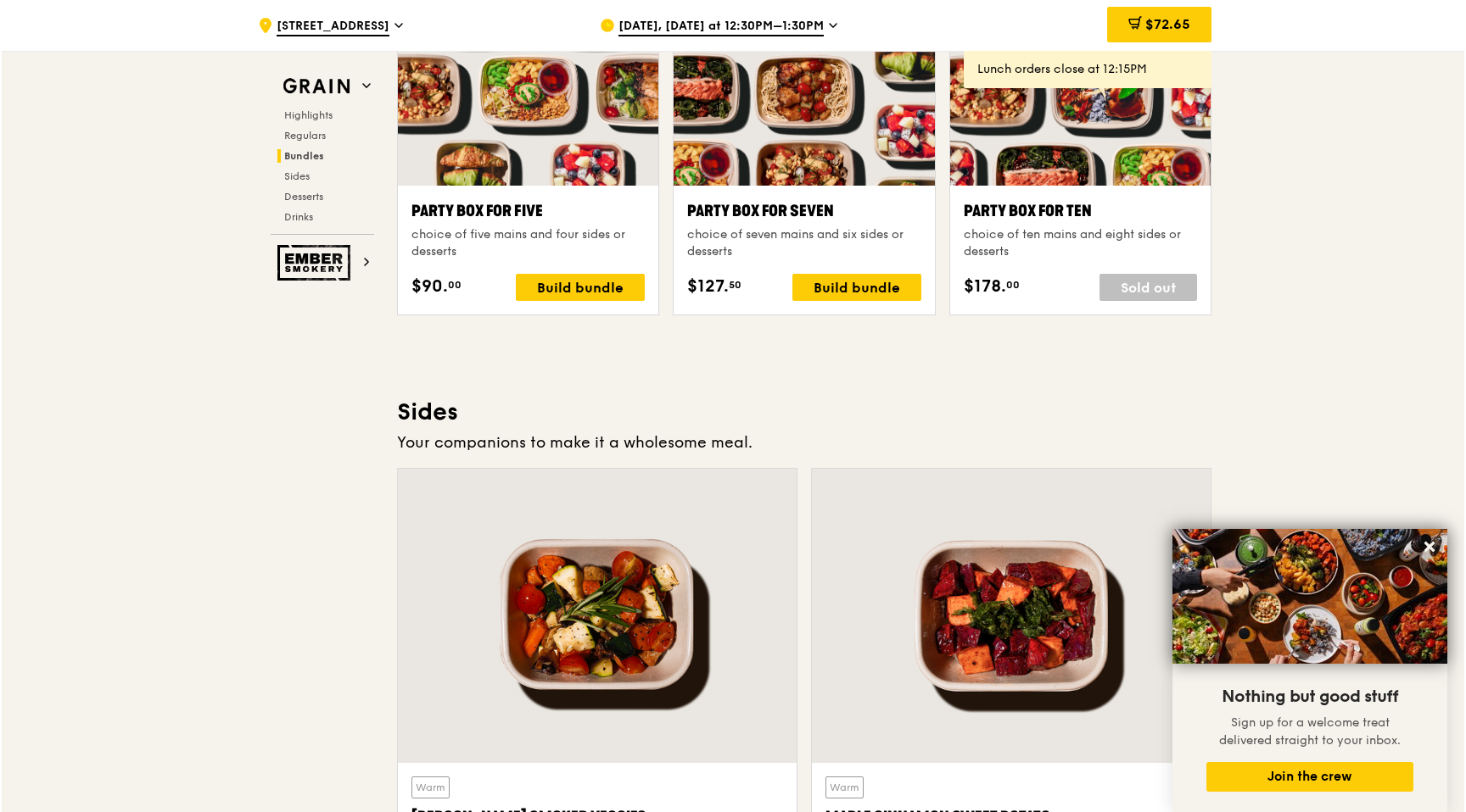
scroll to position [3444, 0]
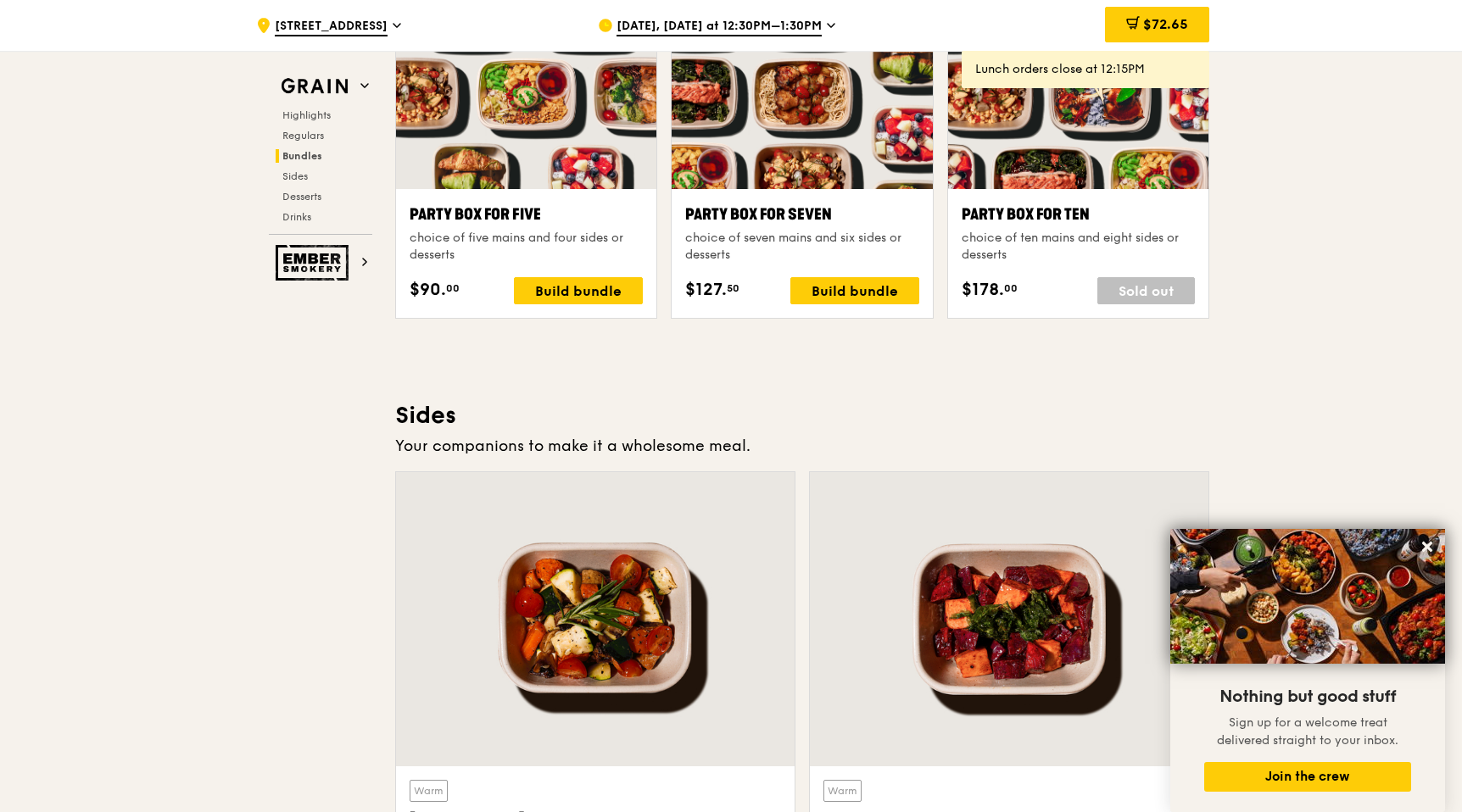
click at [769, 154] on div at bounding box center [801, 92] width 260 height 193
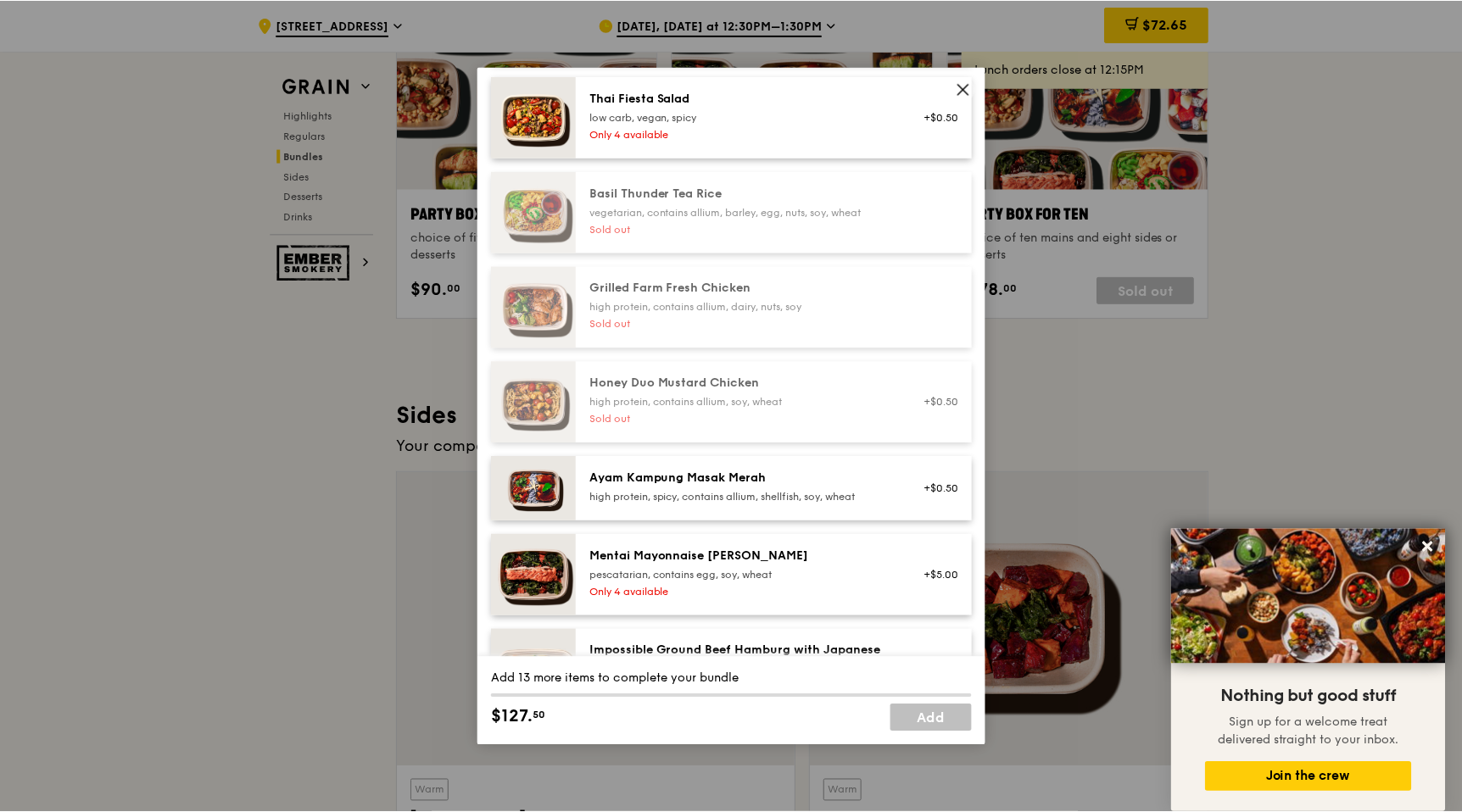
scroll to position [0, 0]
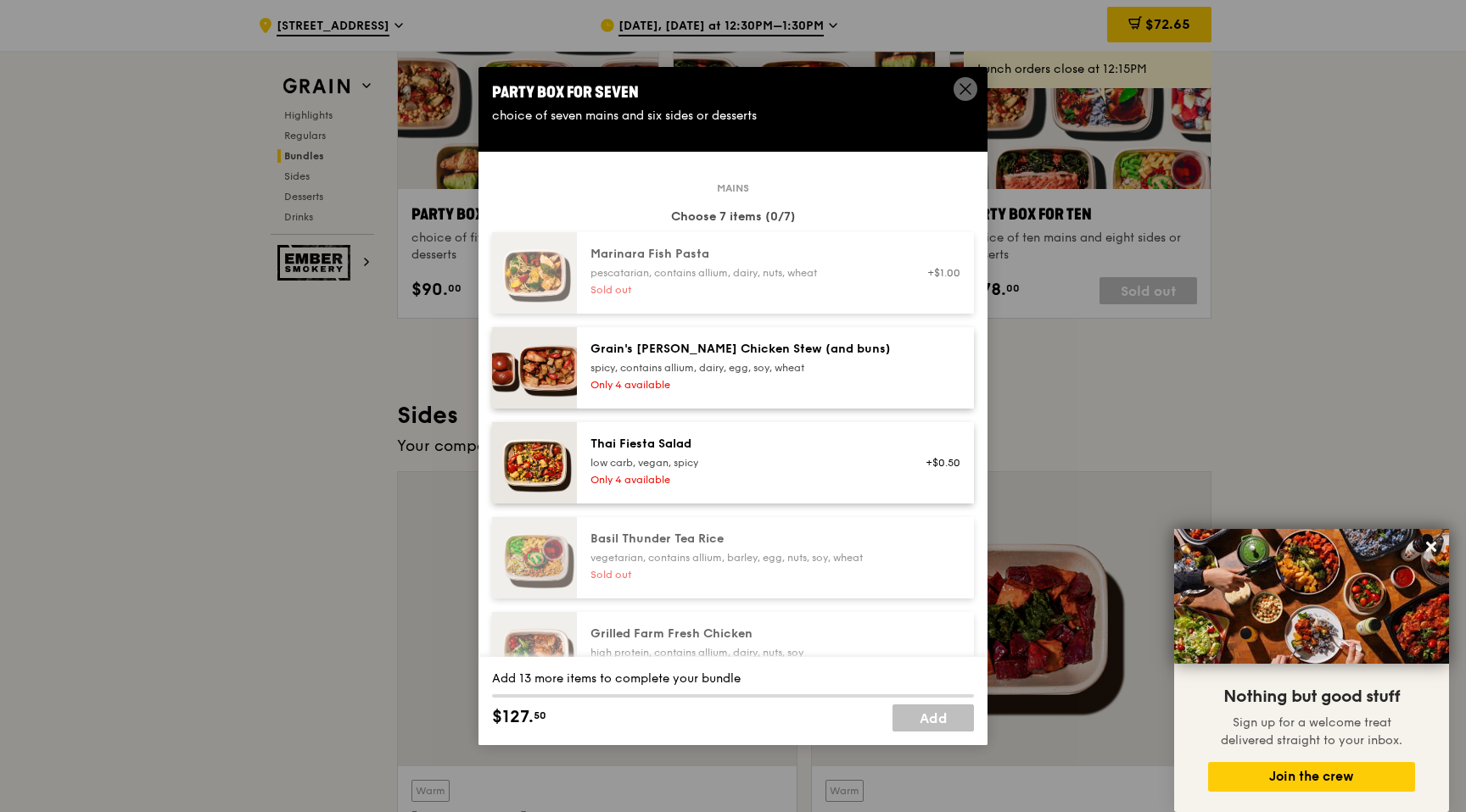
click at [965, 93] on icon at bounding box center [965, 89] width 15 height 15
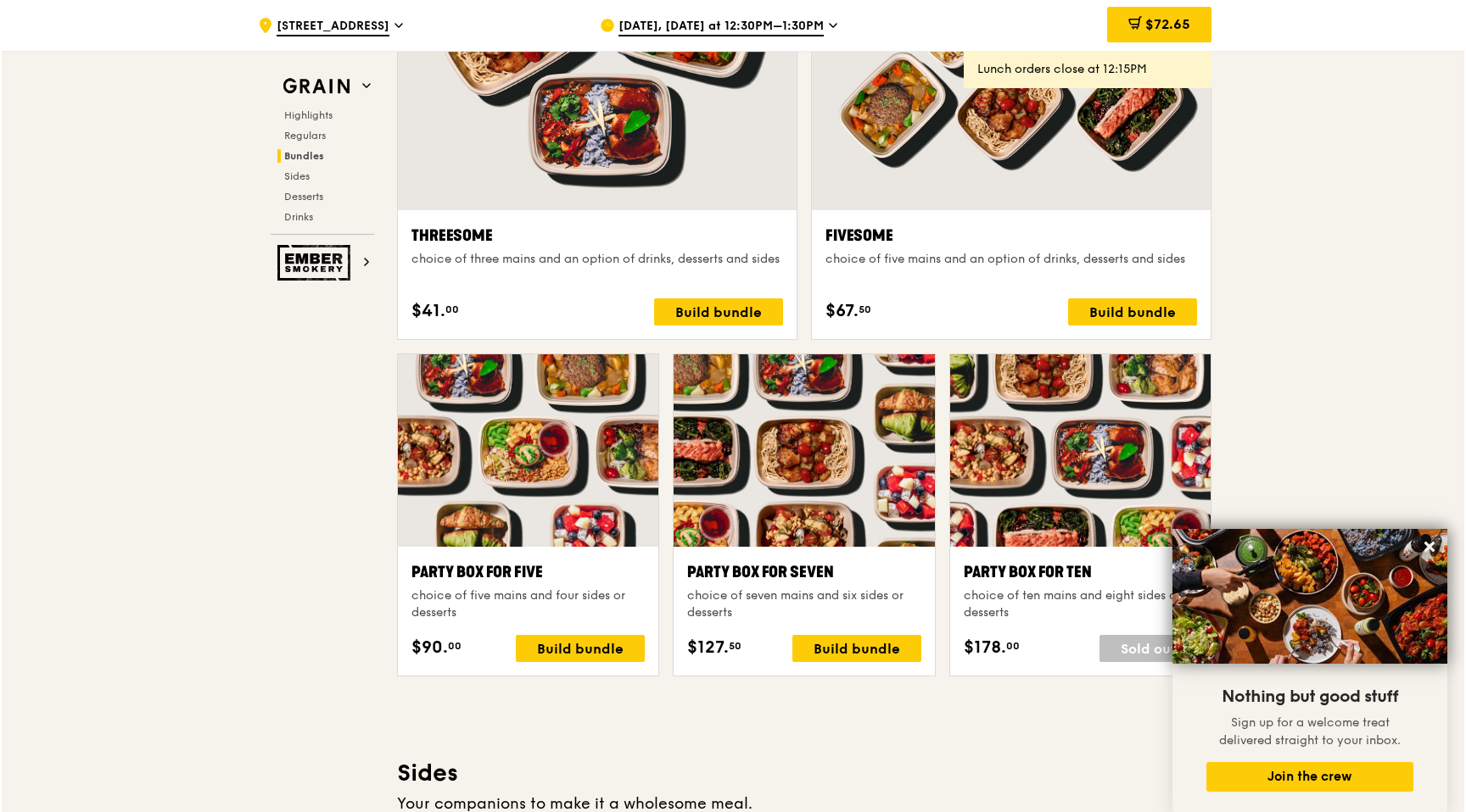
scroll to position [3092, 0]
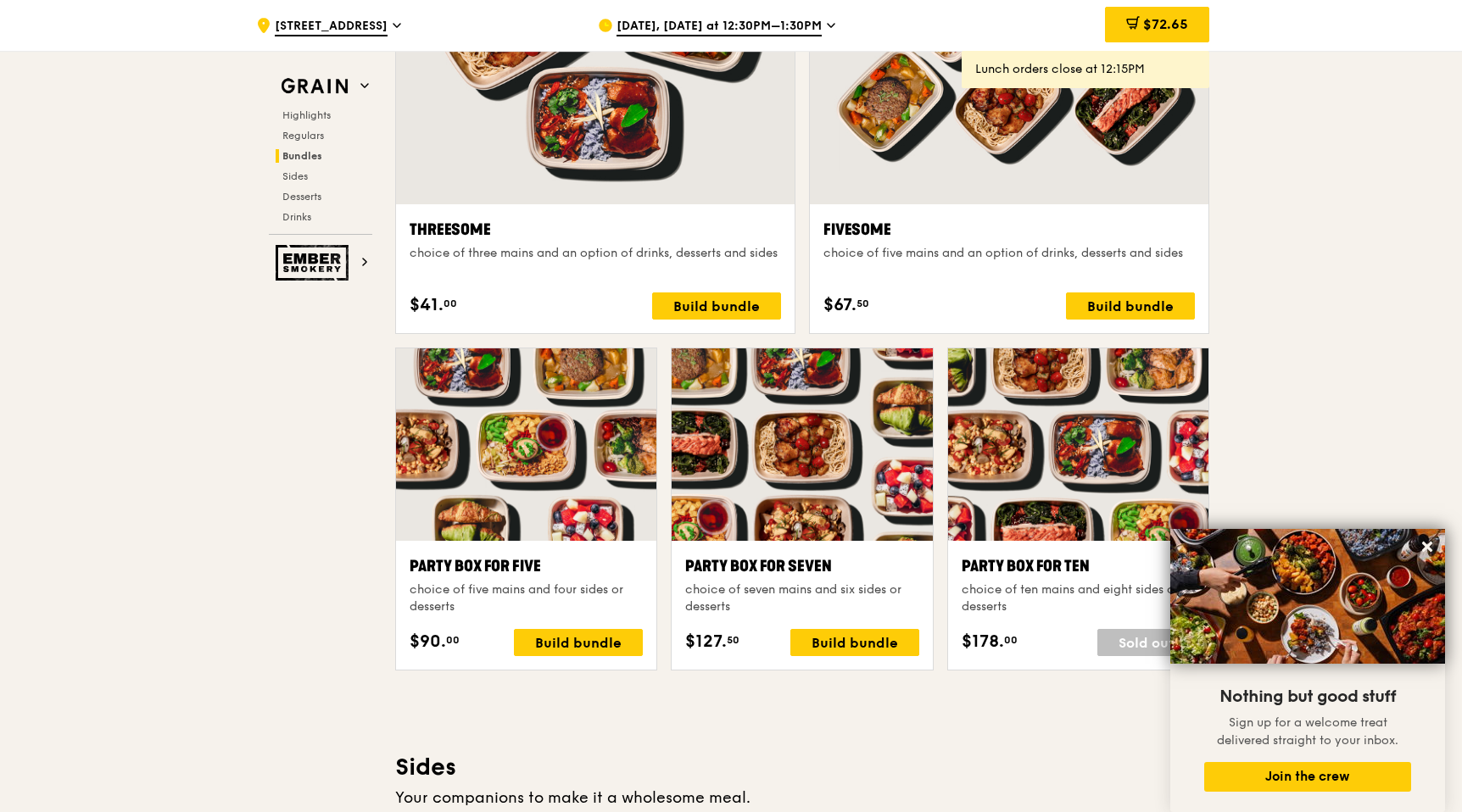
click at [810, 471] on div at bounding box center [801, 445] width 260 height 193
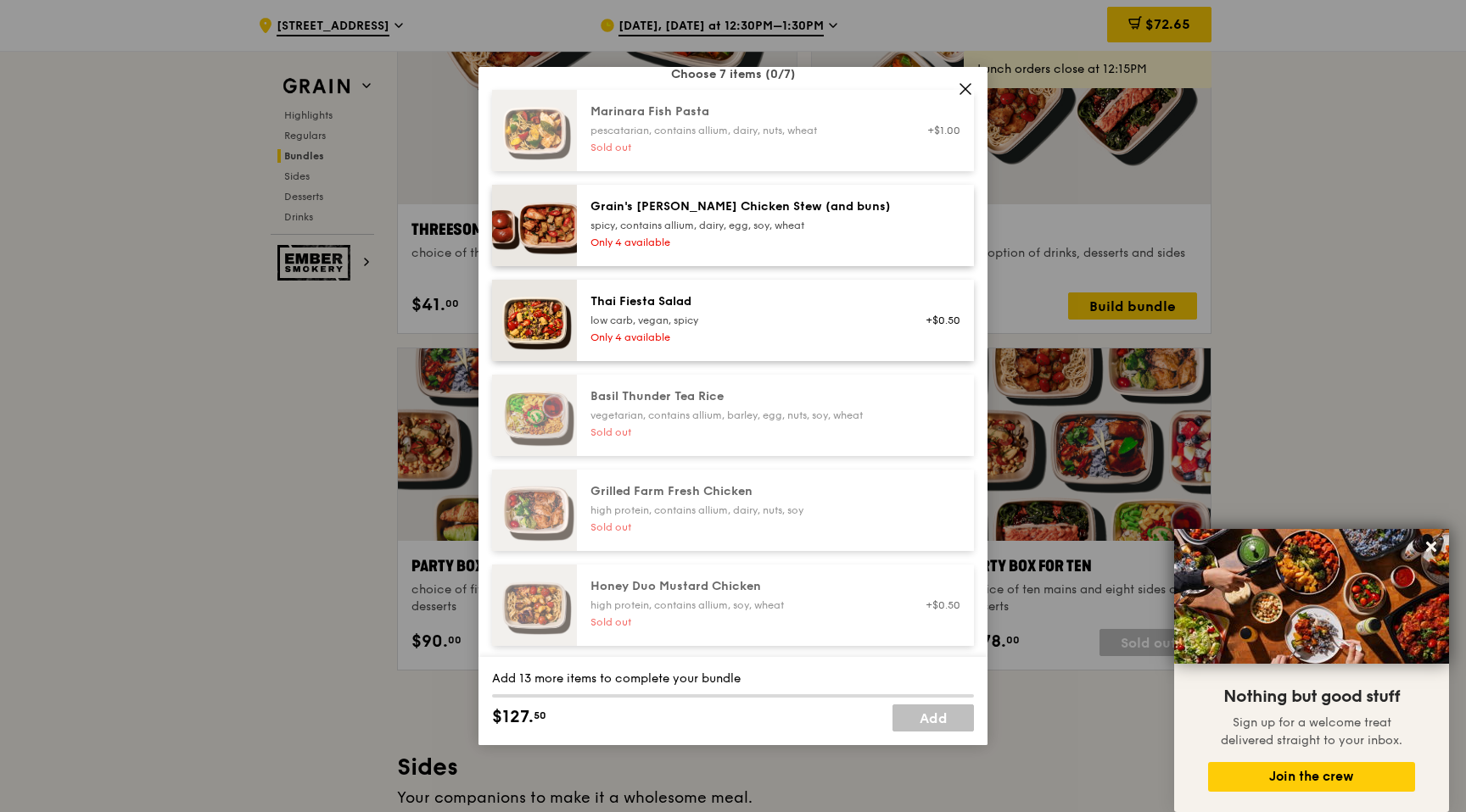
scroll to position [0, 0]
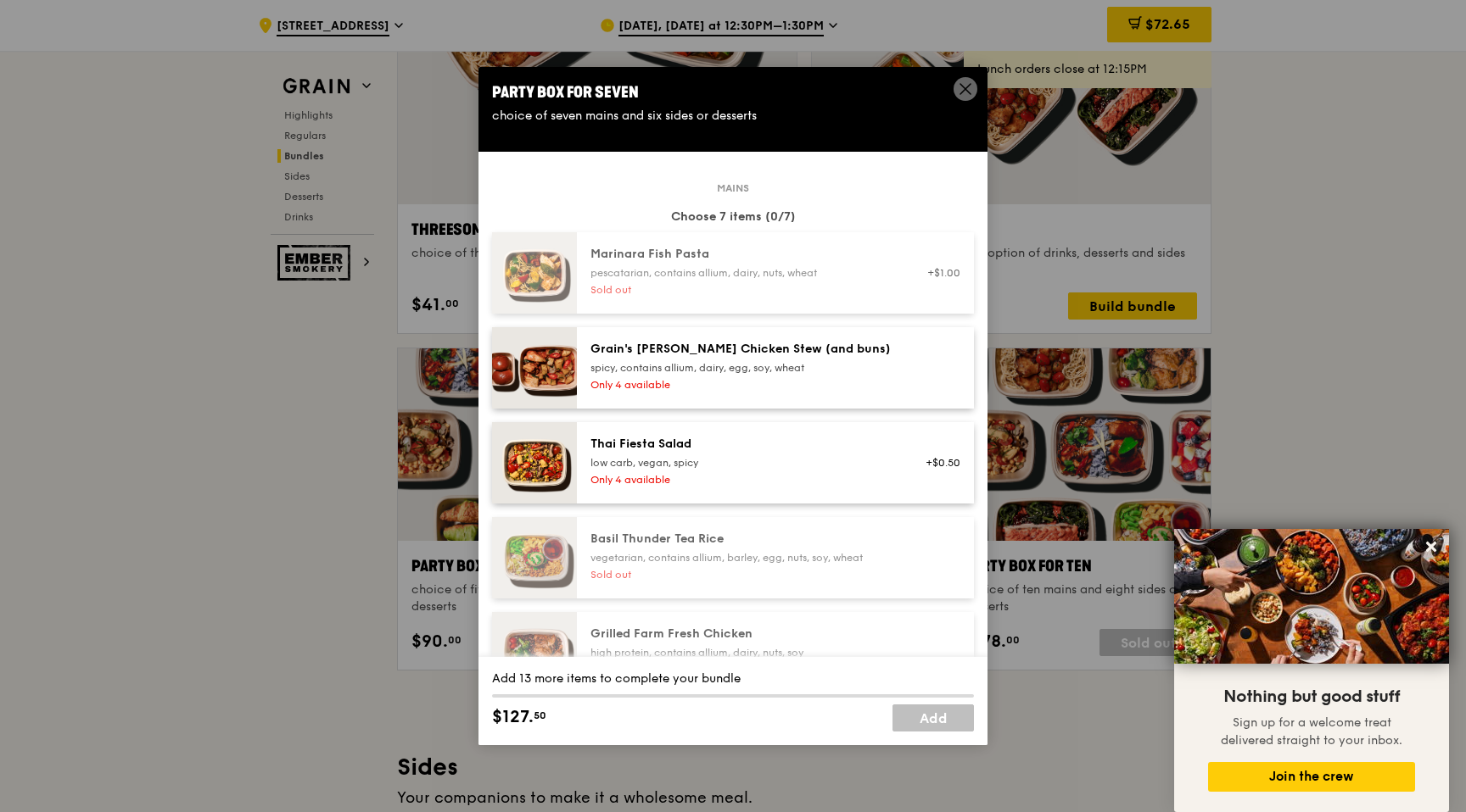
click at [693, 364] on div "spicy, contains allium, dairy, egg, soy, wheat" at bounding box center [743, 367] width 305 height 13
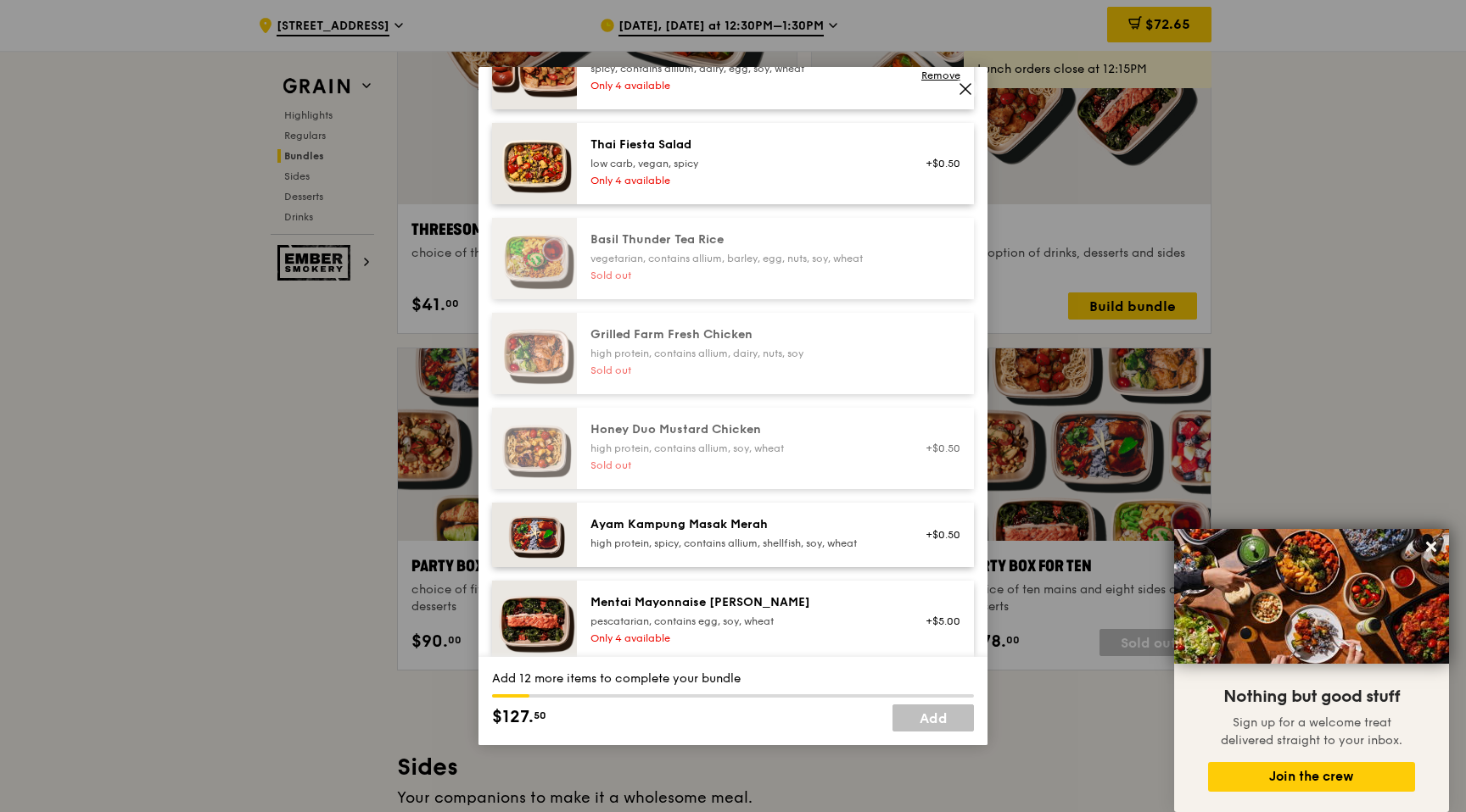
scroll to position [301, 0]
click at [686, 535] on div "high protein, spicy, contains allium, shellfish, soy, wheat" at bounding box center [743, 541] width 305 height 13
click at [602, 545] on div "high protein, spicy, contains allium, shellfish, soy, wheat" at bounding box center [743, 541] width 305 height 13
click at [644, 638] on div "Only 4 available" at bounding box center [743, 636] width 305 height 13
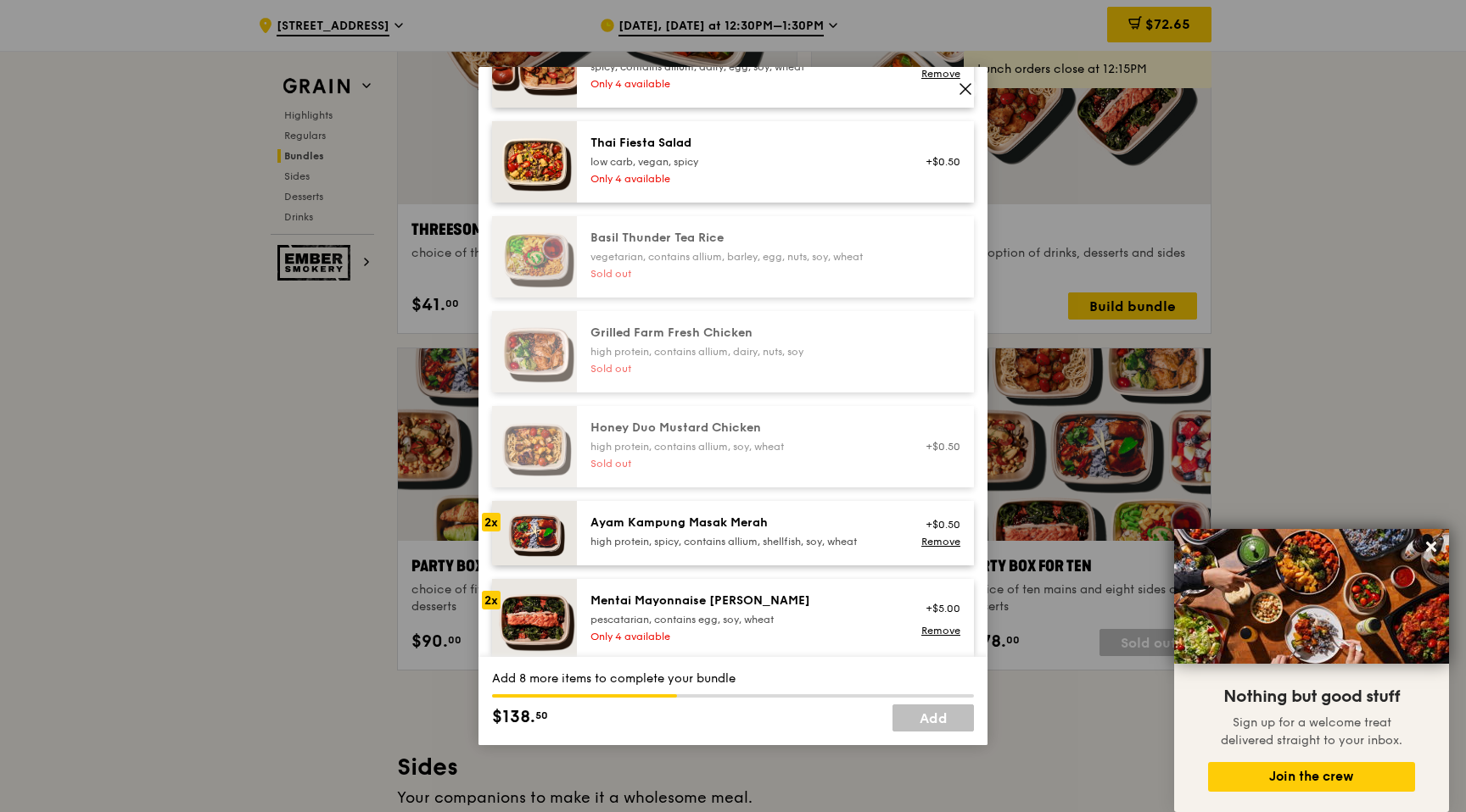
click at [644, 638] on div "Only 4 available" at bounding box center [743, 636] width 305 height 13
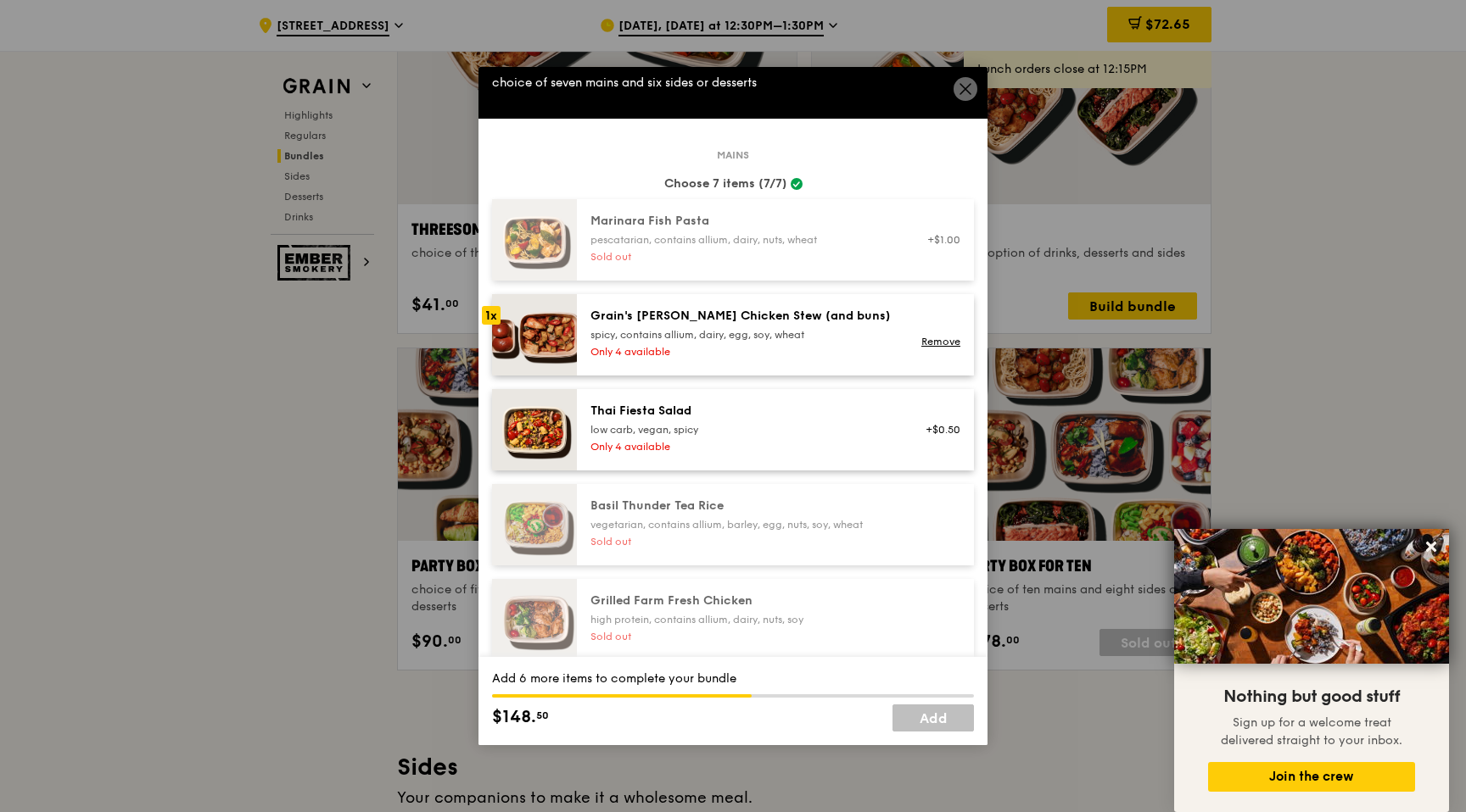
scroll to position [15, 0]
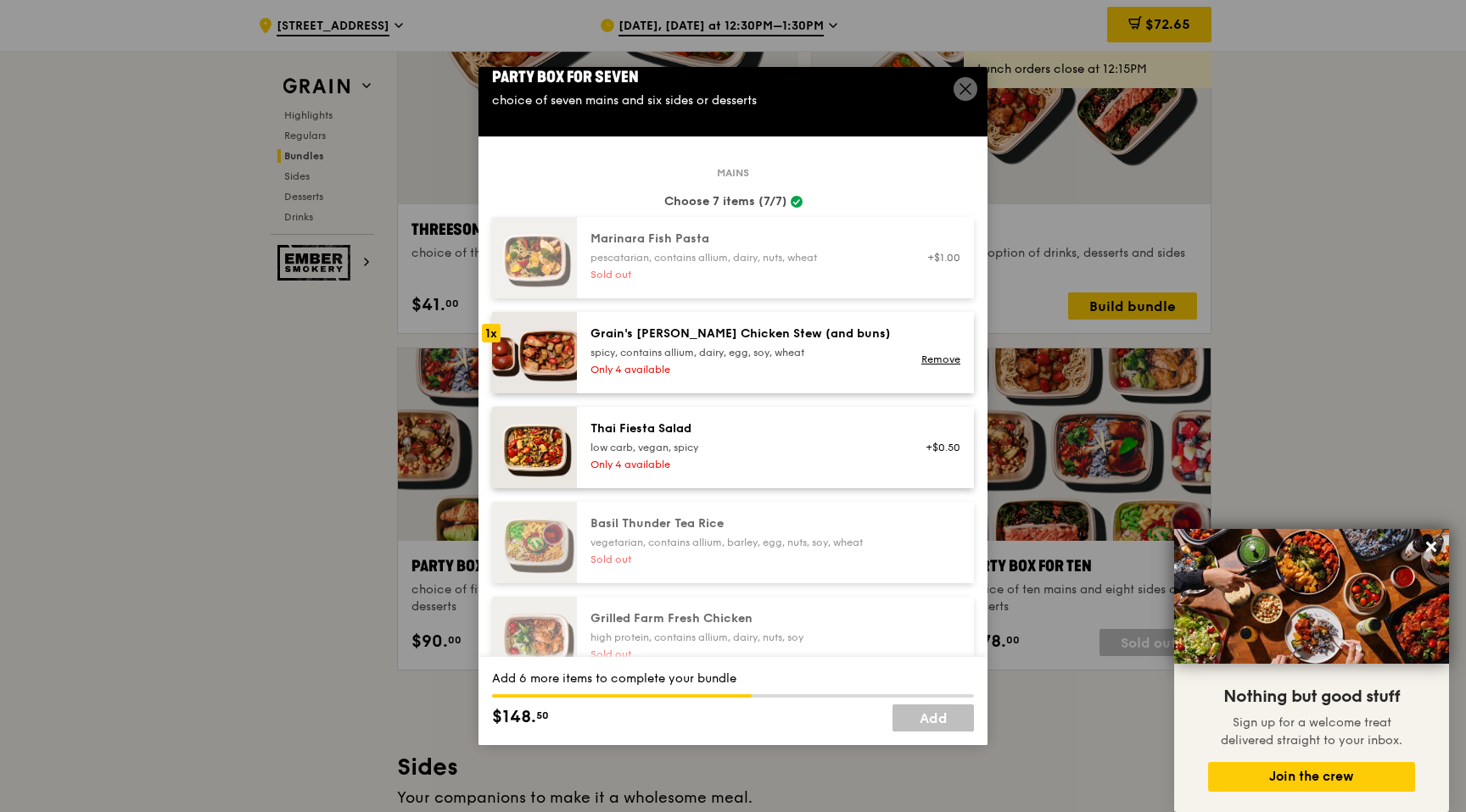
click at [653, 324] on div "Grain's [PERSON_NAME] Chicken Stew (and buns) spicy, contains allium, dairy, eg…" at bounding box center [775, 352] width 397 height 82
click at [603, 314] on div "Grain's [PERSON_NAME] Chicken Stew (and buns) spicy, contains allium, dairy, eg…" at bounding box center [775, 352] width 397 height 82
click at [609, 346] on div "spicy, contains allium, dairy, egg, soy, wheat" at bounding box center [743, 352] width 305 height 13
click at [549, 340] on img at bounding box center [534, 352] width 85 height 82
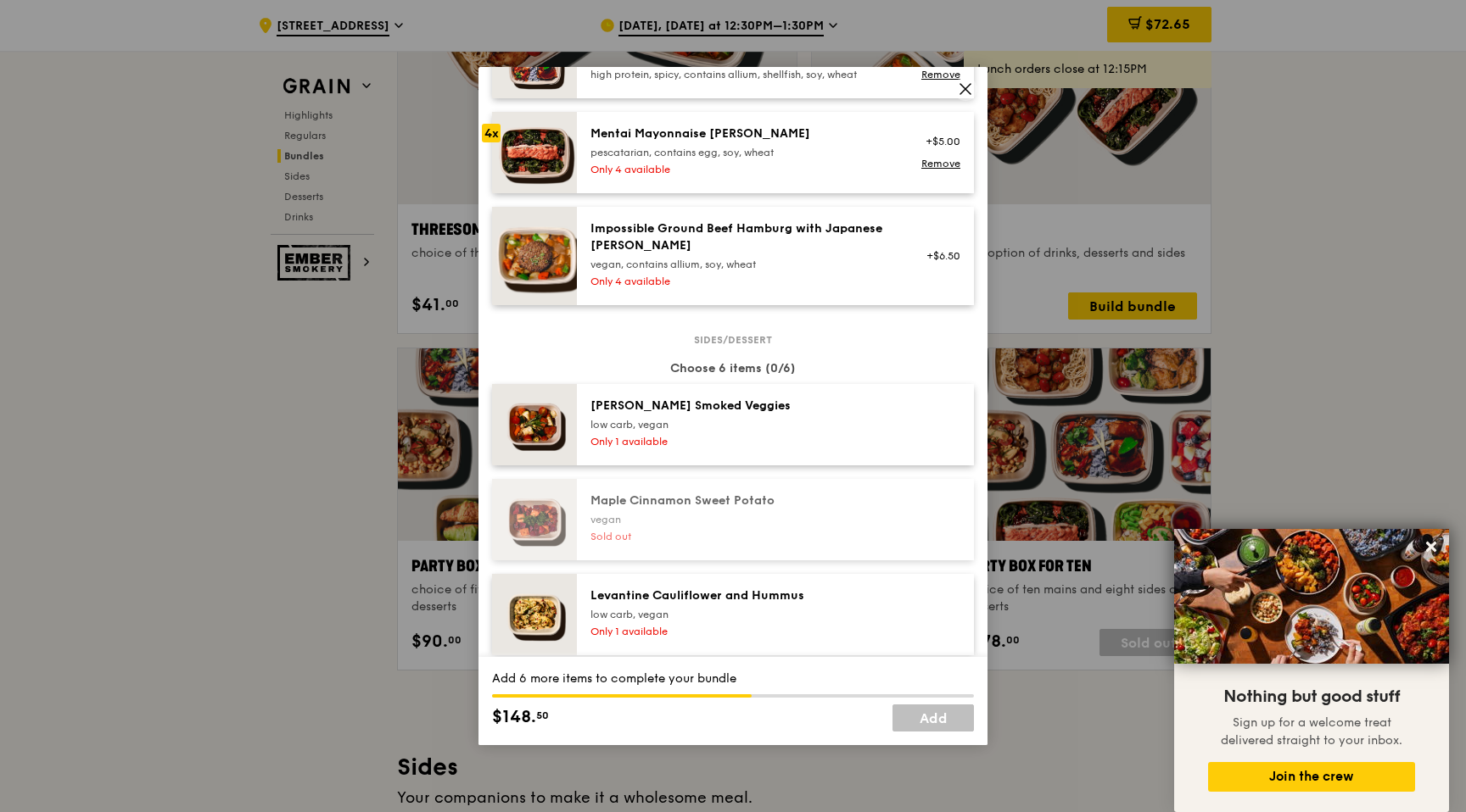
scroll to position [835, 0]
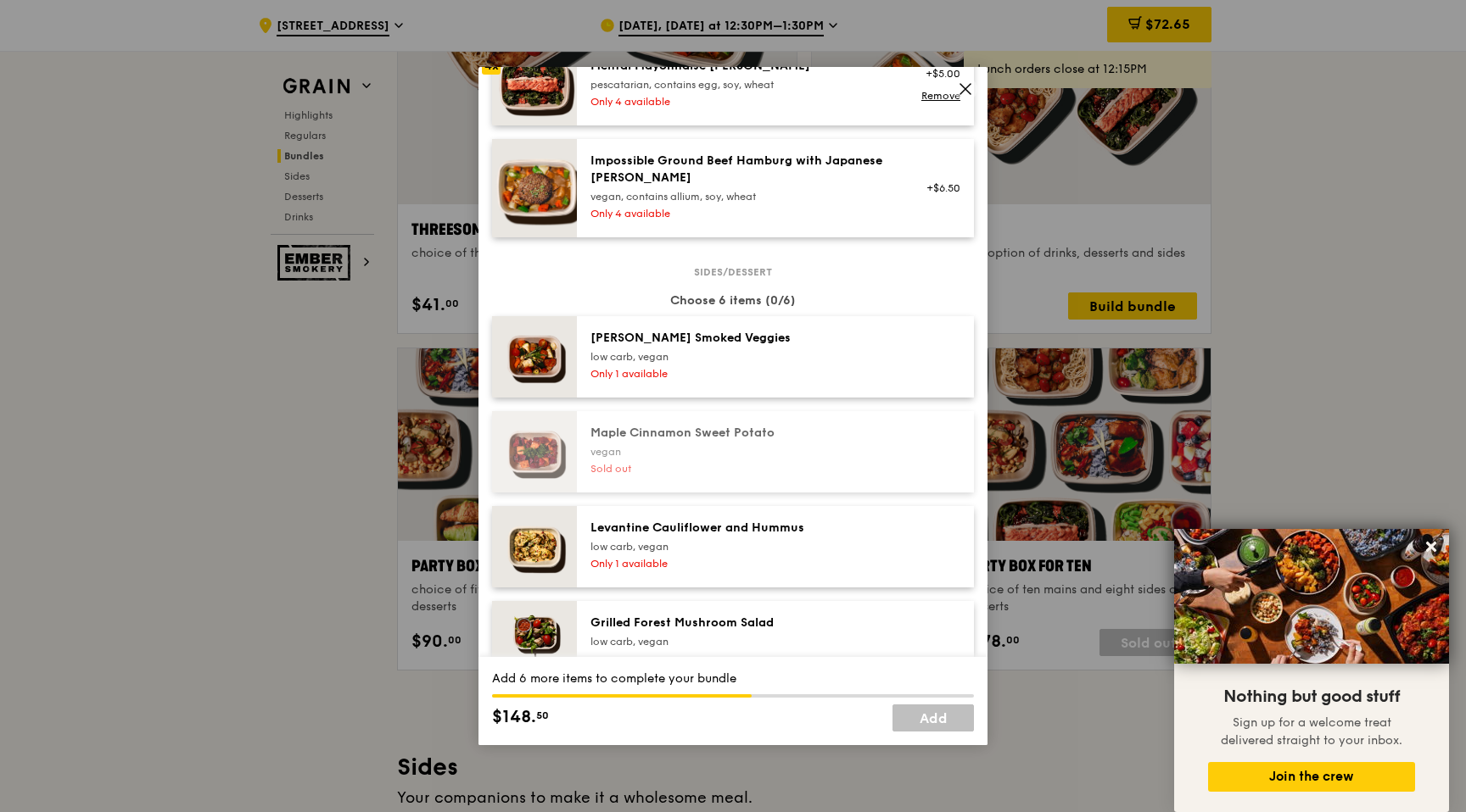
click at [705, 364] on div "[PERSON_NAME] Smoked Veggies low carb, vegan Only 1 available" at bounding box center [742, 357] width 324 height 55
click at [717, 541] on div "low carb, vegan" at bounding box center [743, 547] width 305 height 13
click at [640, 341] on div "[PERSON_NAME] Smoked Veggies" at bounding box center [743, 338] width 305 height 17
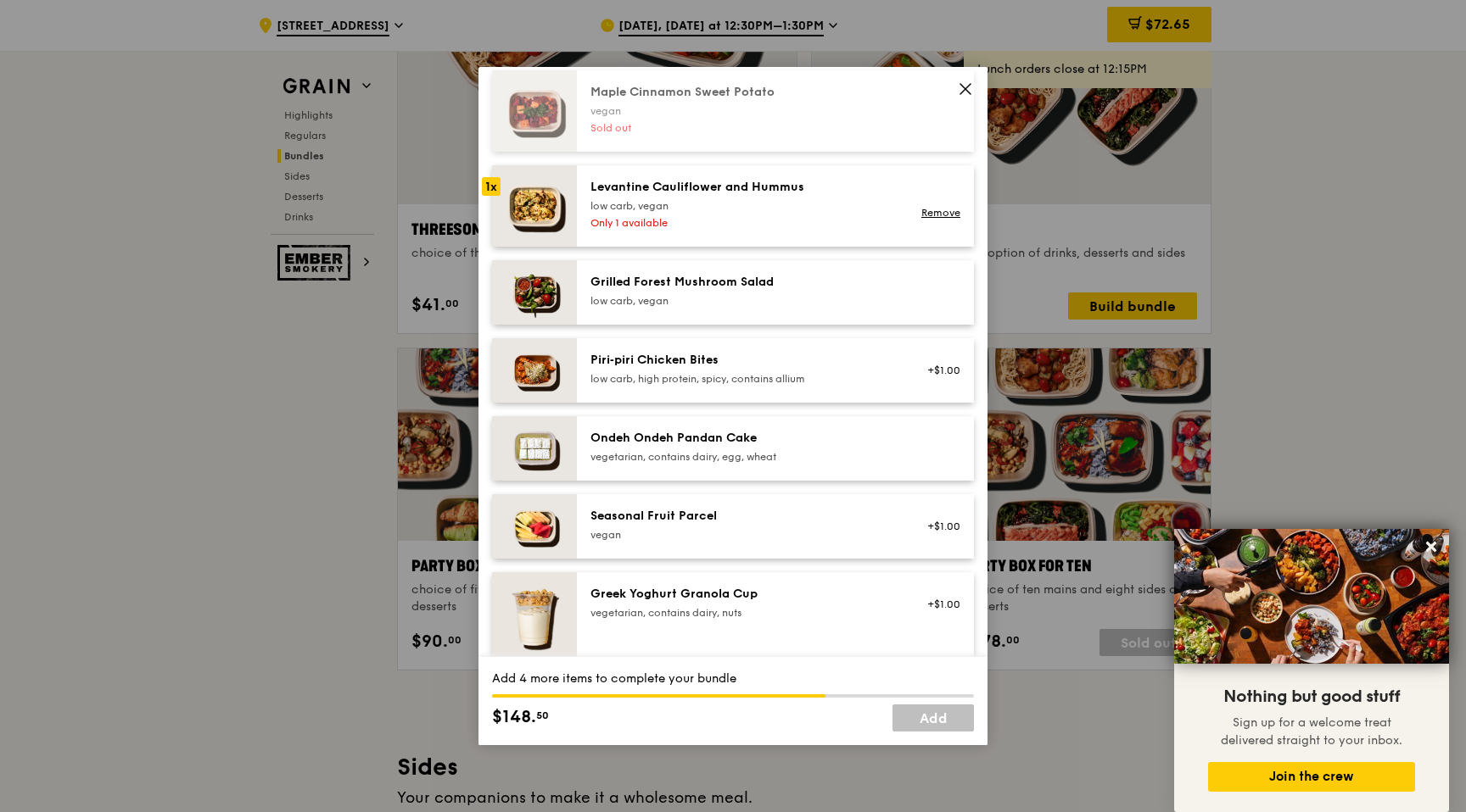
scroll to position [1181, 0]
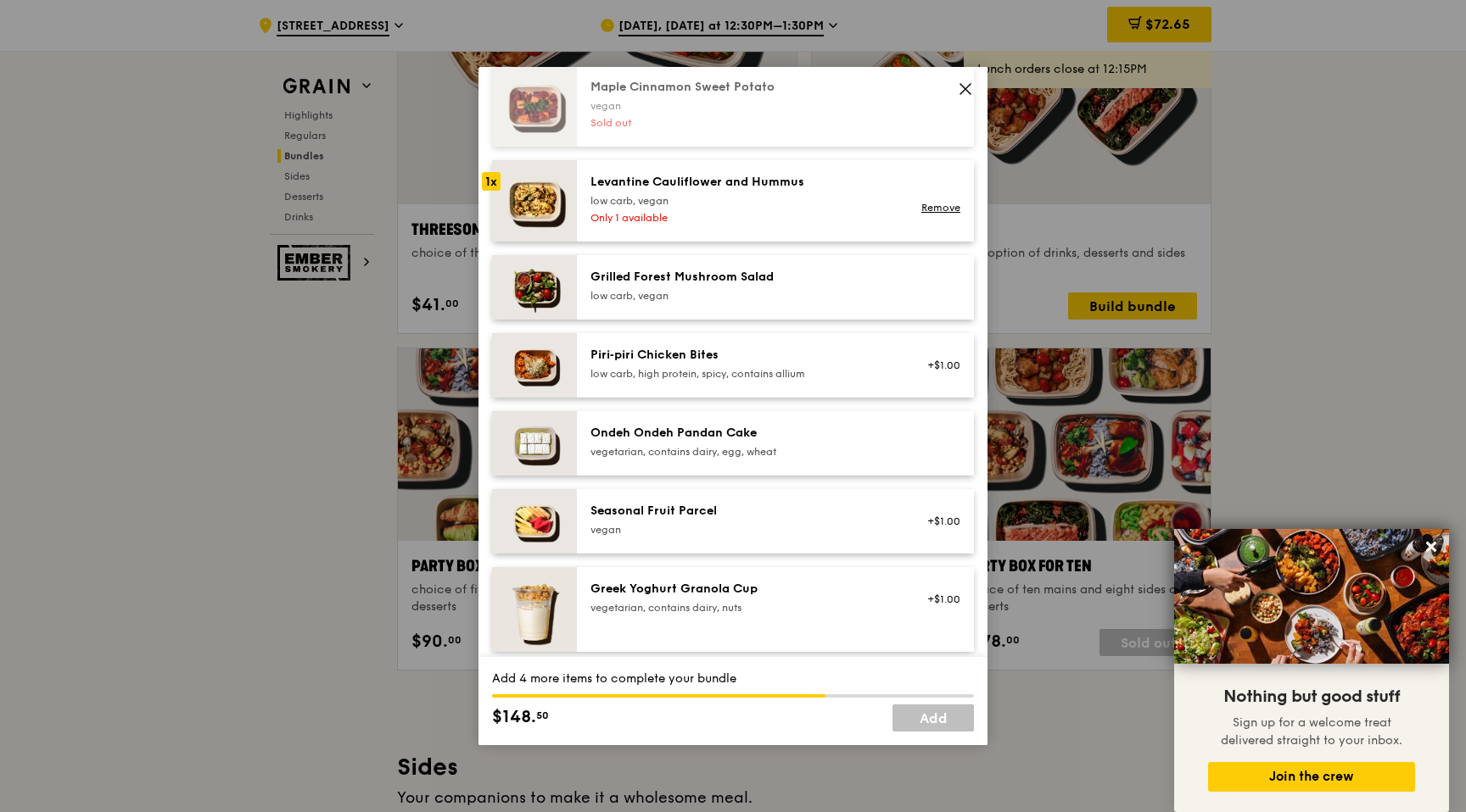
click at [659, 282] on div "Grilled Forest Mushroom Salad" at bounding box center [743, 277] width 305 height 17
click at [631, 439] on div "Ondeh Ondeh Pandan Cake" at bounding box center [743, 433] width 305 height 17
click at [632, 521] on div "Seasonal Fruit Parcel [GEOGRAPHIC_DATA]" at bounding box center [743, 520] width 305 height 34
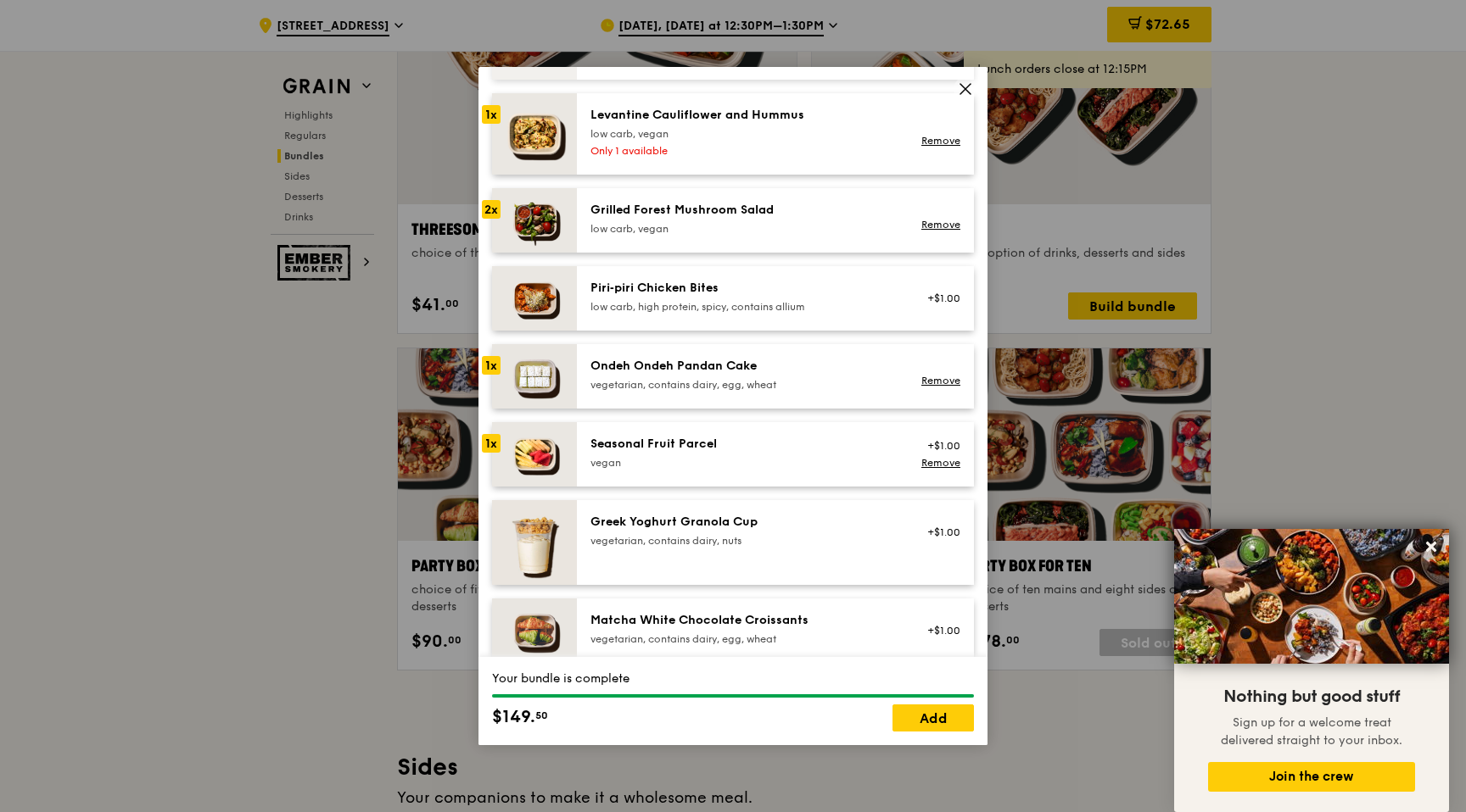
click at [632, 521] on div "Greek Yoghurt Granola Cup" at bounding box center [743, 523] width 305 height 17
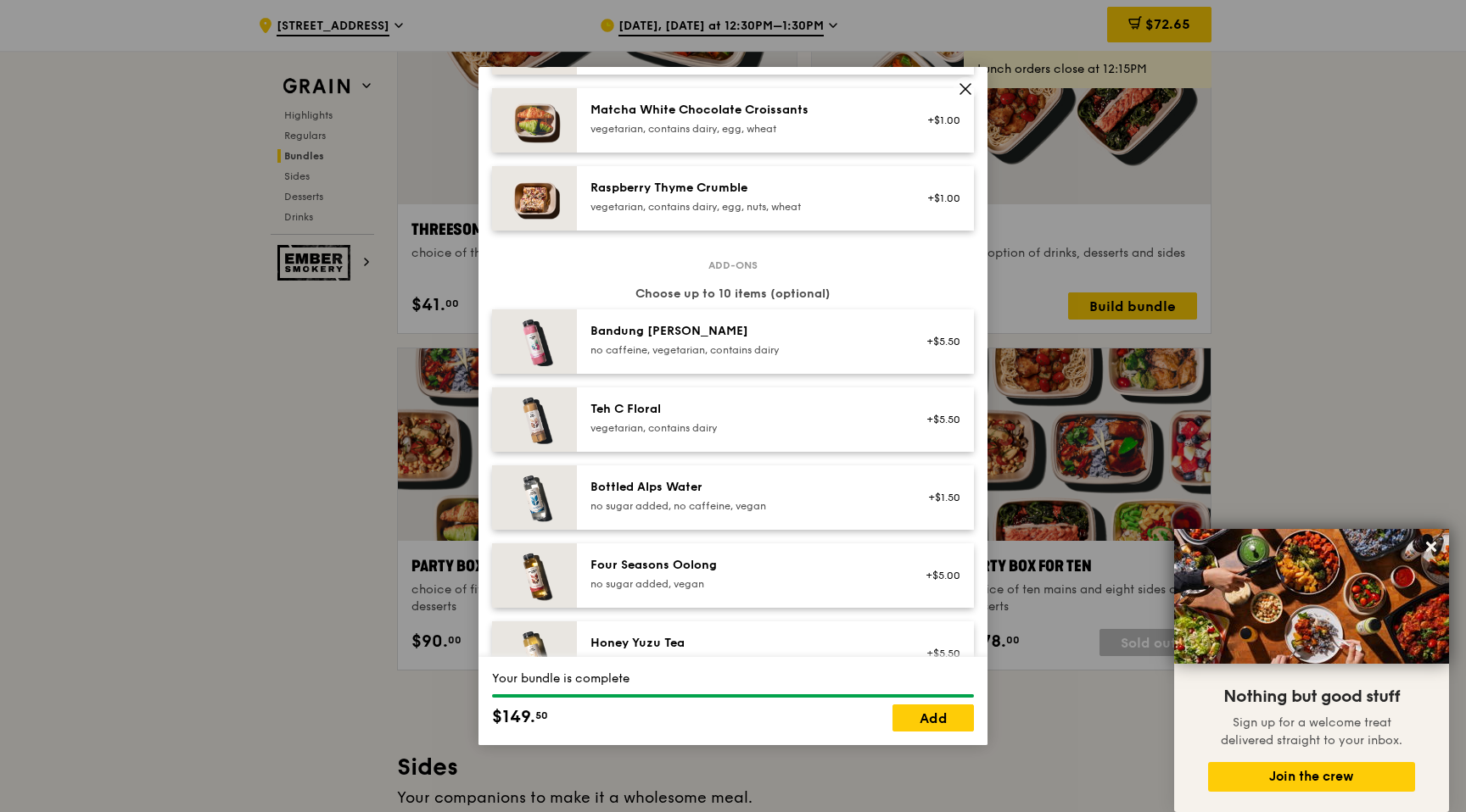
scroll to position [1755, 0]
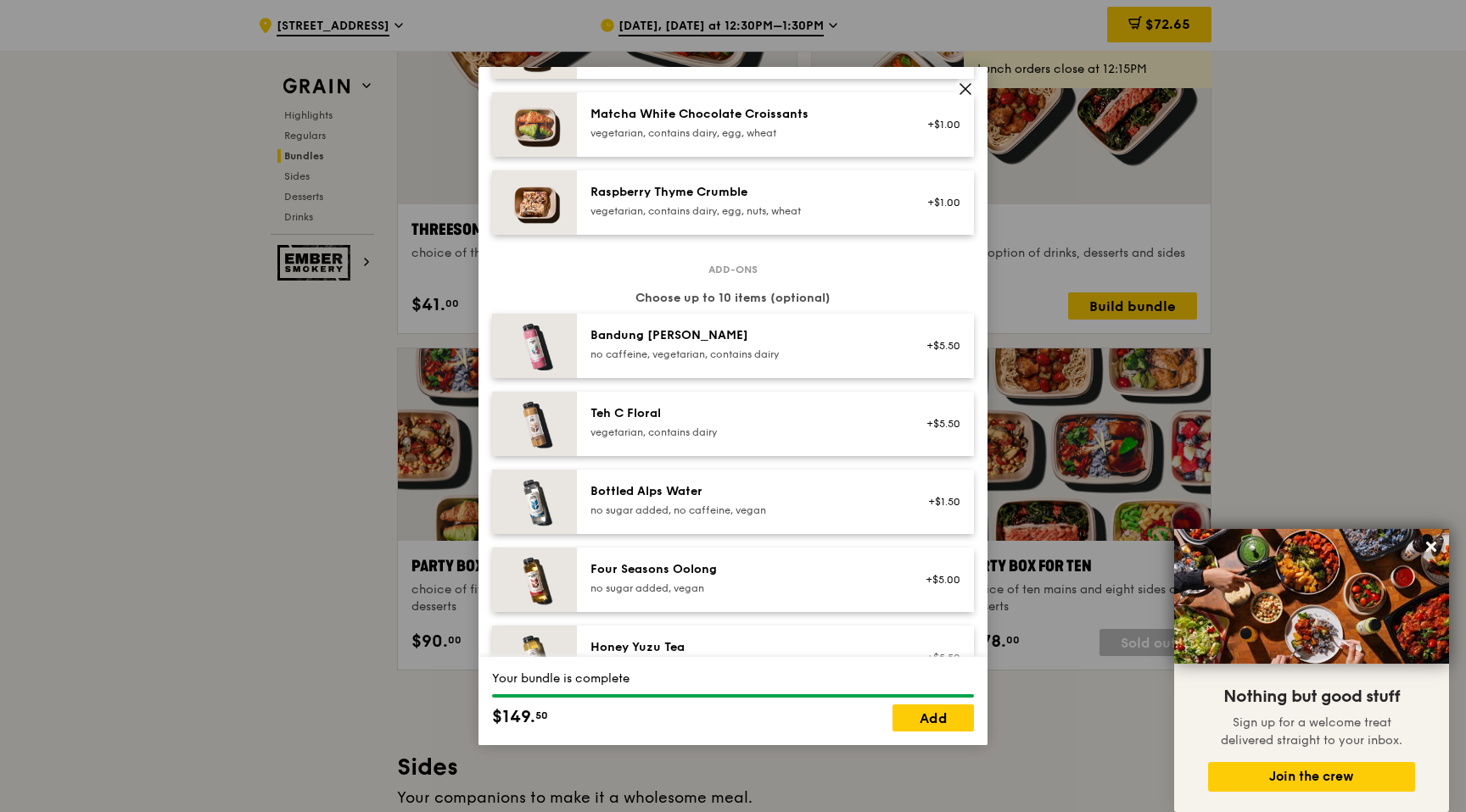
click at [656, 346] on div "Bandung [PERSON_NAME] no caffeine, vegetarian, contains dairy" at bounding box center [743, 344] width 305 height 34
click at [638, 405] on div "Teh C Floral" at bounding box center [743, 414] width 305 height 17
click at [628, 351] on div "no caffeine, vegetarian, contains dairy" at bounding box center [743, 354] width 305 height 13
click at [627, 433] on div "vegetarian, contains dairy" at bounding box center [743, 432] width 305 height 13
click at [617, 479] on div "Bottled Alps Water no sugar added, no caffeine, vegan +$1.50" at bounding box center [775, 502] width 397 height 65
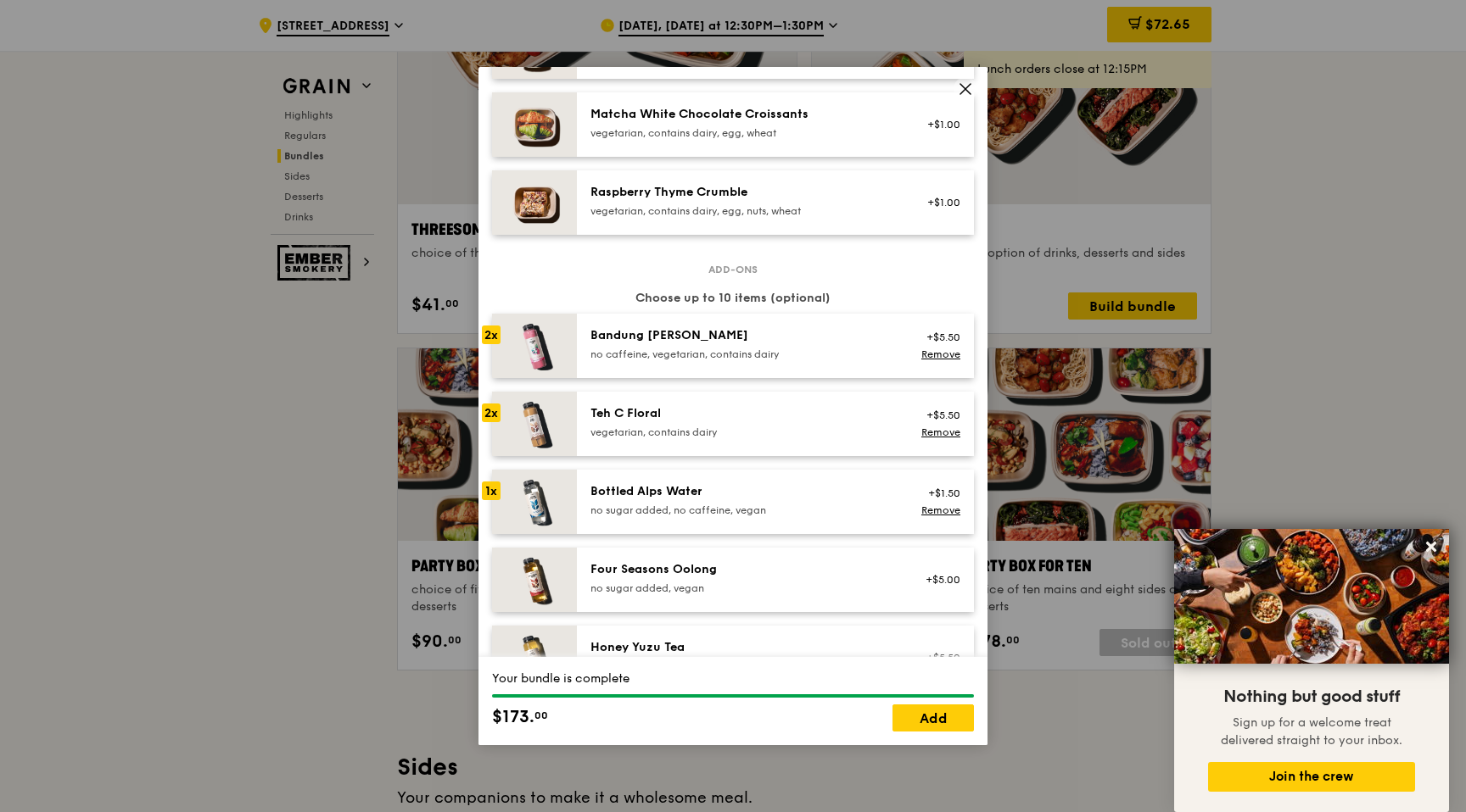
click at [630, 571] on div "Four Seasons Oolong" at bounding box center [743, 570] width 305 height 17
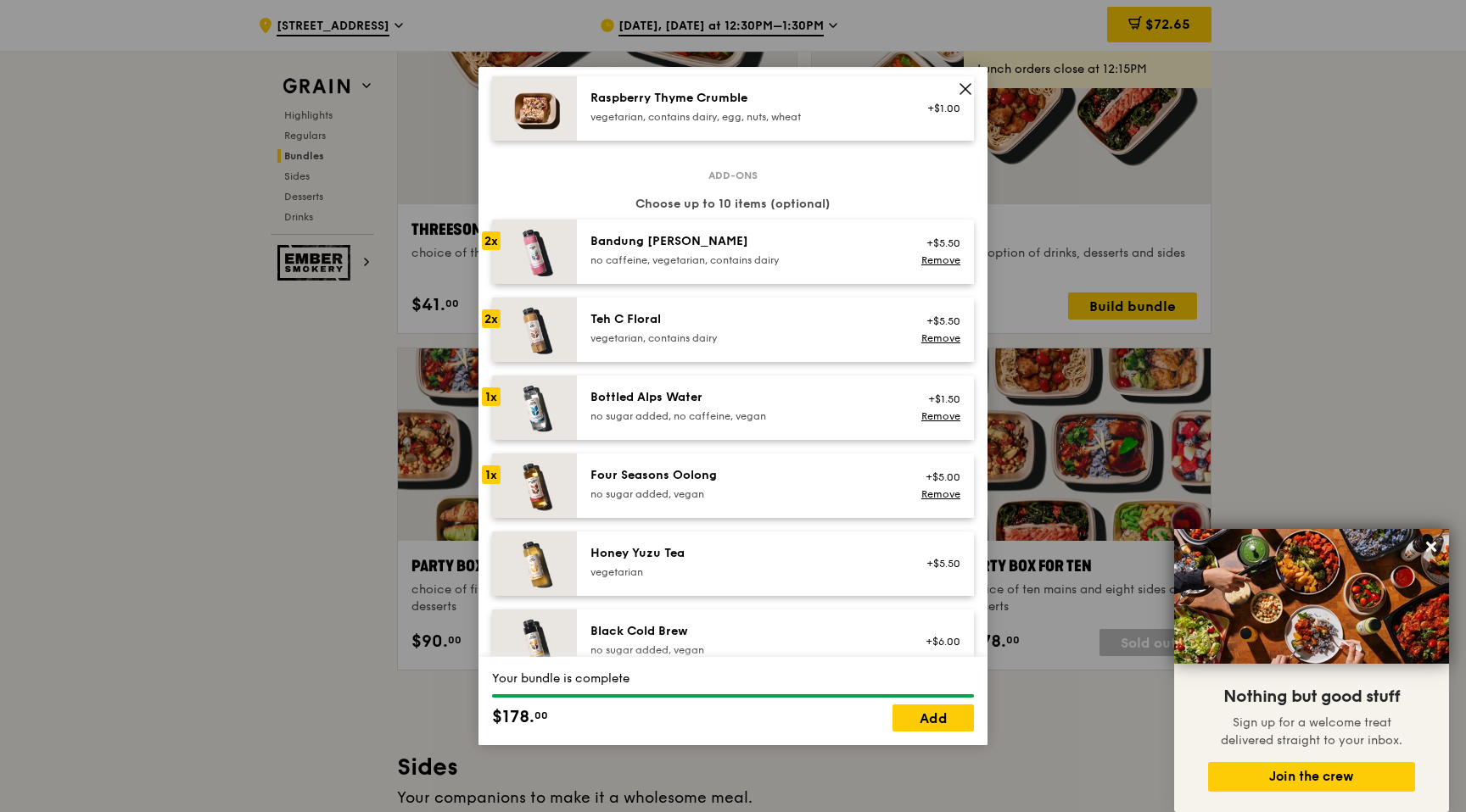
scroll to position [1851, 0]
click at [630, 492] on div "no sugar added, vegan" at bounding box center [743, 492] width 305 height 13
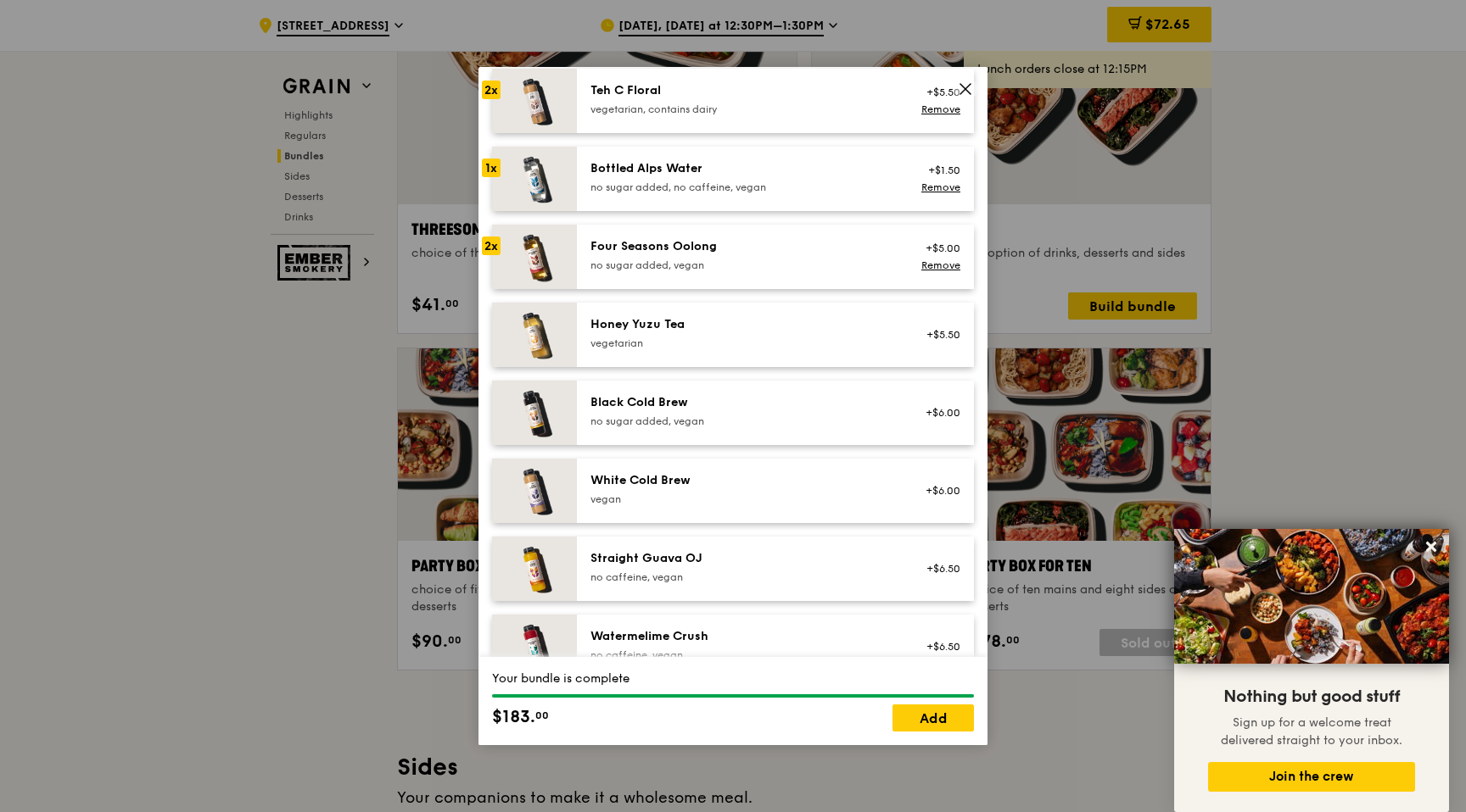
scroll to position [2114, 0]
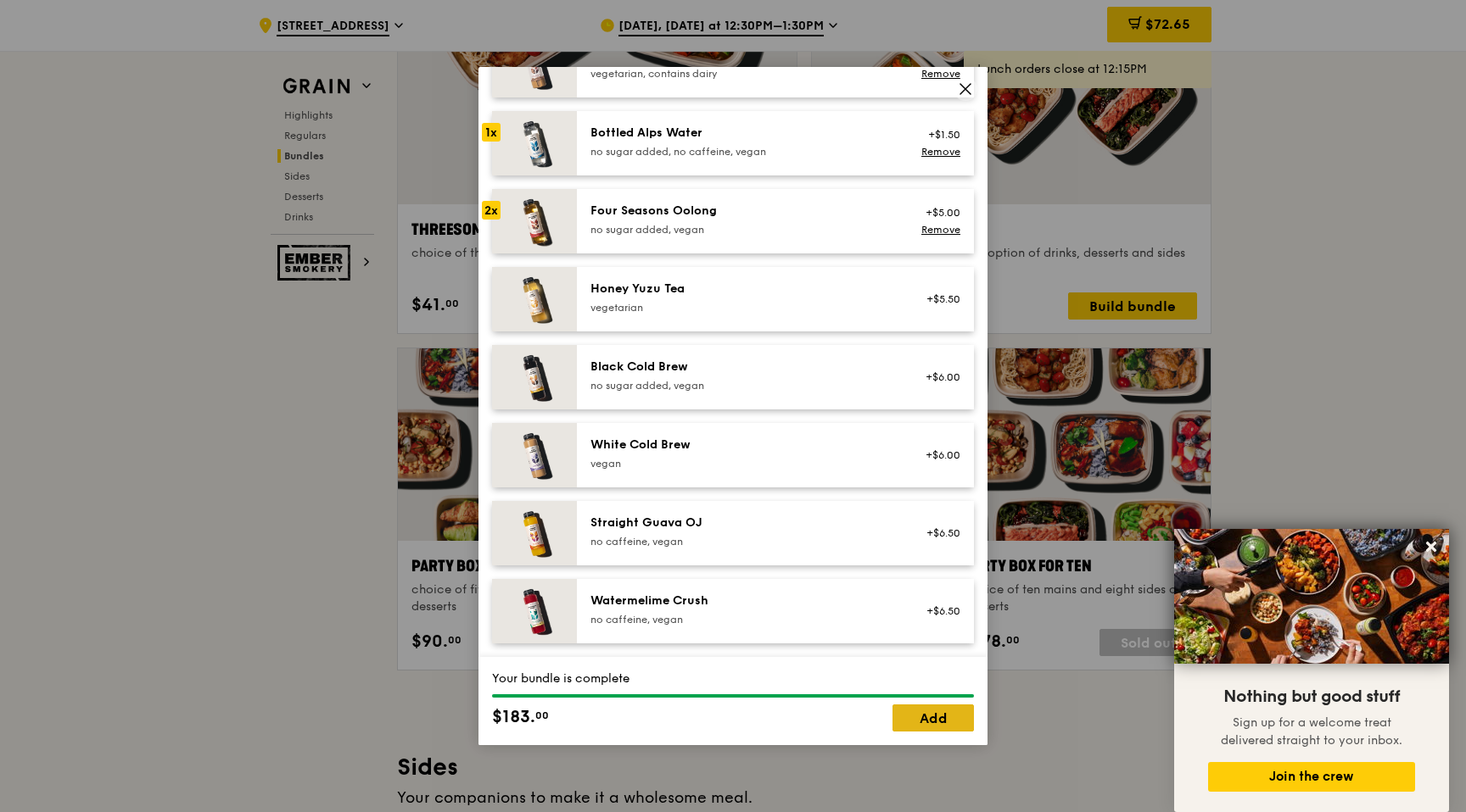
click at [921, 729] on link "Add" at bounding box center [933, 718] width 82 height 27
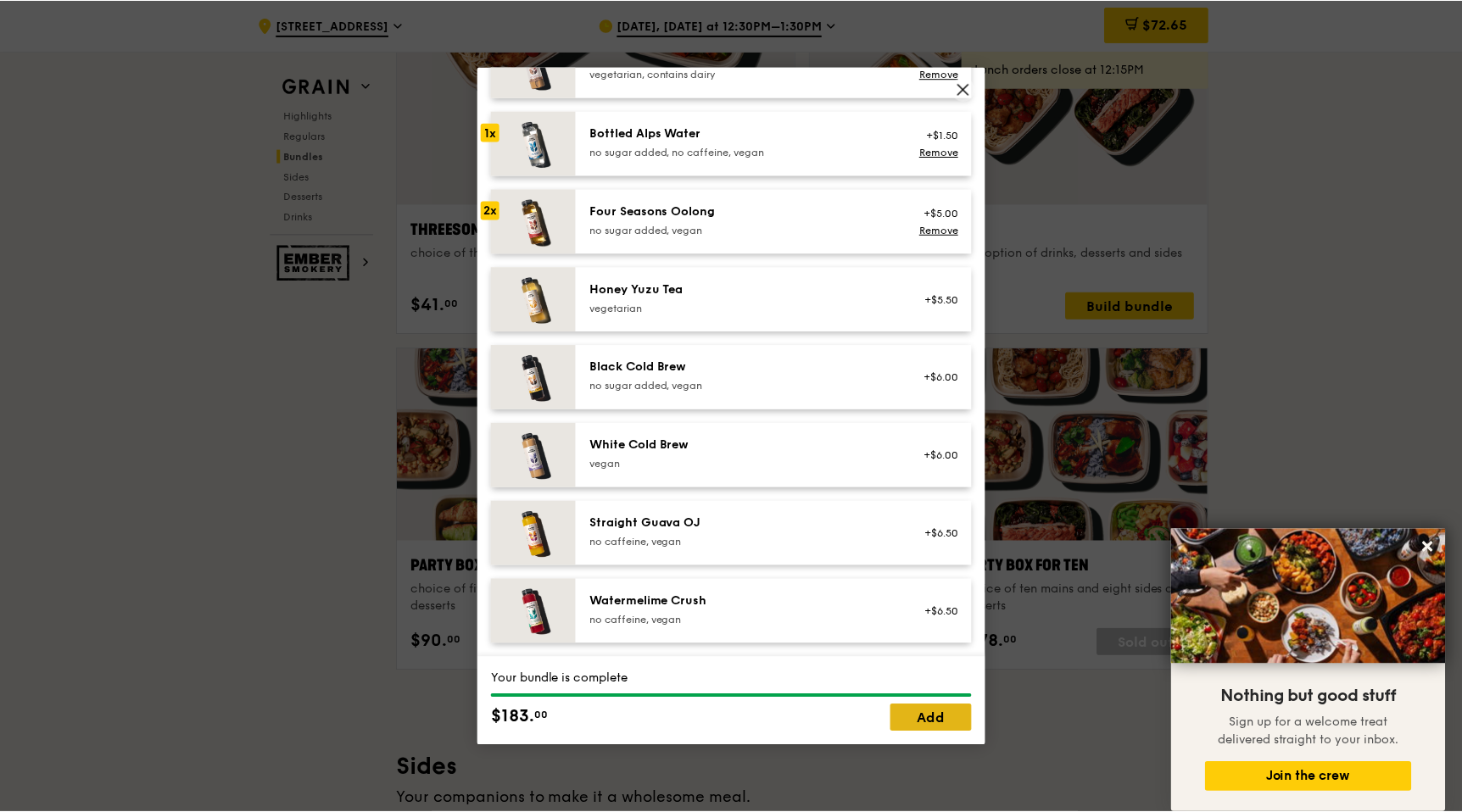
scroll to position [3092, 0]
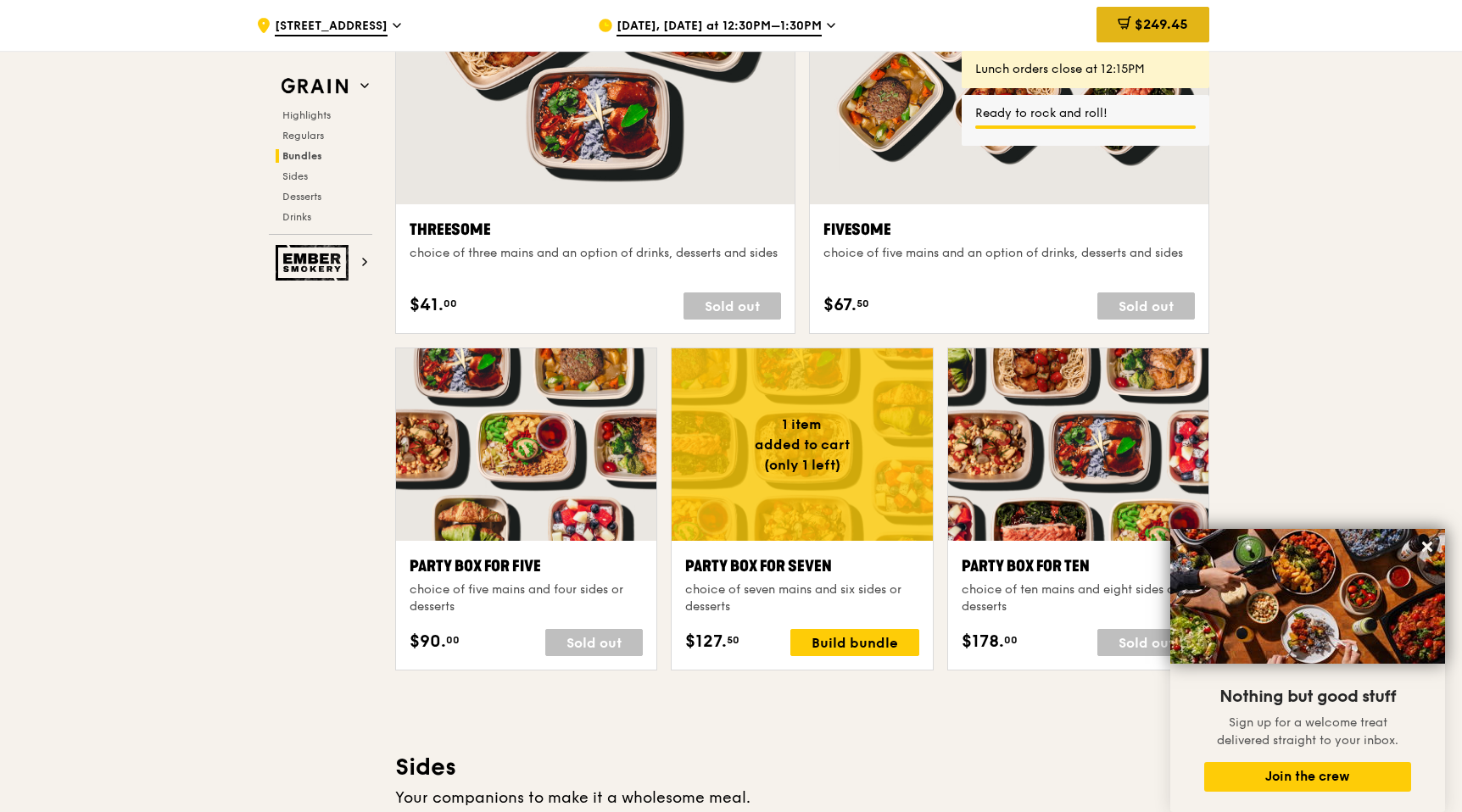
click at [1143, 30] on span "$249.45" at bounding box center [1161, 23] width 54 height 16
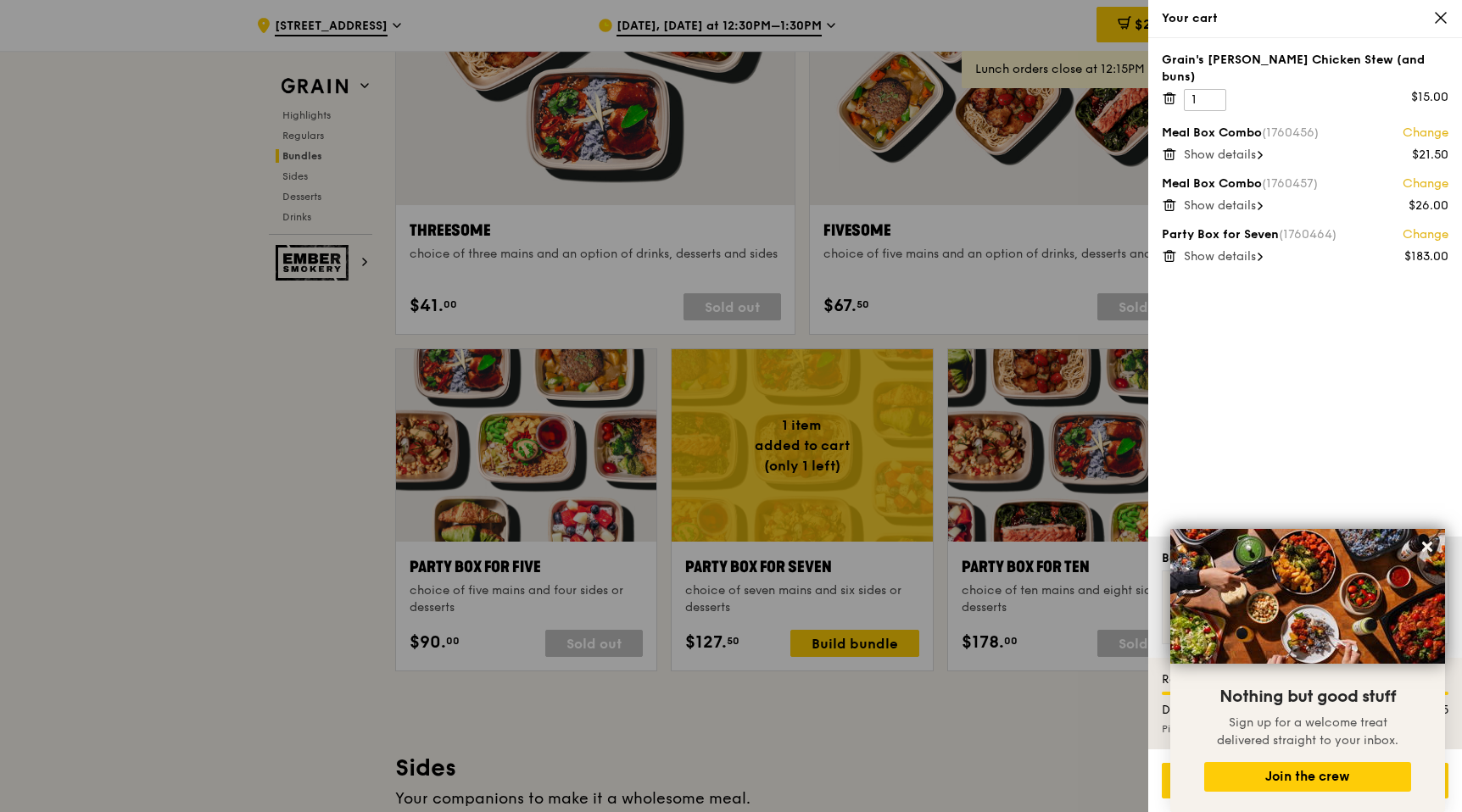
scroll to position [3091, 0]
click at [676, 193] on div at bounding box center [731, 406] width 1462 height 812
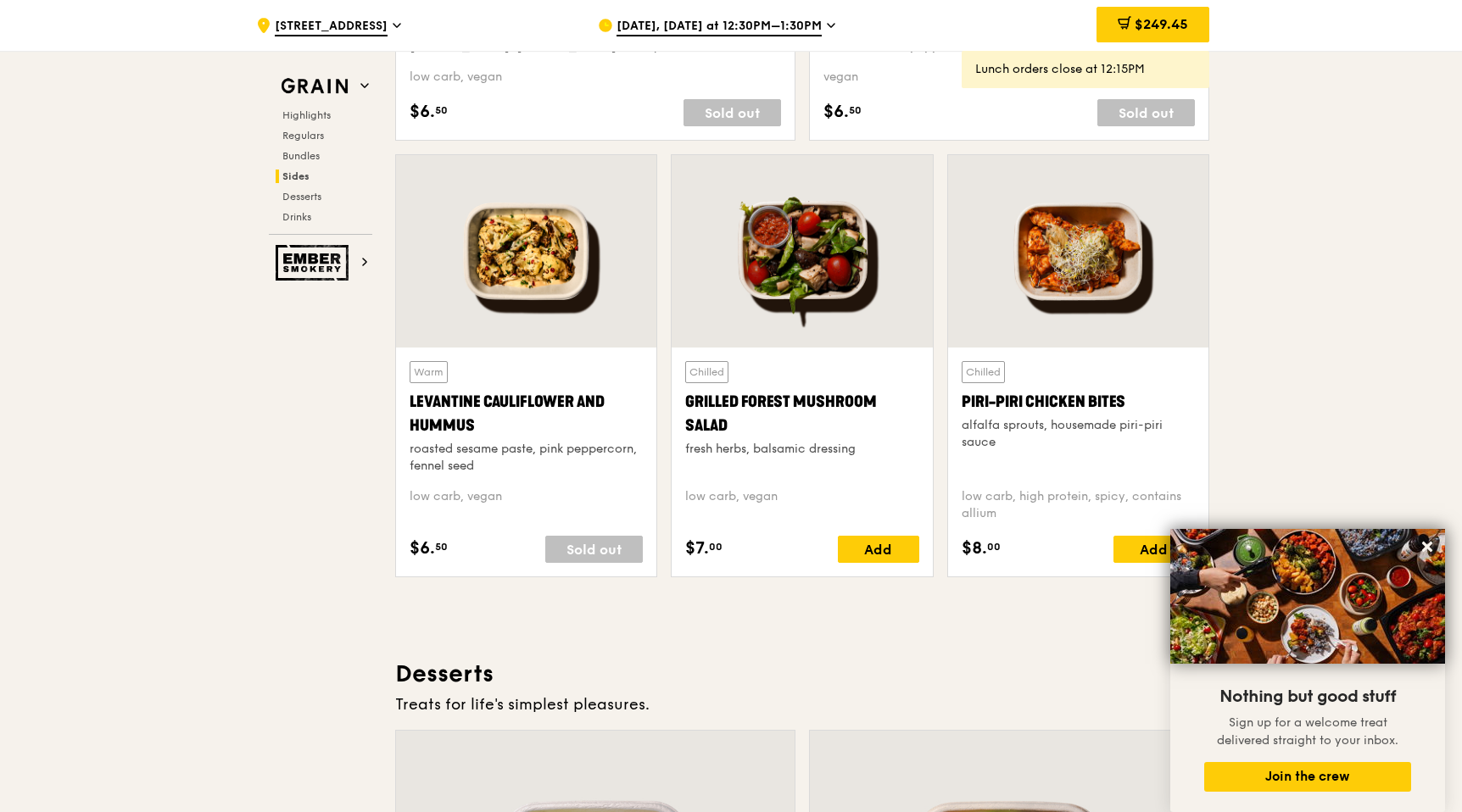
scroll to position [4090, 0]
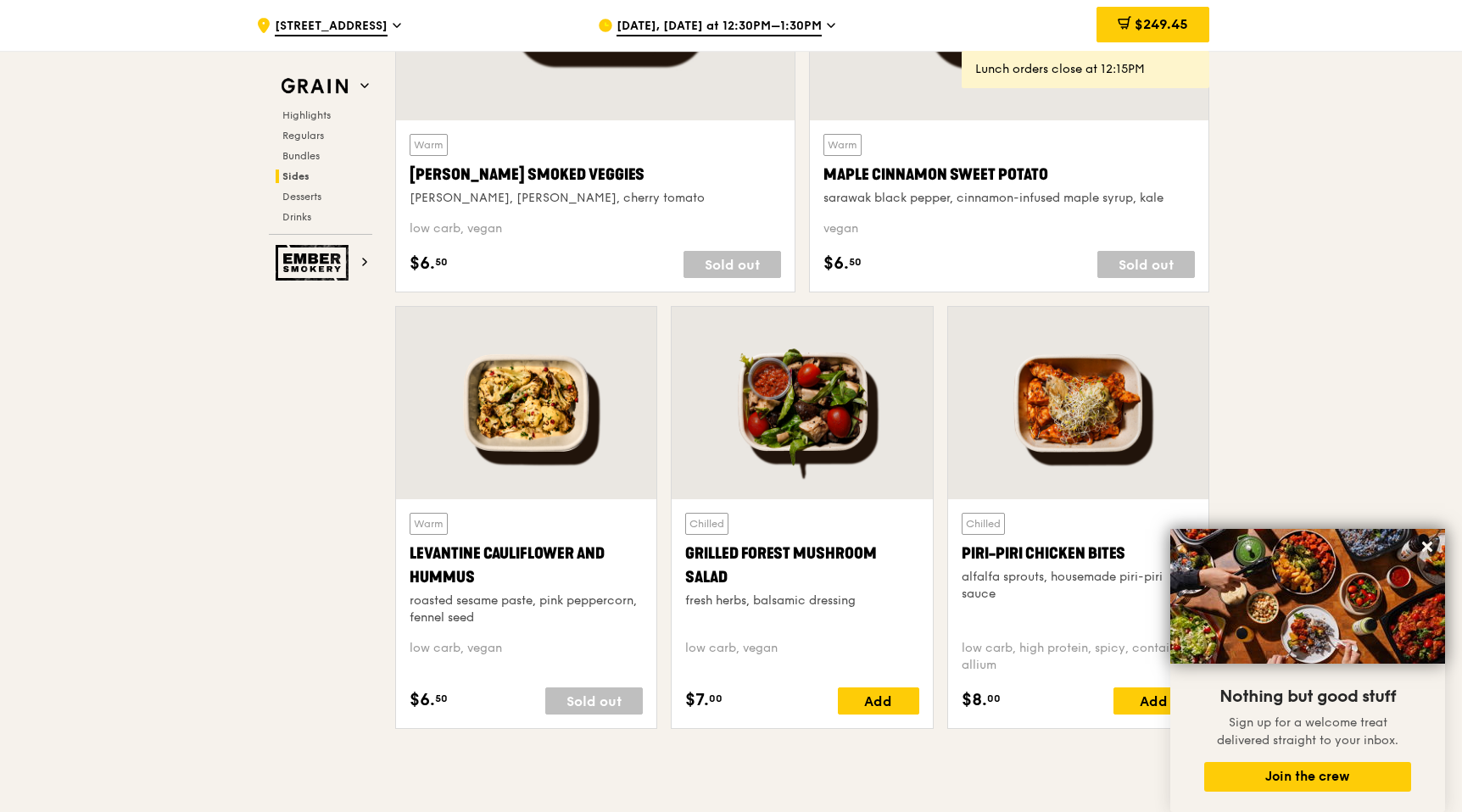
click at [742, 23] on span "[DATE], [DATE] at 12:30PM–1:30PM" at bounding box center [719, 27] width 205 height 19
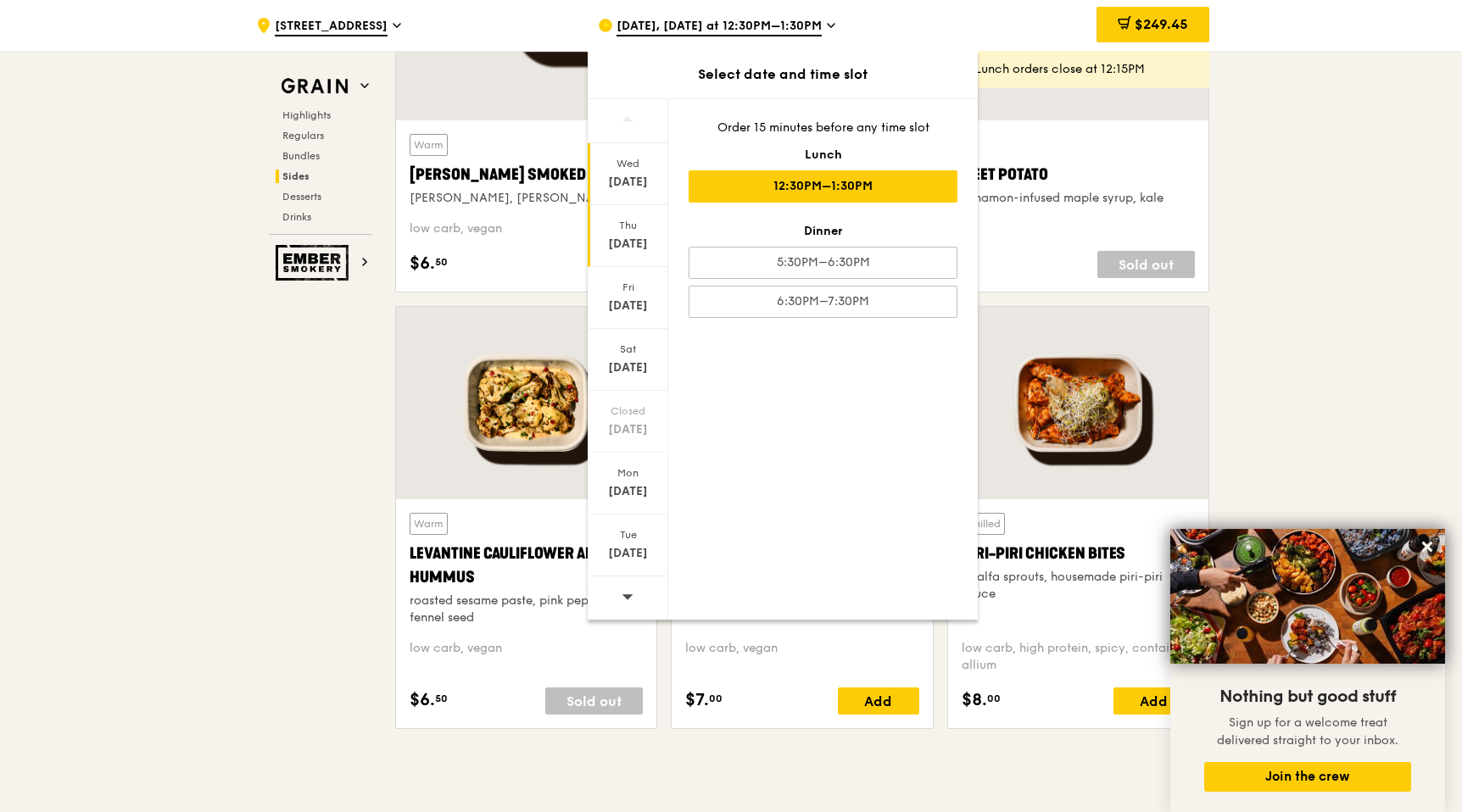
click at [626, 242] on div "[DATE]" at bounding box center [628, 244] width 75 height 17
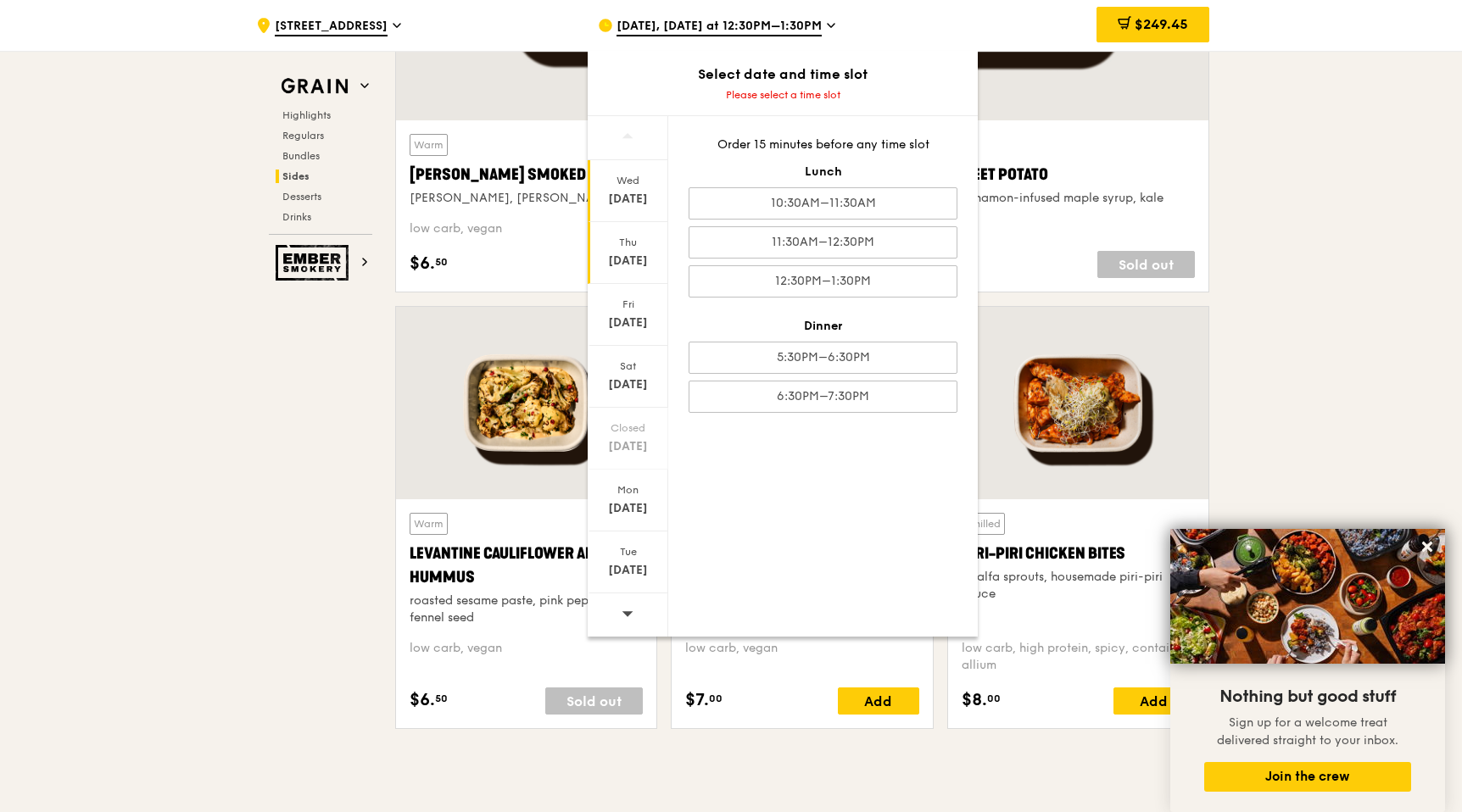
click at [651, 209] on div "[DATE]" at bounding box center [628, 191] width 81 height 62
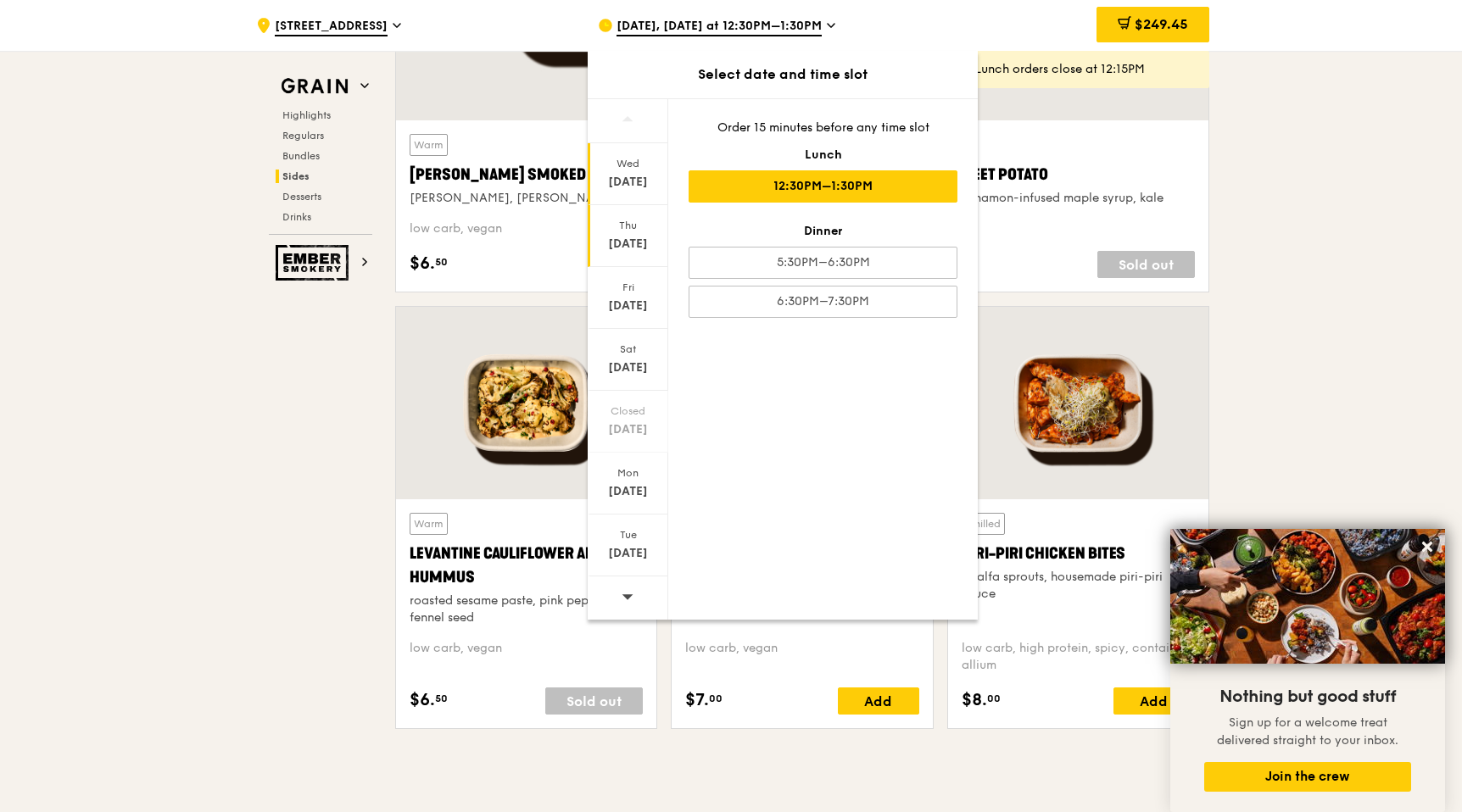
click at [635, 254] on div "[DATE]" at bounding box center [628, 236] width 81 height 62
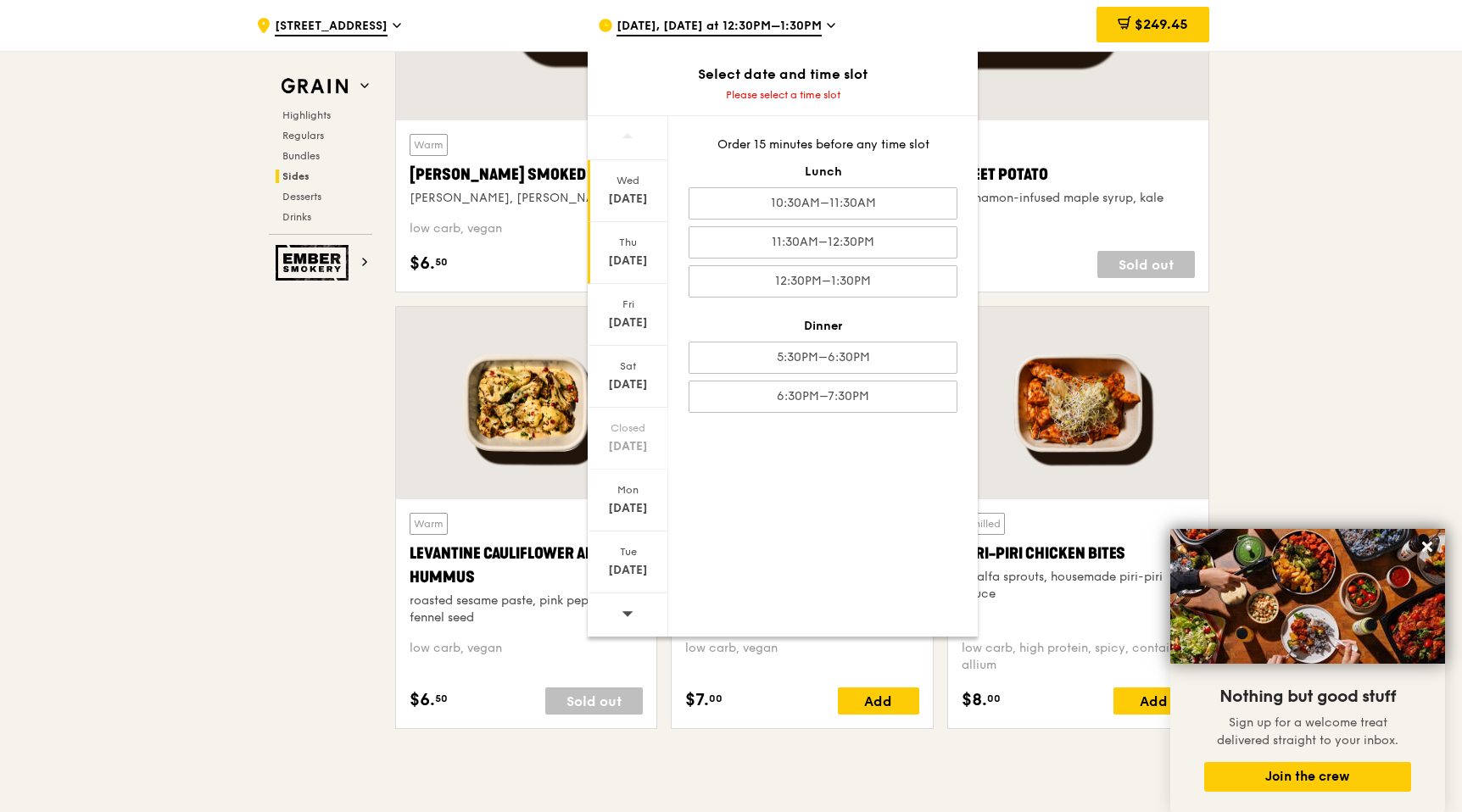
click at [645, 195] on div "[DATE]" at bounding box center [628, 199] width 75 height 17
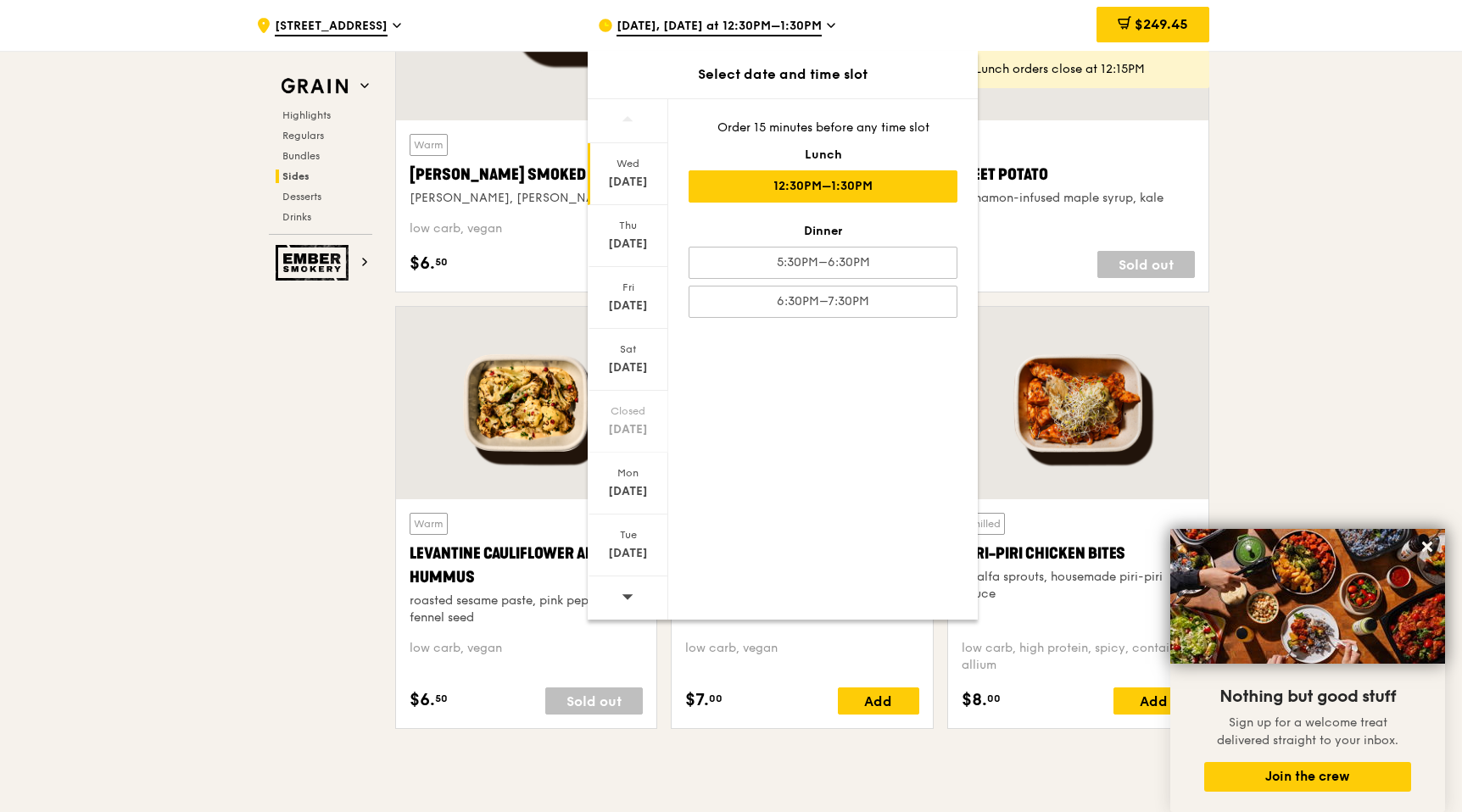
click at [824, 182] on div "12:30PM–1:30PM" at bounding box center [823, 186] width 269 height 32
click at [818, 187] on div "12:30PM–1:30PM" at bounding box center [823, 186] width 269 height 32
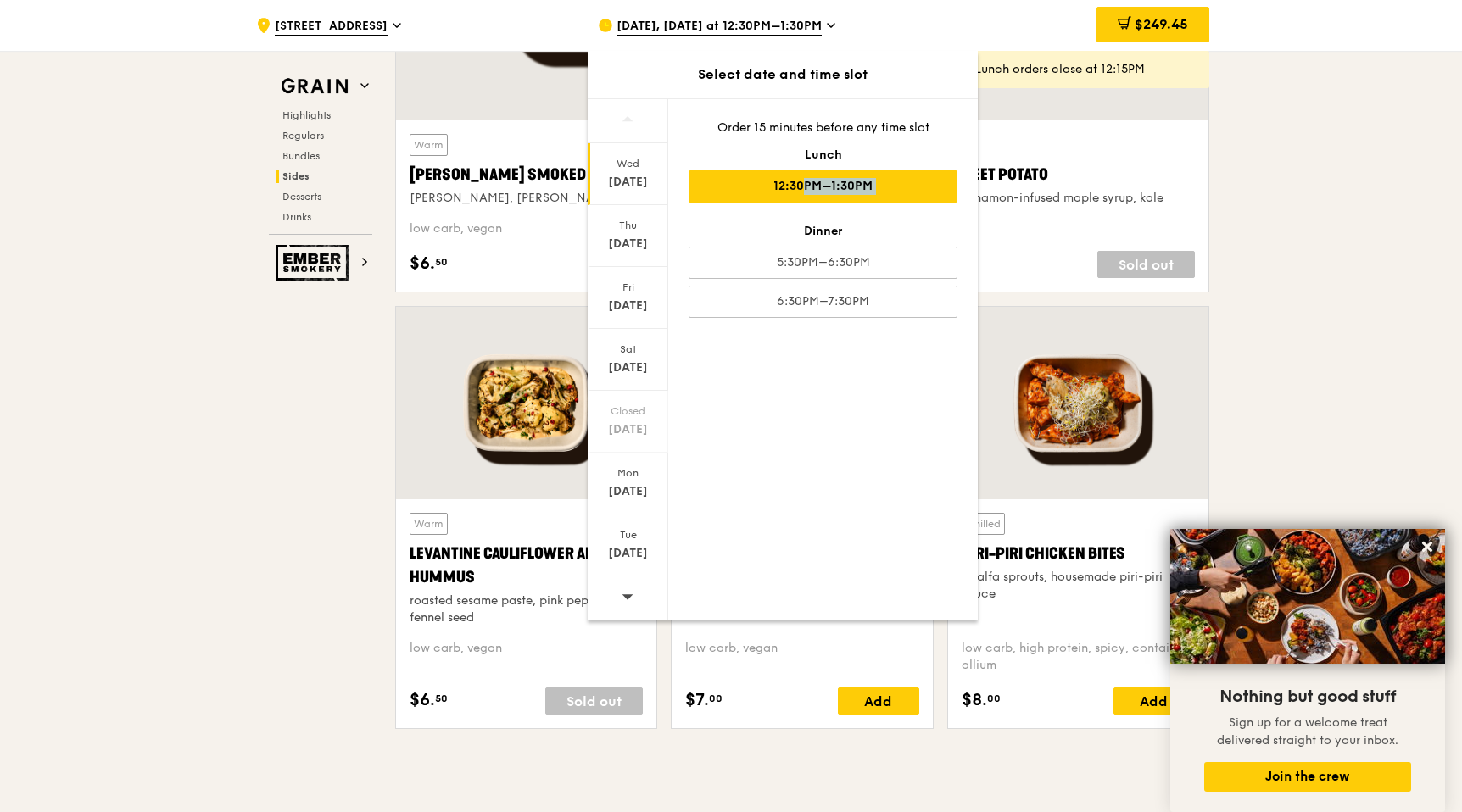
click at [818, 187] on div "12:30PM–1:30PM" at bounding box center [823, 186] width 269 height 32
click at [720, 190] on div "12:30PM–1:30PM" at bounding box center [823, 186] width 269 height 32
click at [720, 192] on div "12:30PM–1:30PM" at bounding box center [823, 186] width 269 height 32
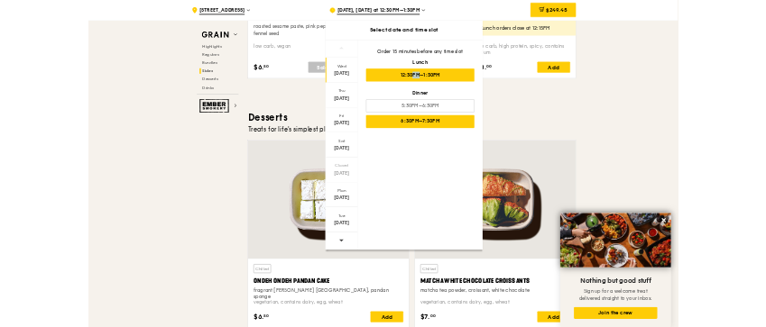
scroll to position [4922, 0]
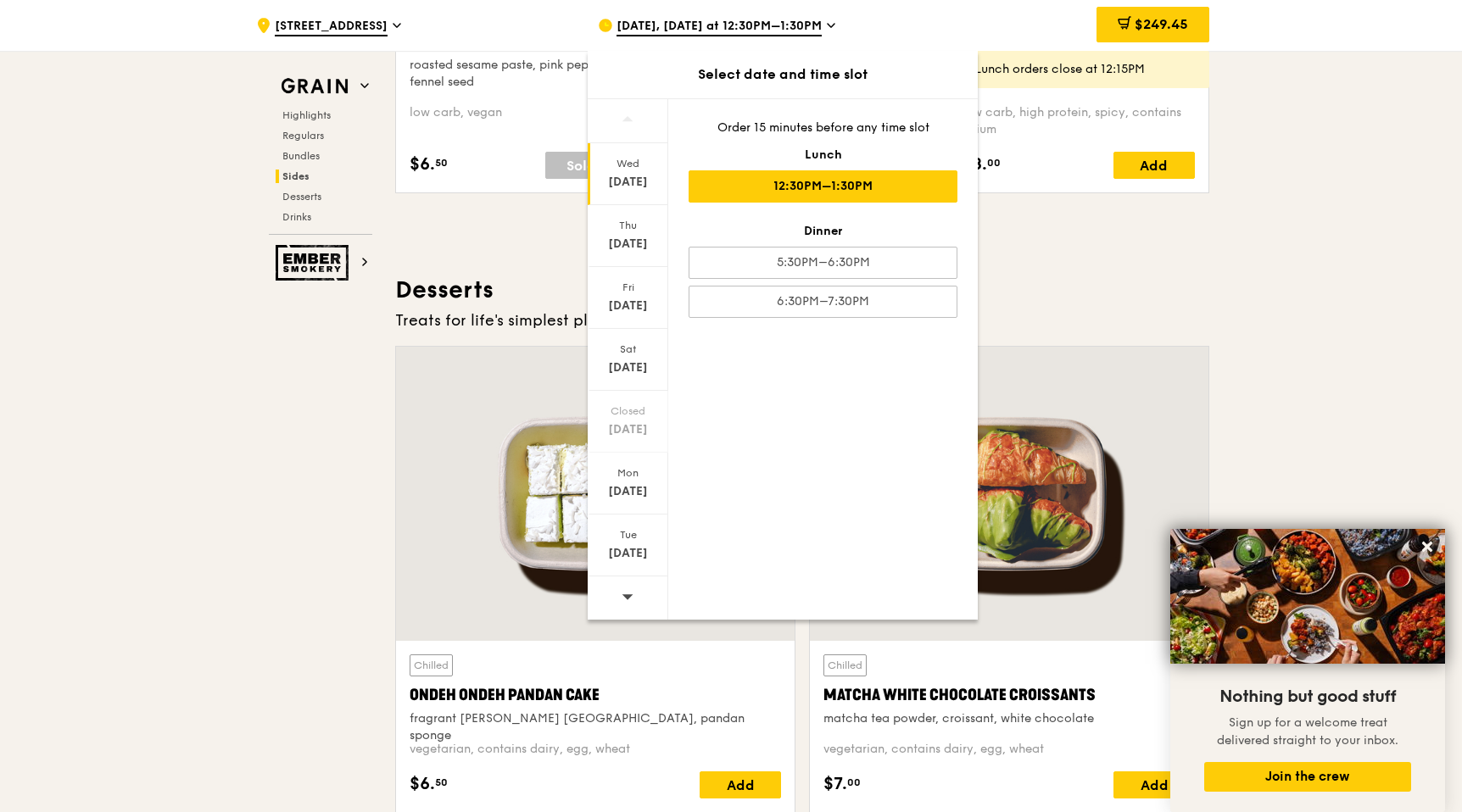
click at [826, 25] on icon at bounding box center [830, 25] width 8 height 15
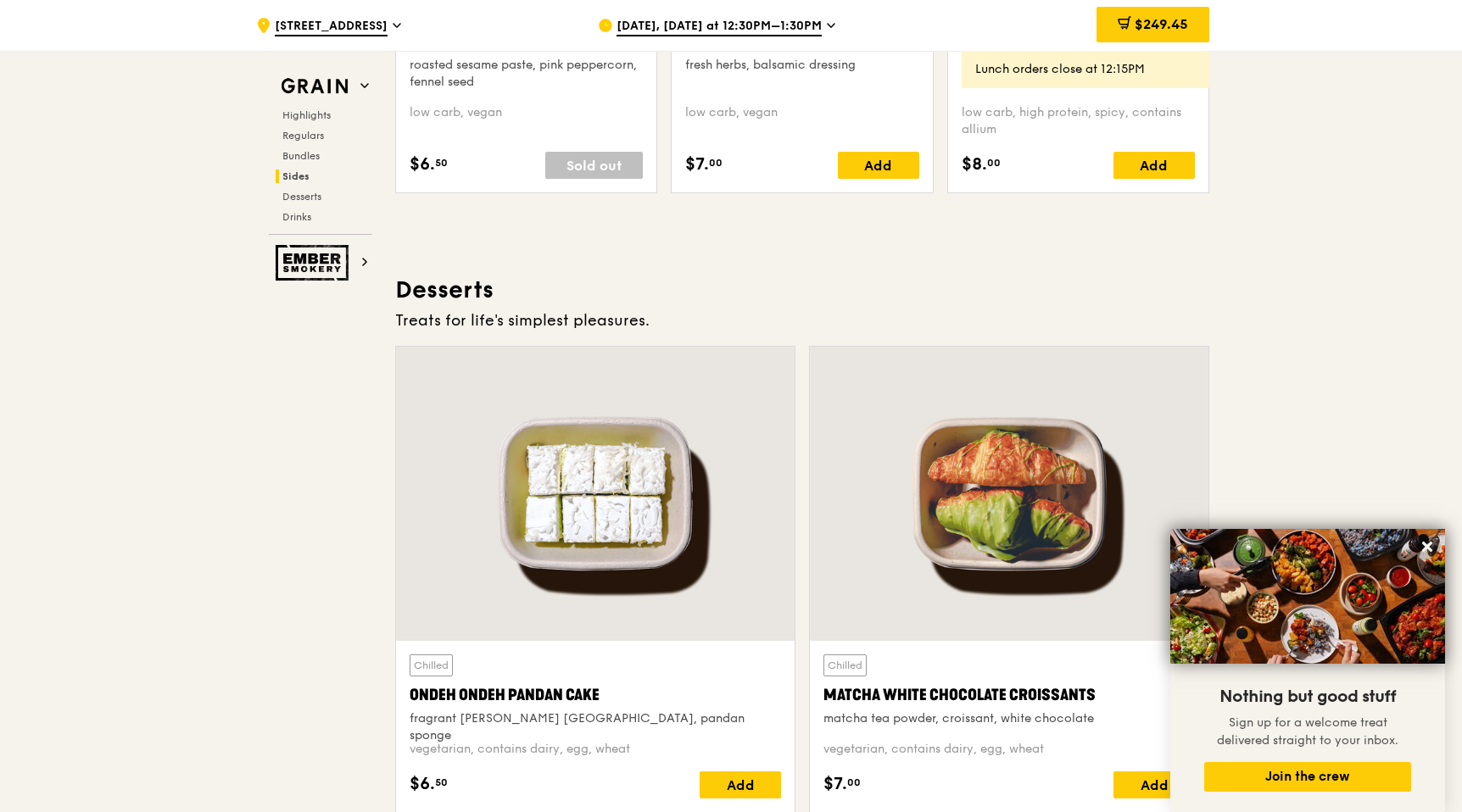
click at [827, 25] on icon at bounding box center [830, 25] width 8 height 15
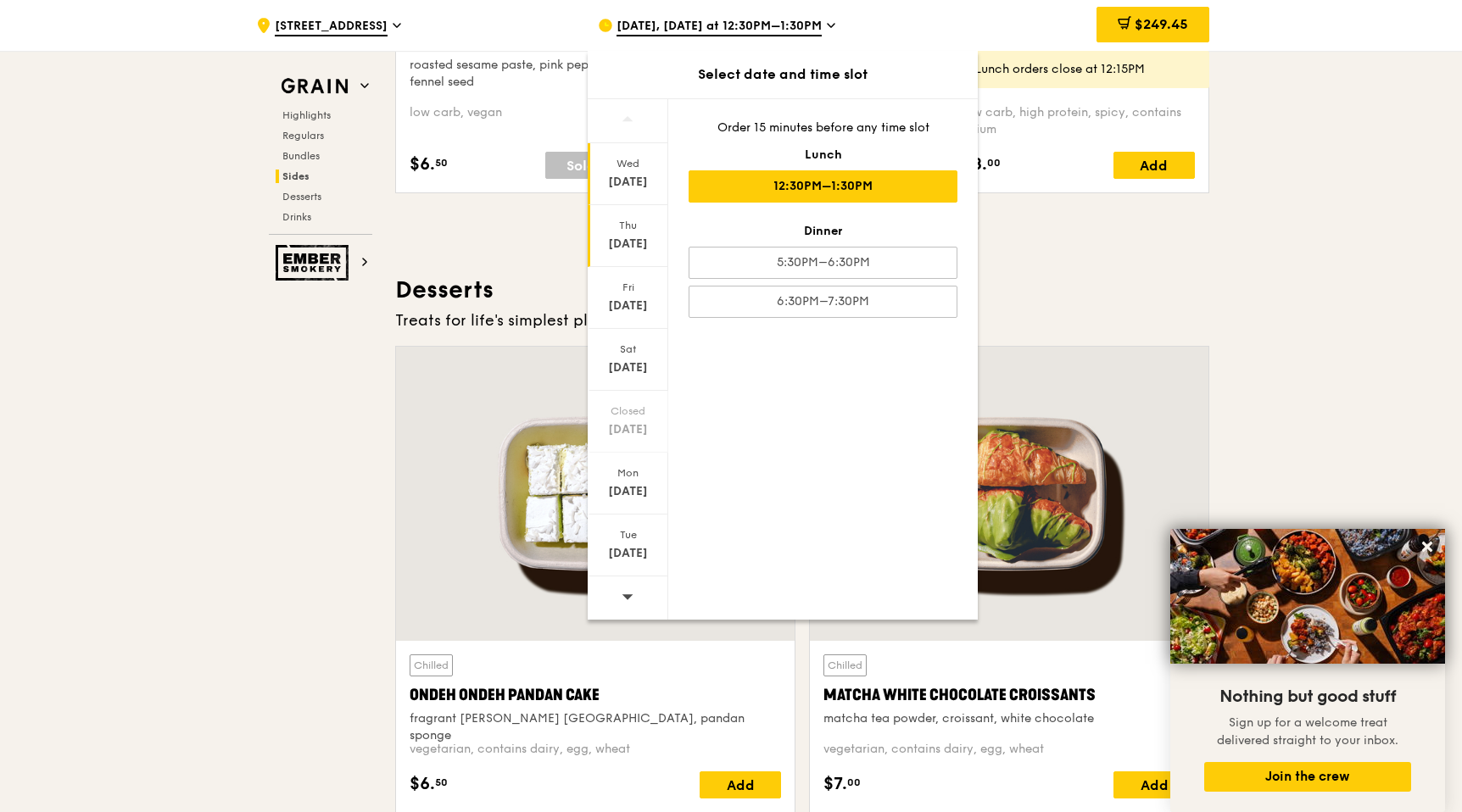
click at [652, 240] on div "[DATE]" at bounding box center [628, 244] width 75 height 17
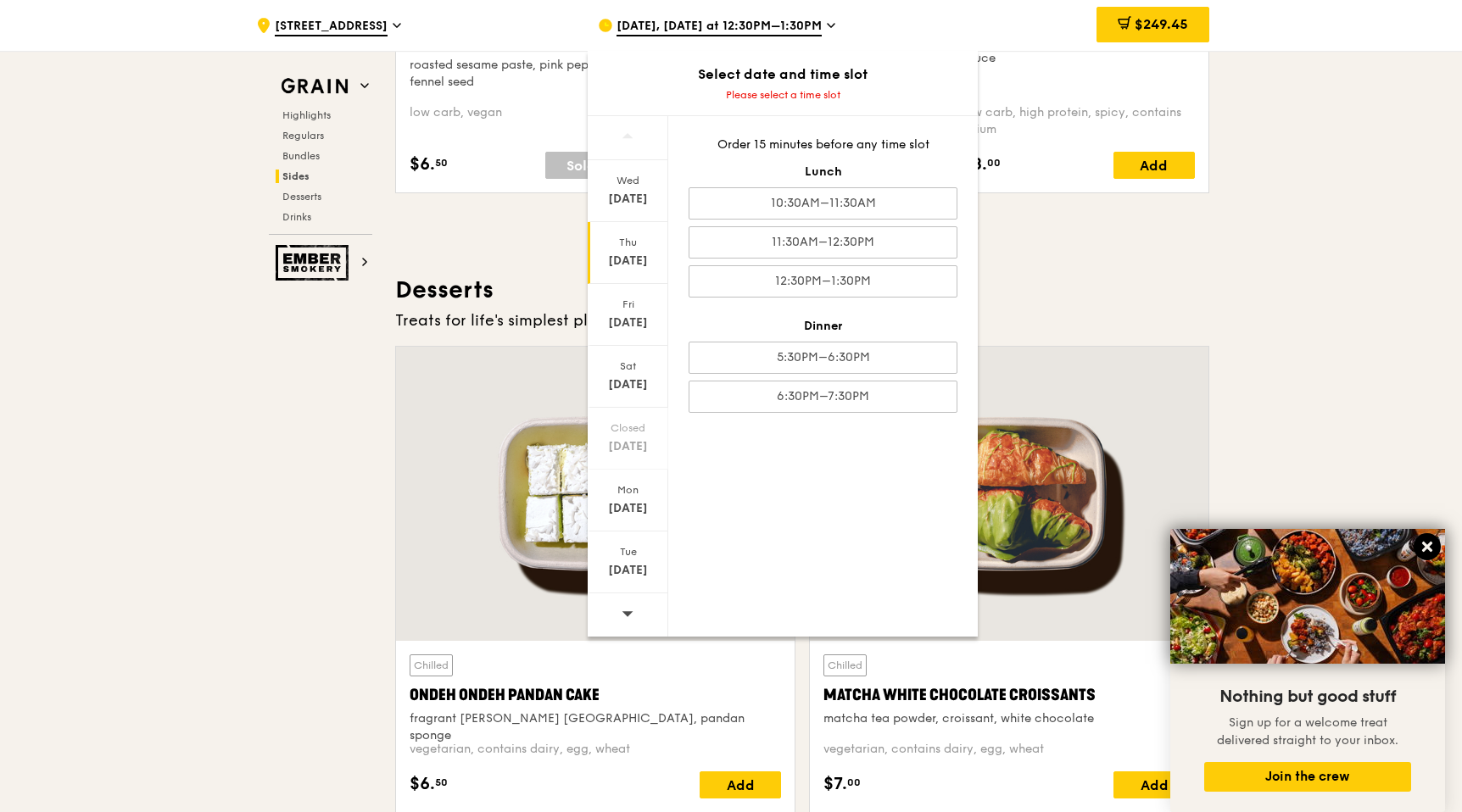
click at [1429, 540] on icon at bounding box center [1427, 547] width 15 height 15
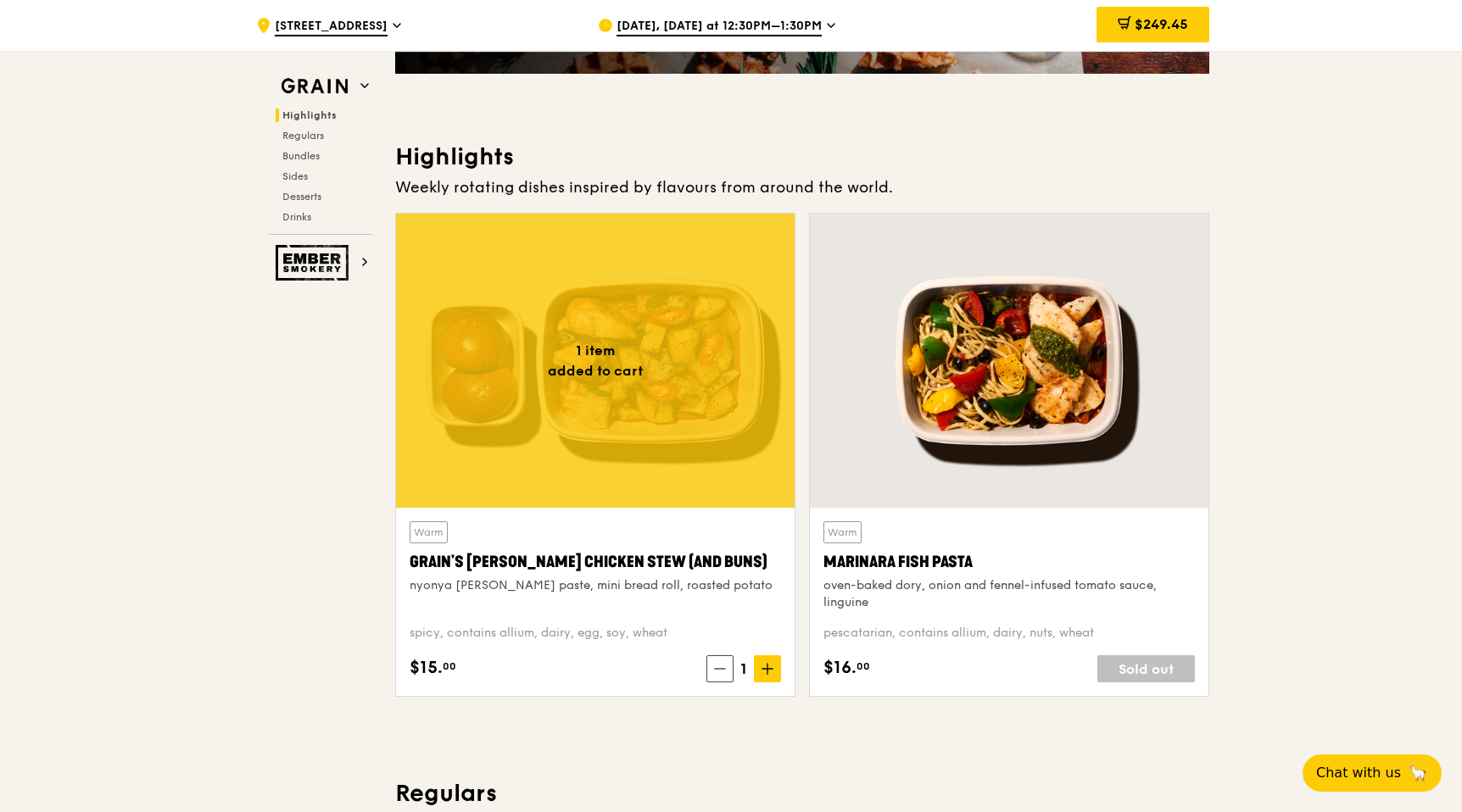
scroll to position [419, 0]
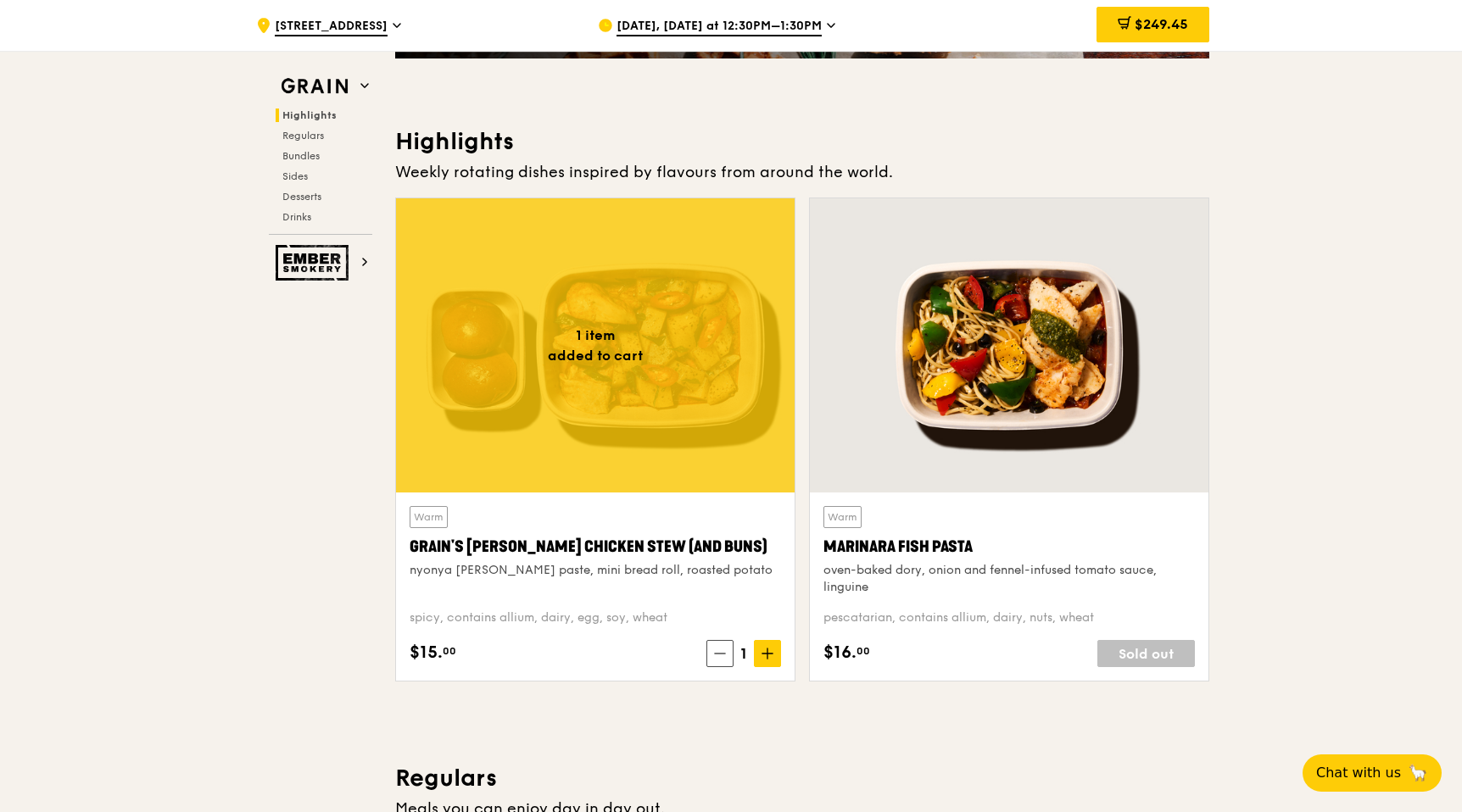
click at [965, 383] on div at bounding box center [1009, 345] width 399 height 294
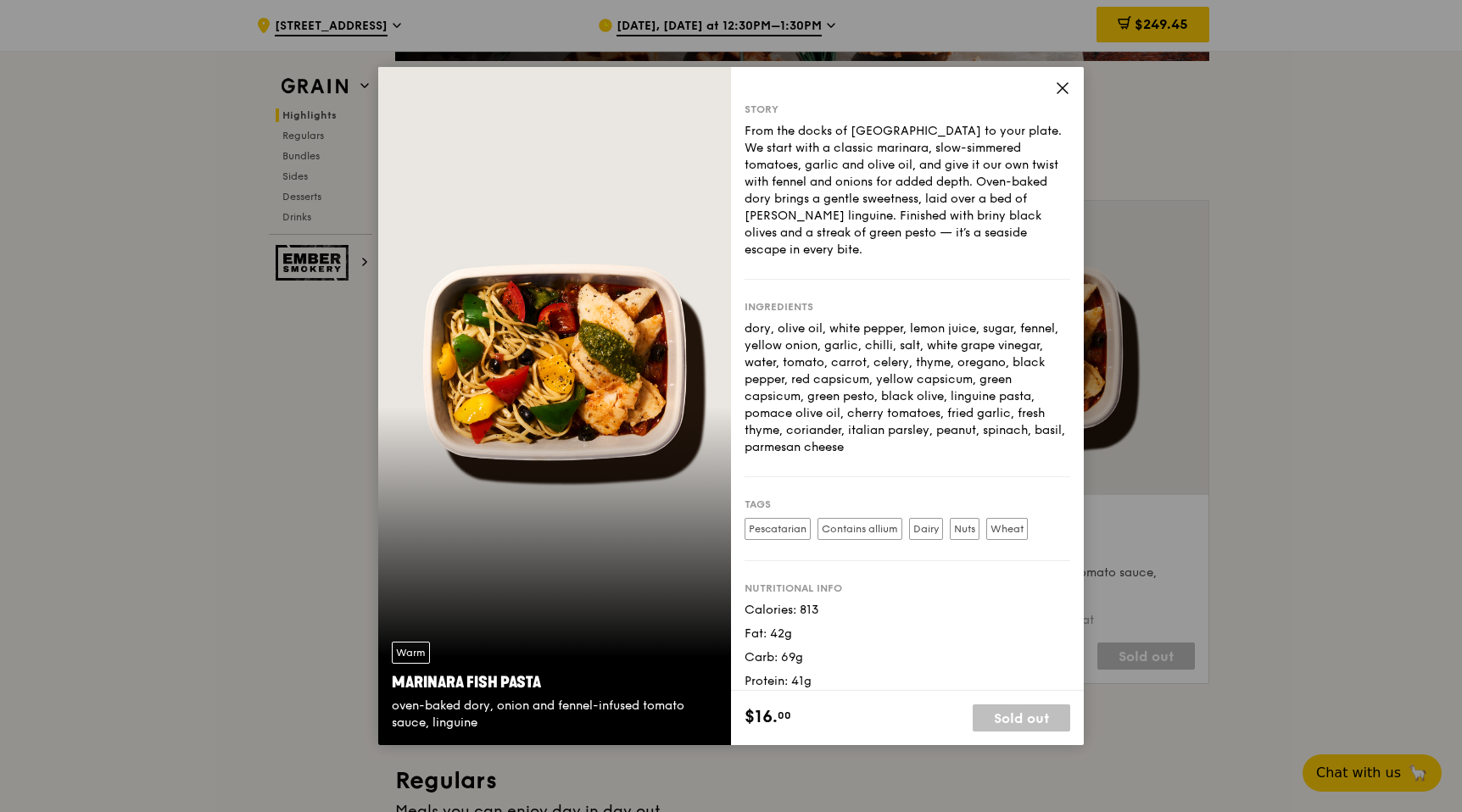
scroll to position [411, 0]
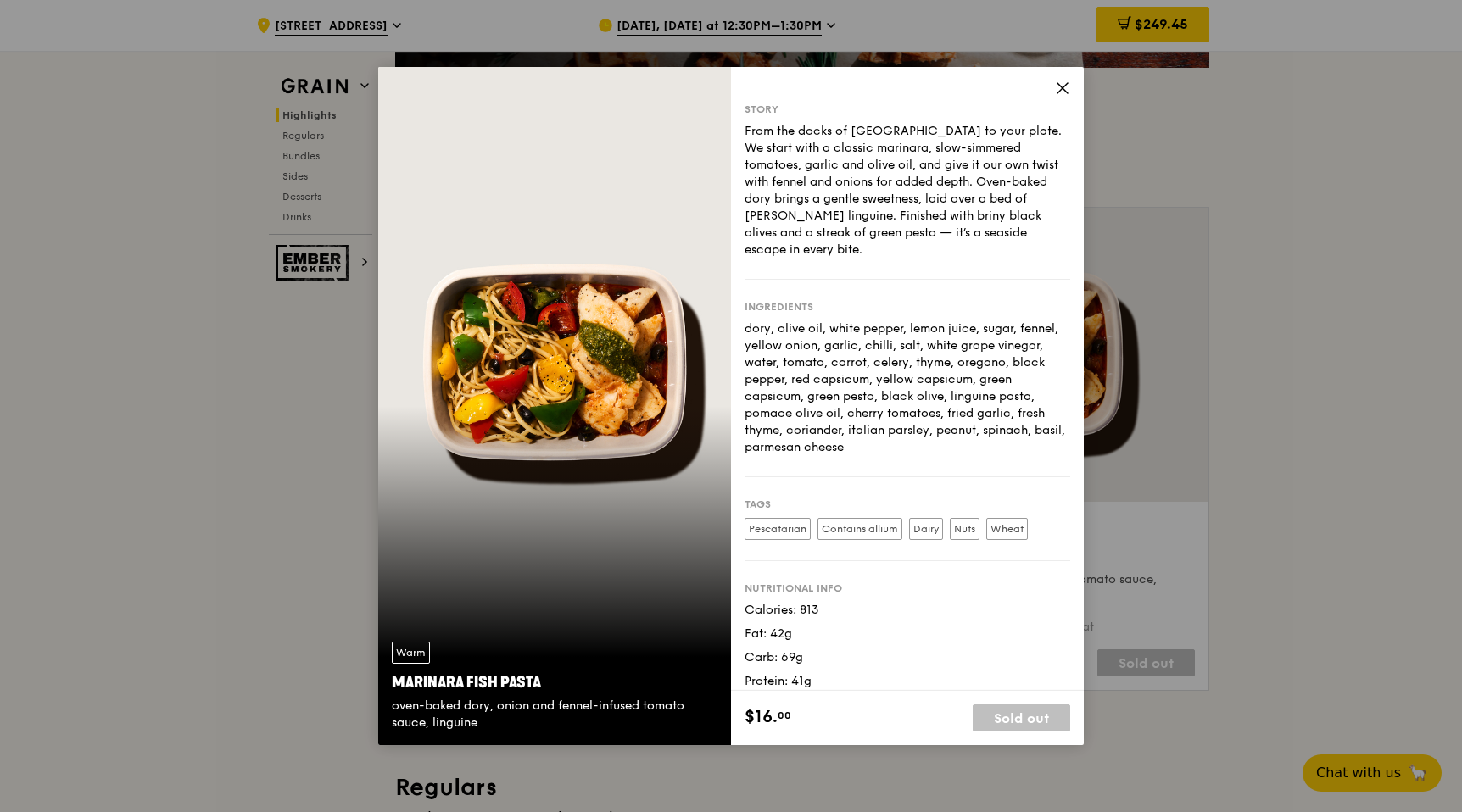
click at [1063, 83] on icon at bounding box center [1062, 88] width 15 height 15
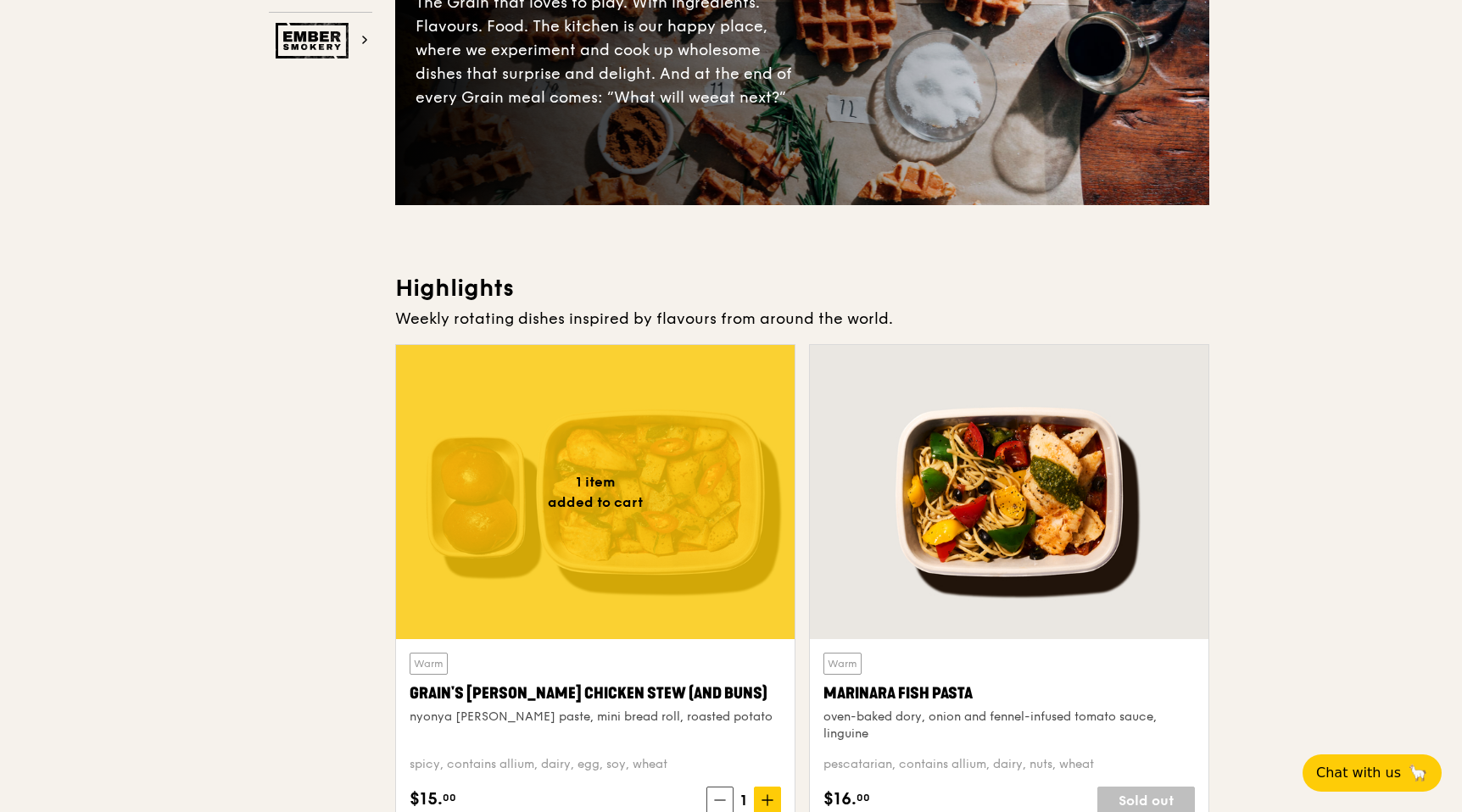
scroll to position [0, 0]
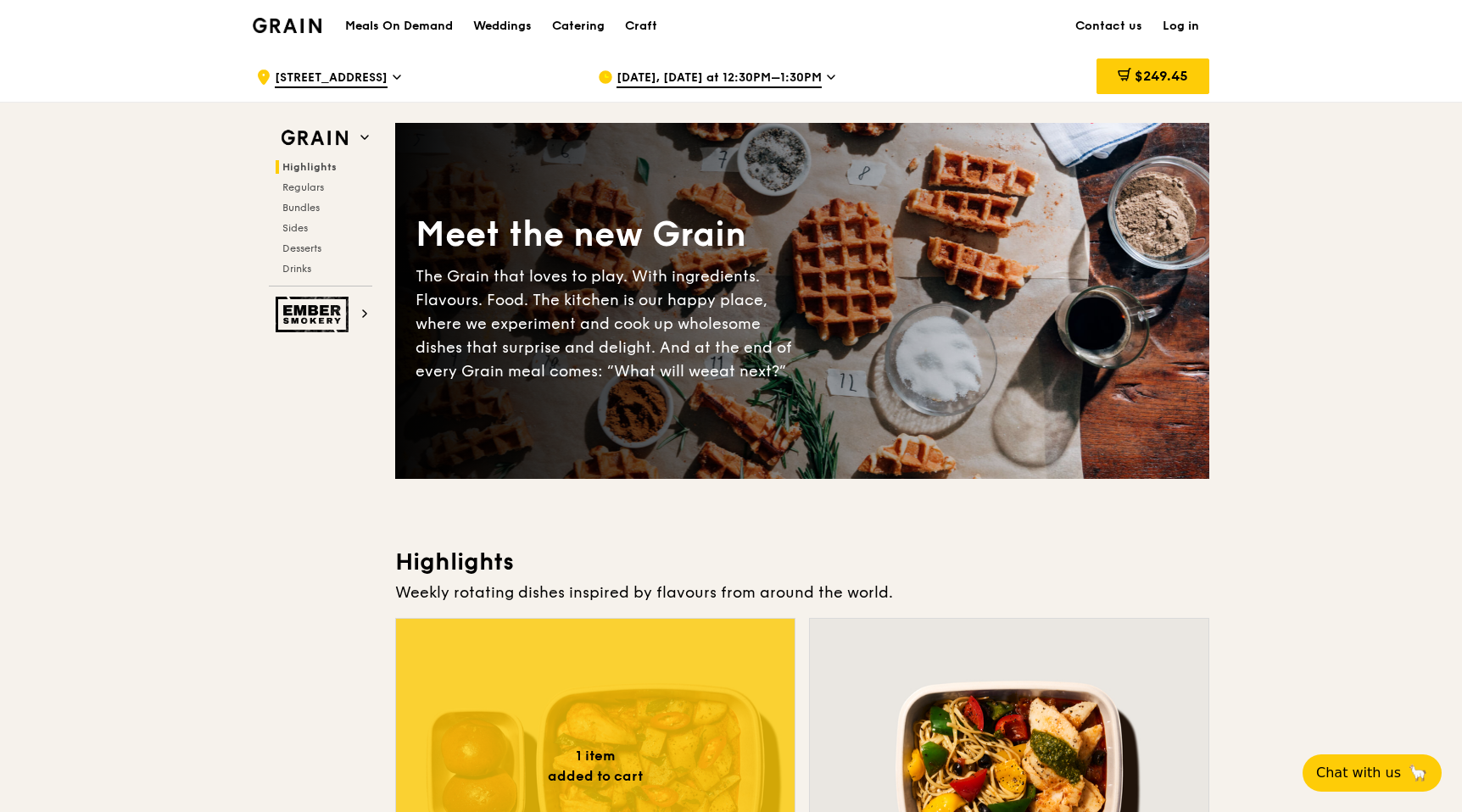
click at [364, 24] on h1 "Meals On Demand" at bounding box center [399, 26] width 108 height 17
